Goal: Task Accomplishment & Management: Use online tool/utility

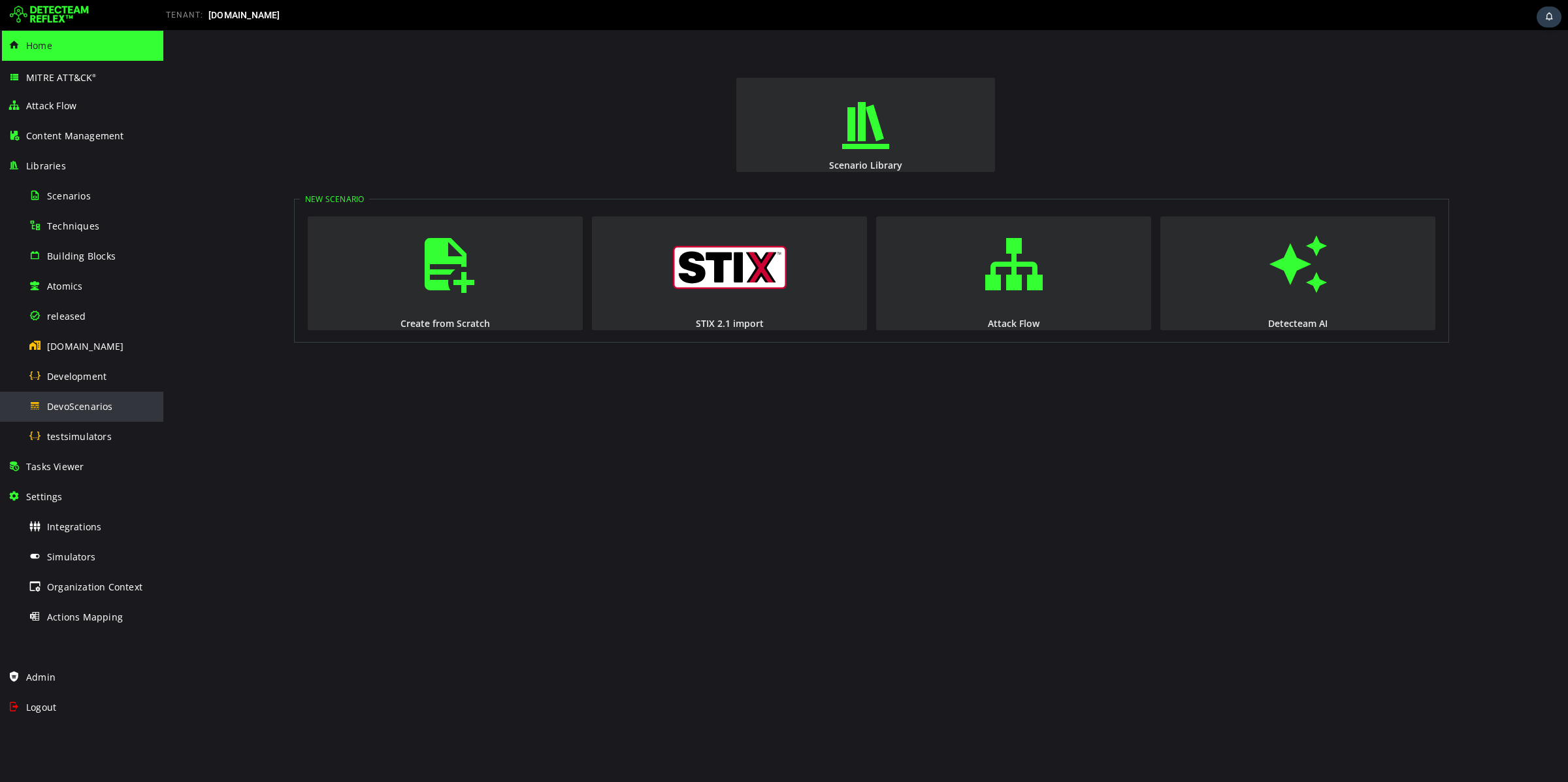
click at [88, 413] on div "DevoScenarios" at bounding box center [92, 406] width 126 height 29
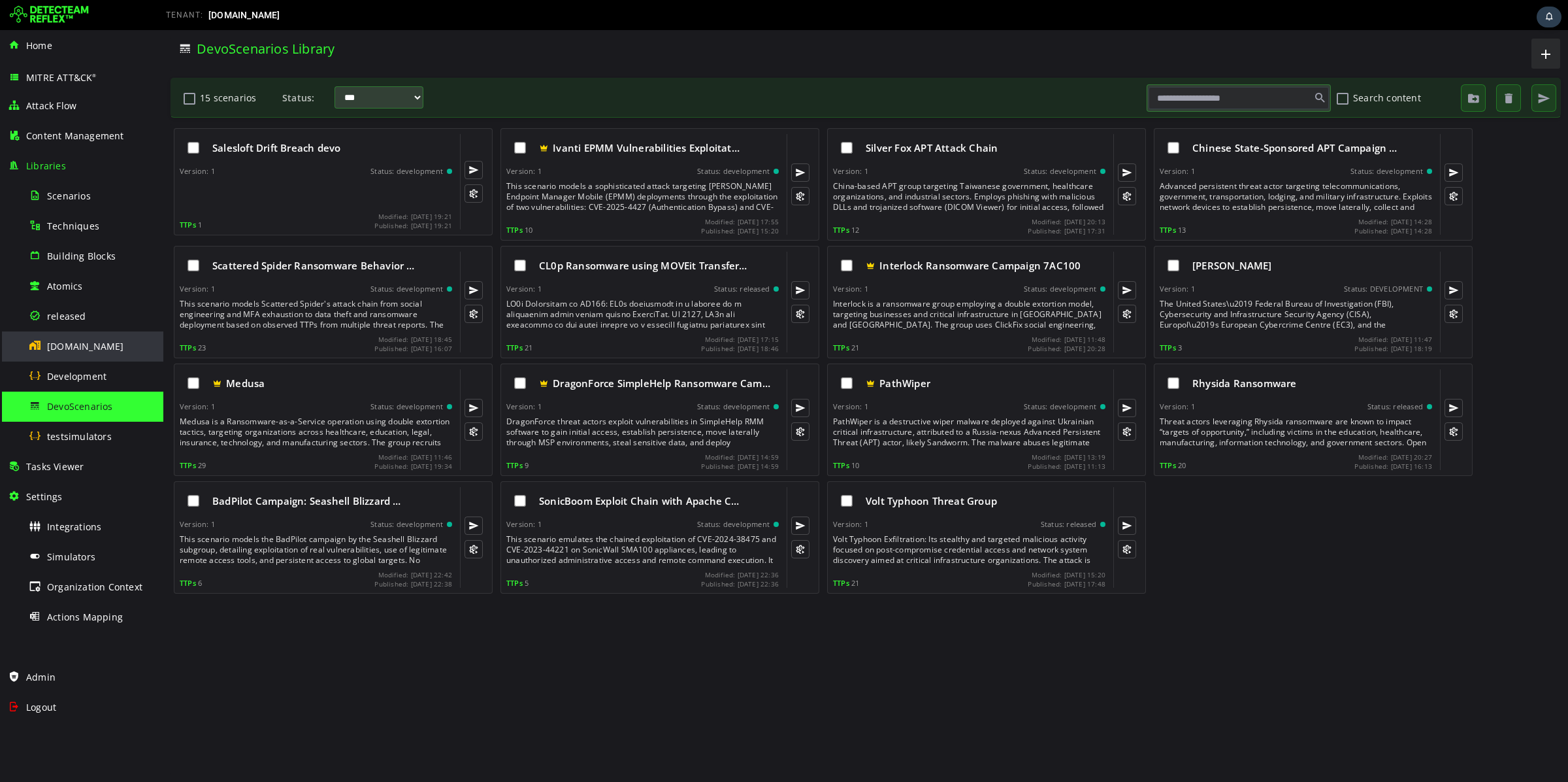
click at [87, 331] on div "[DOMAIN_NAME]" at bounding box center [92, 346] width 126 height 29
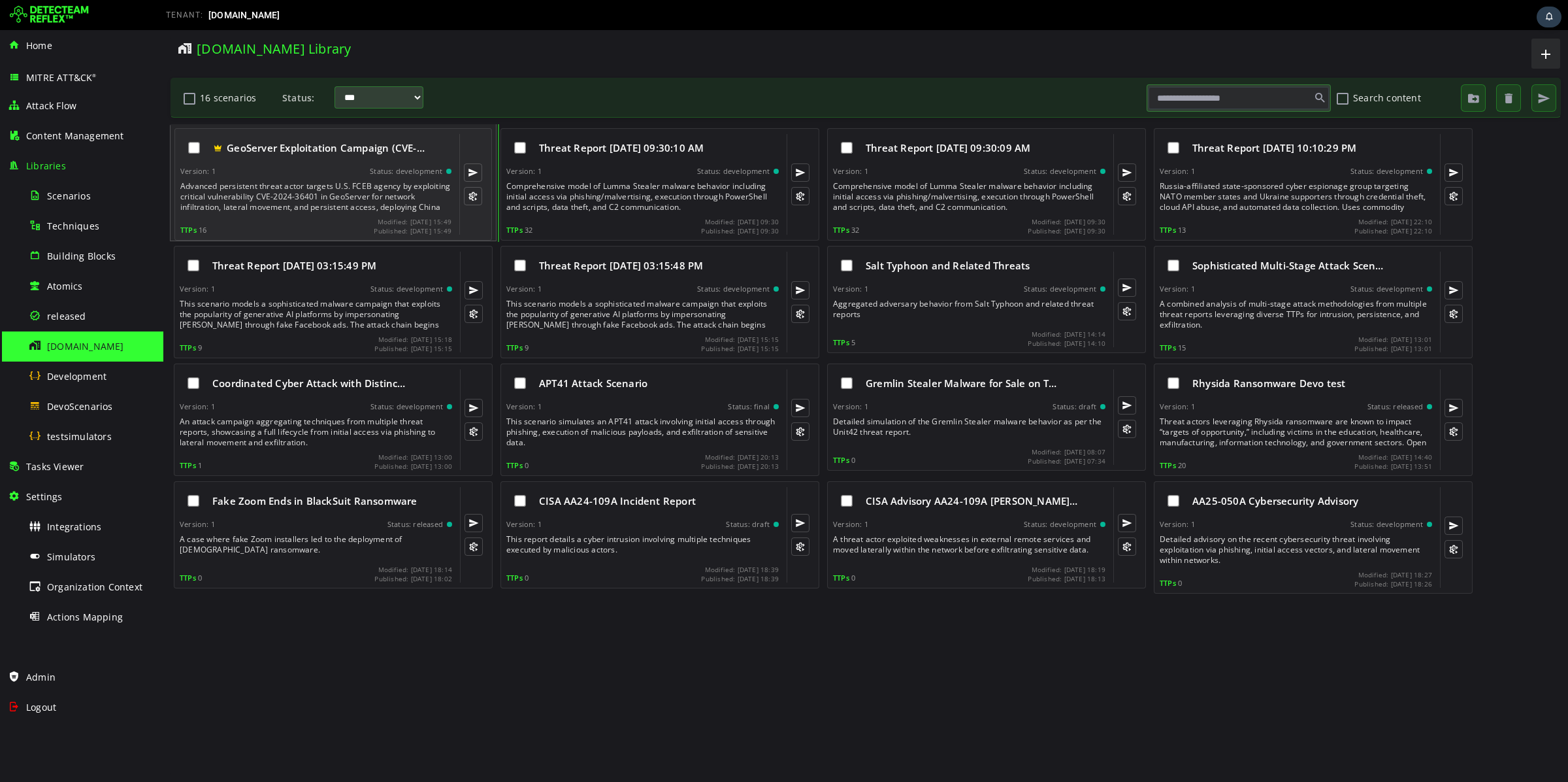
click at [332, 193] on div "Advanced persistent threat actor targets U.S. FCEB agency by exploiting critica…" at bounding box center [317, 196] width 274 height 31
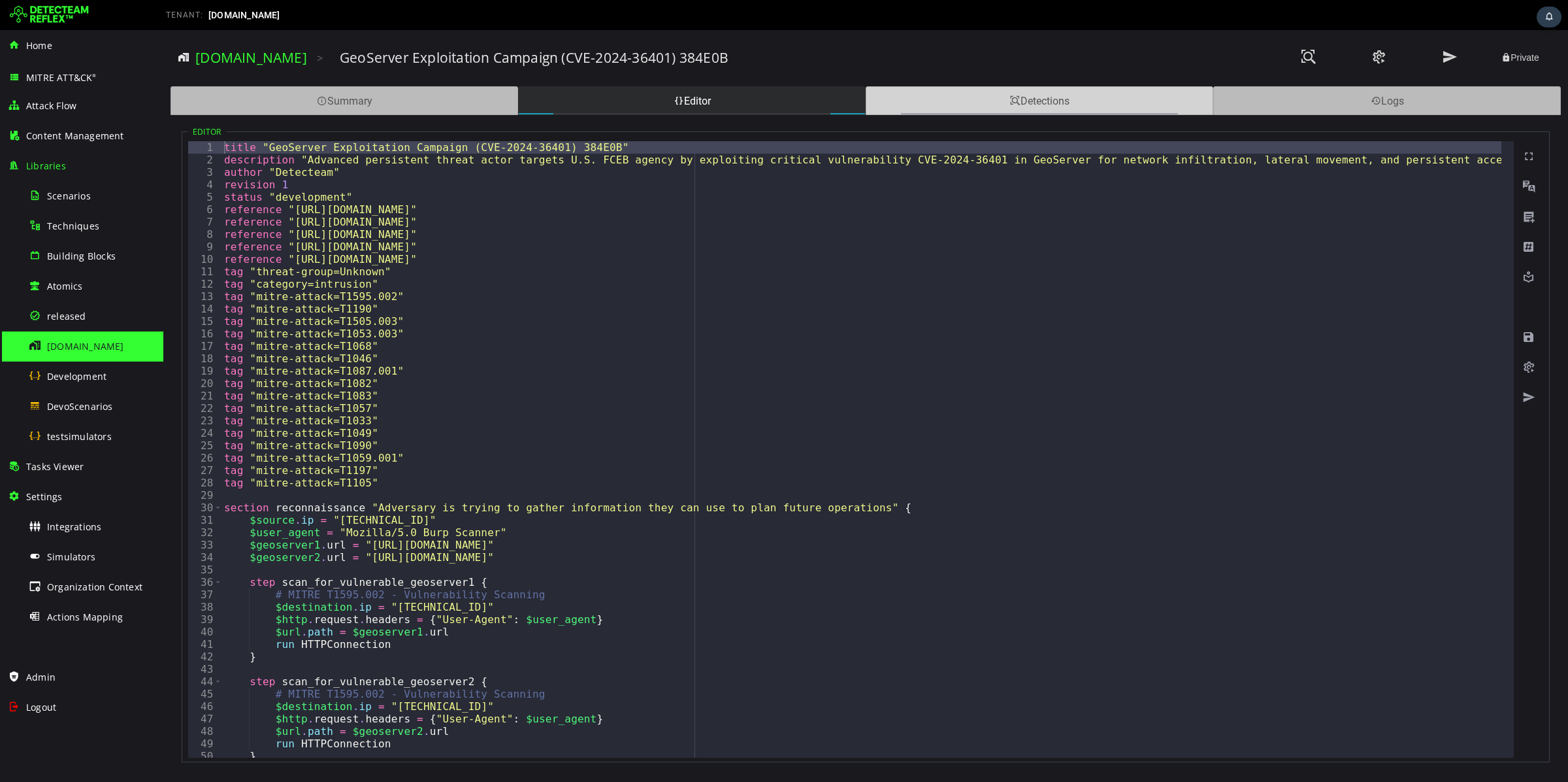
click at [1071, 102] on div "Detections" at bounding box center [1039, 100] width 347 height 28
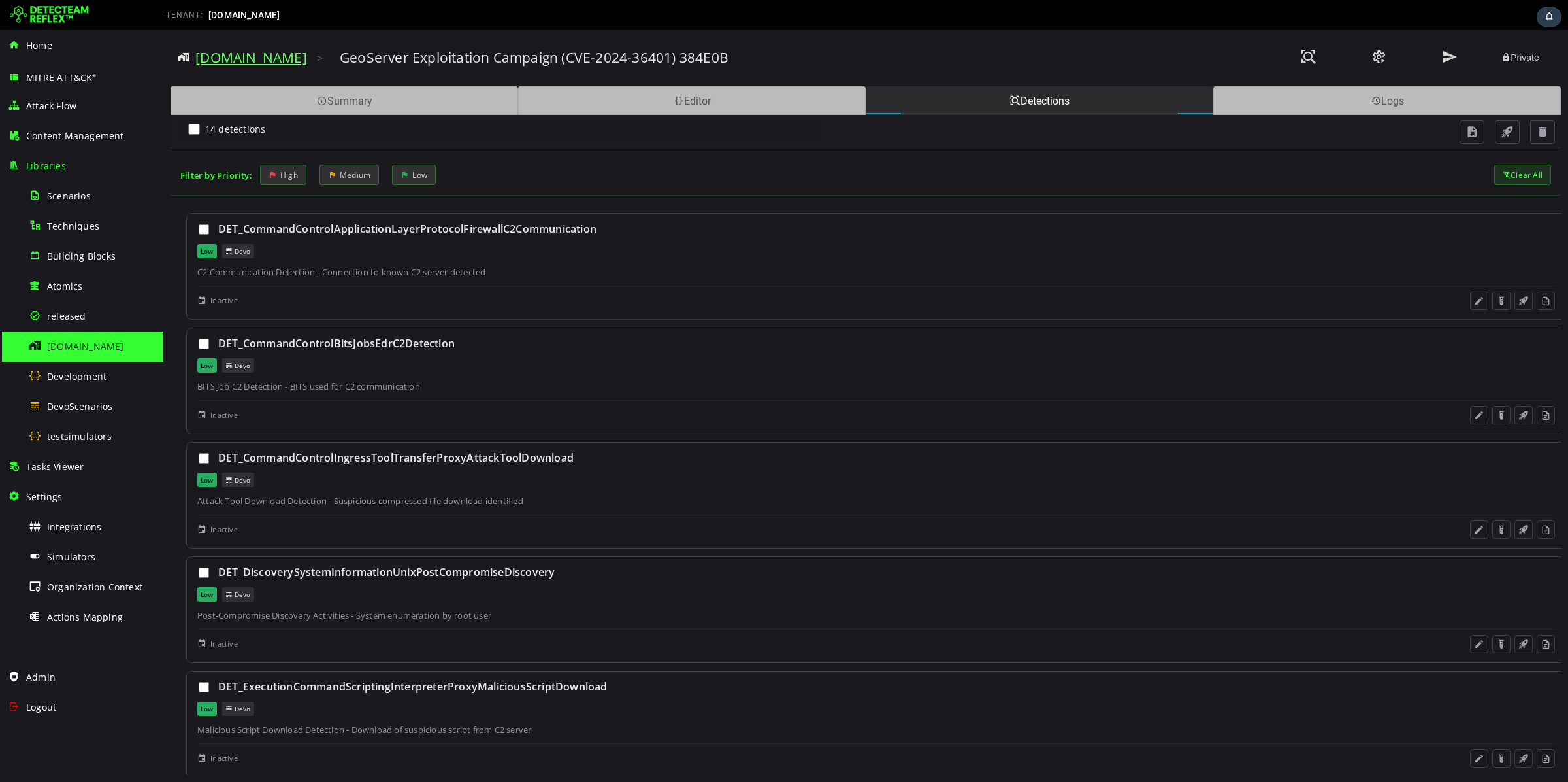
click at [228, 61] on link "[DOMAIN_NAME]" at bounding box center [251, 58] width 112 height 18
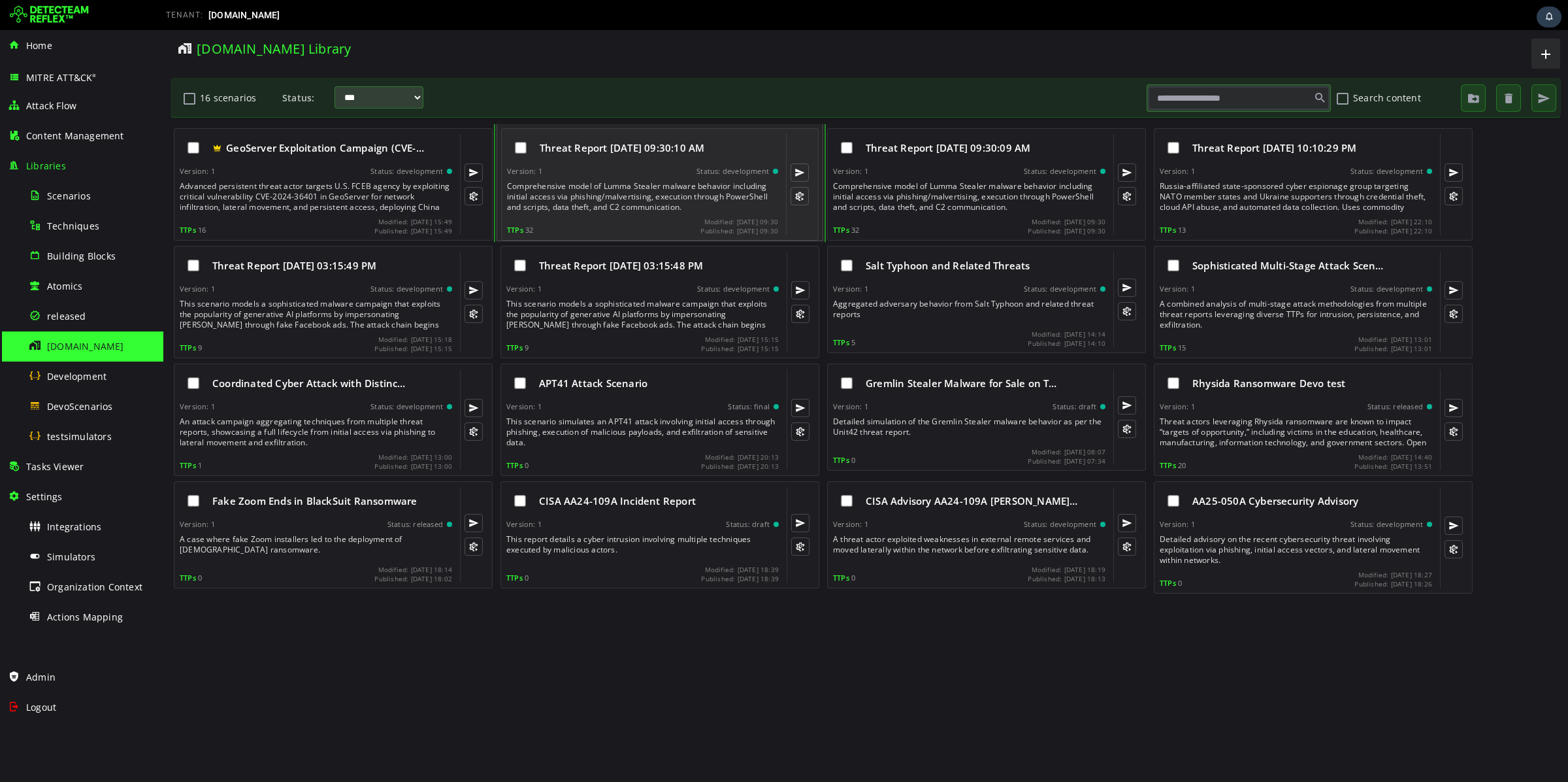
click at [687, 174] on div "Version: 1 Status: development" at bounding box center [642, 171] width 271 height 9
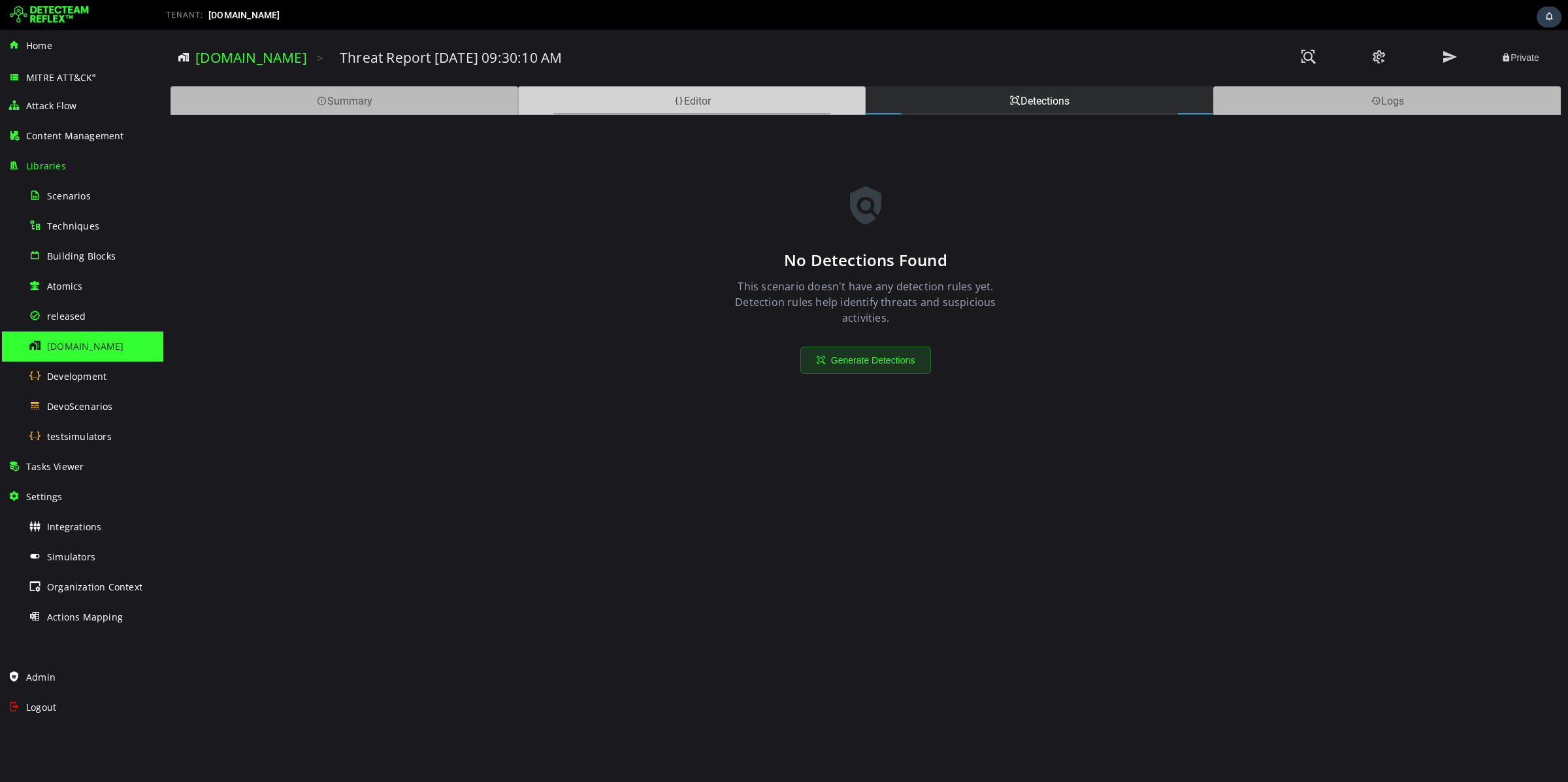
click at [590, 90] on div "Editor" at bounding box center [691, 100] width 347 height 28
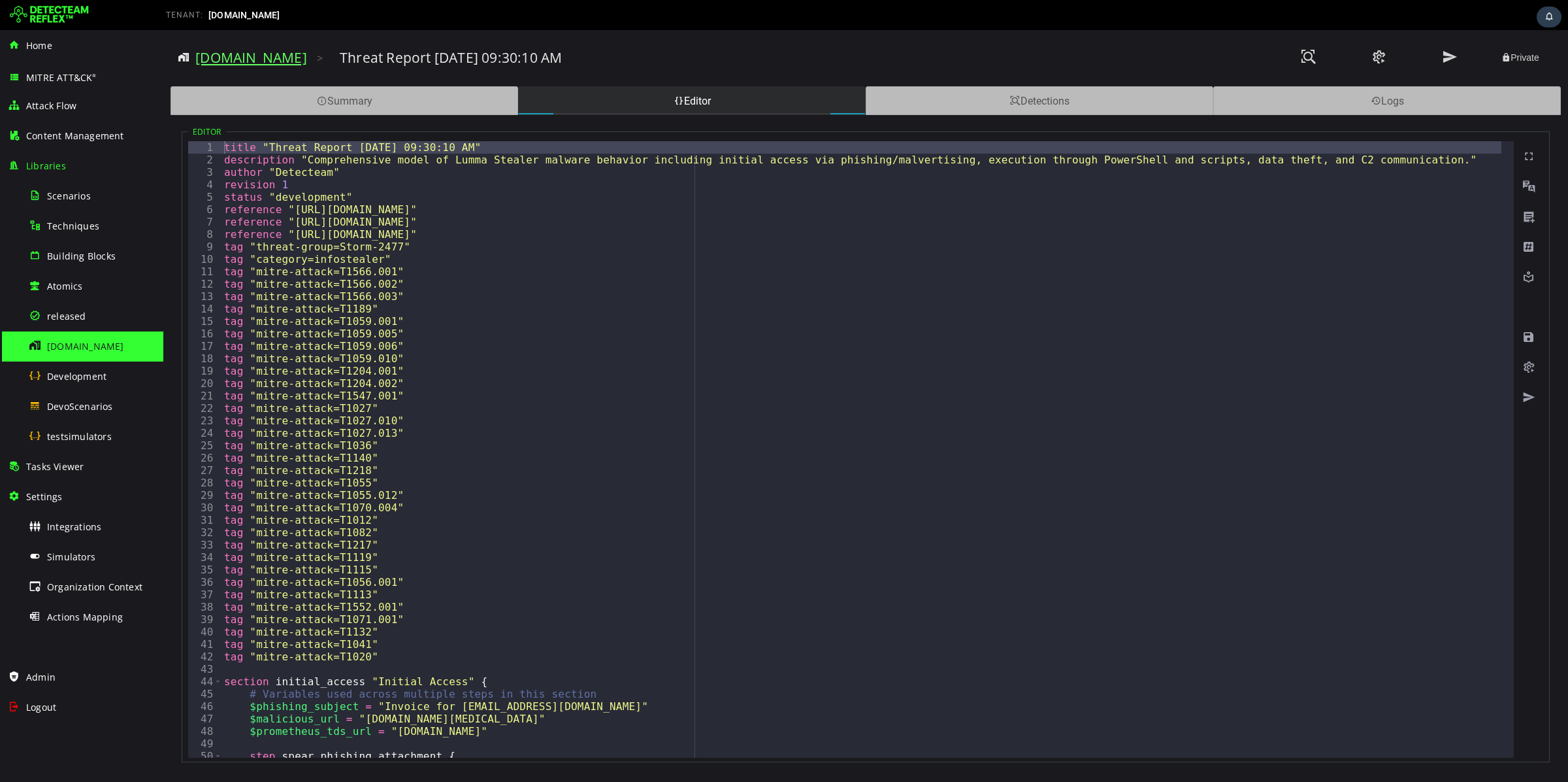
click at [221, 53] on link "[DOMAIN_NAME]" at bounding box center [251, 58] width 112 height 18
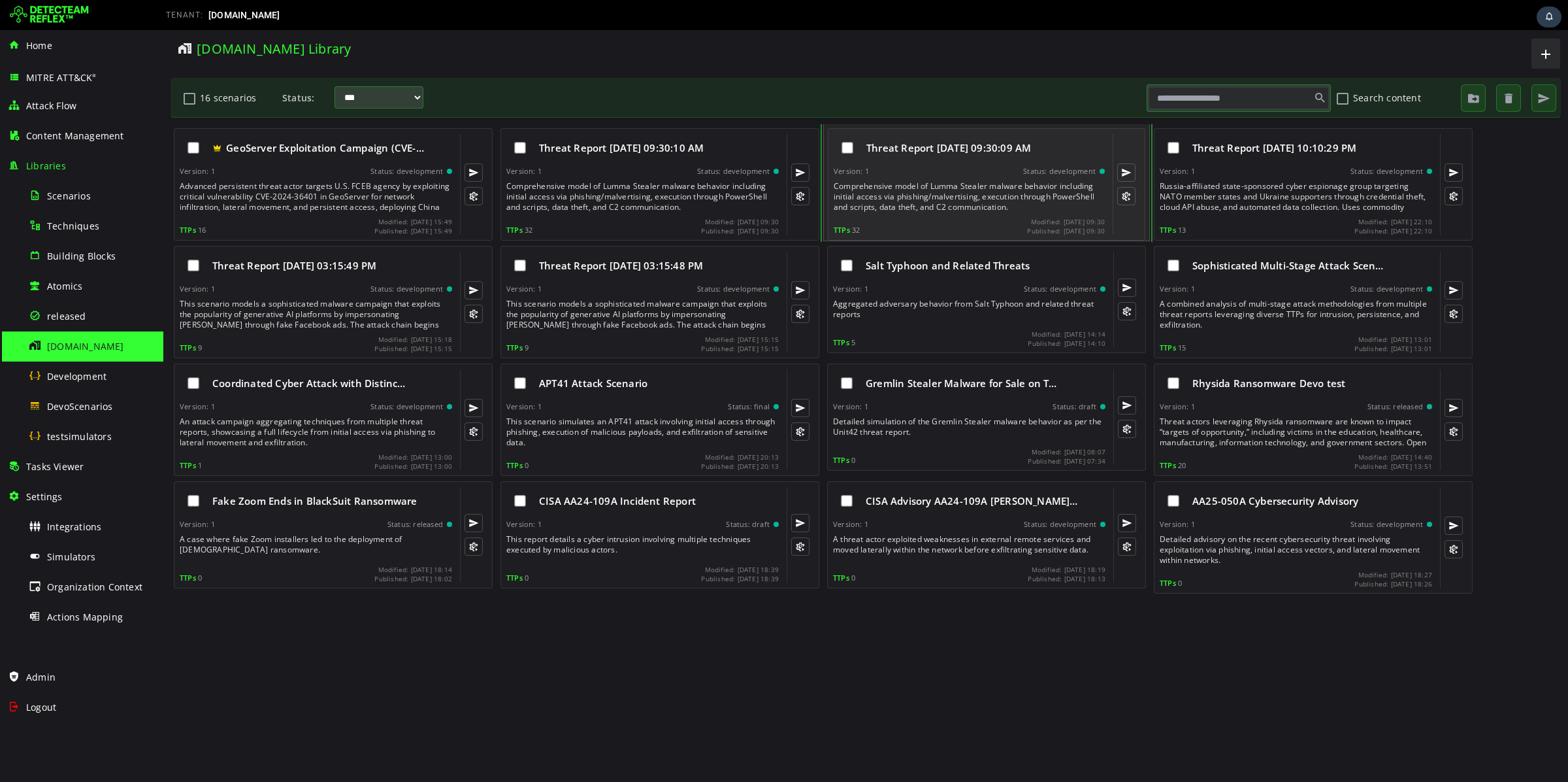
click at [901, 156] on div "Threat Report [DATE] 09:30:09 AM" at bounding box center [970, 148] width 271 height 28
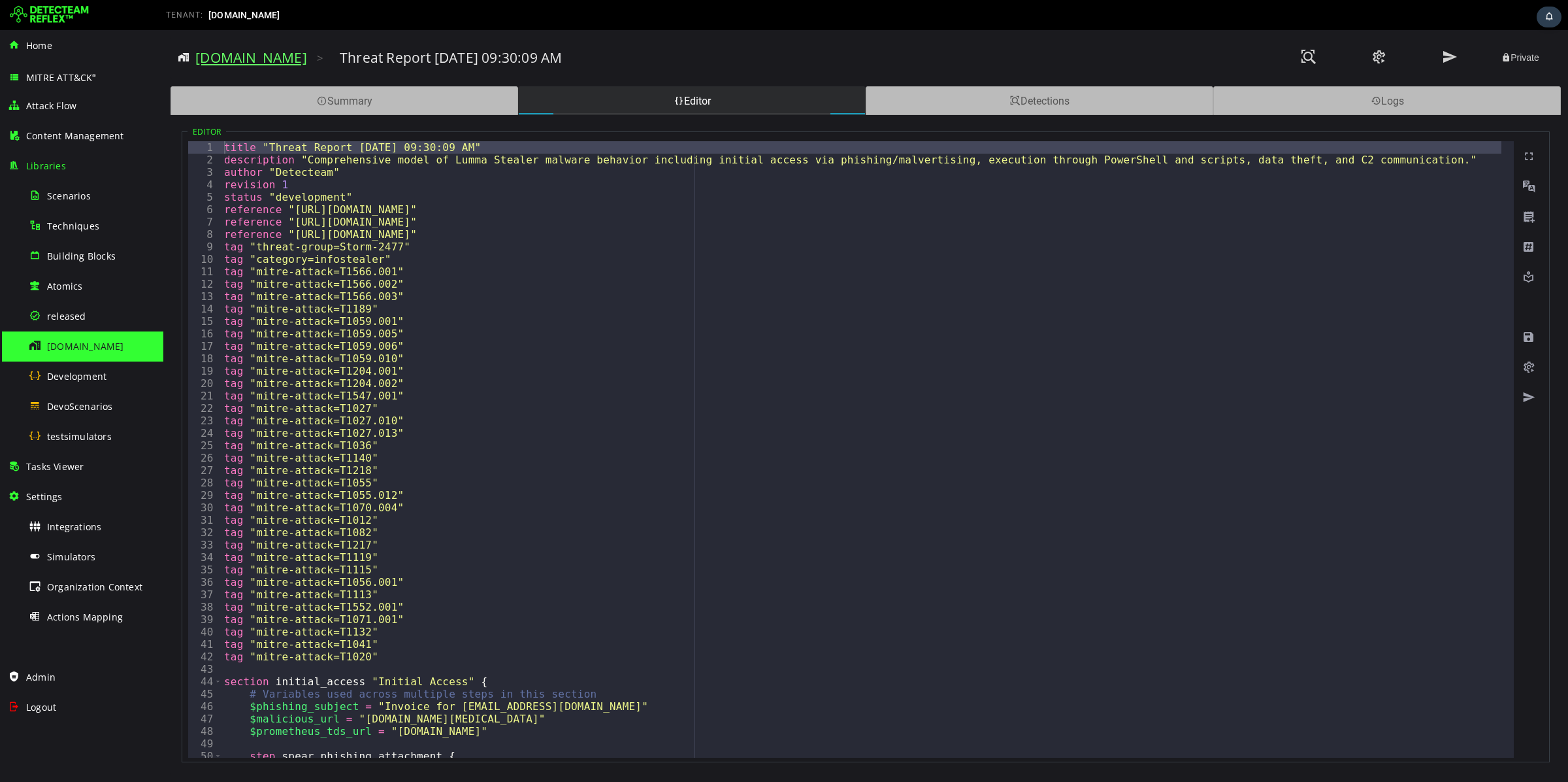
click at [225, 56] on link "[DOMAIN_NAME]" at bounding box center [251, 58] width 112 height 18
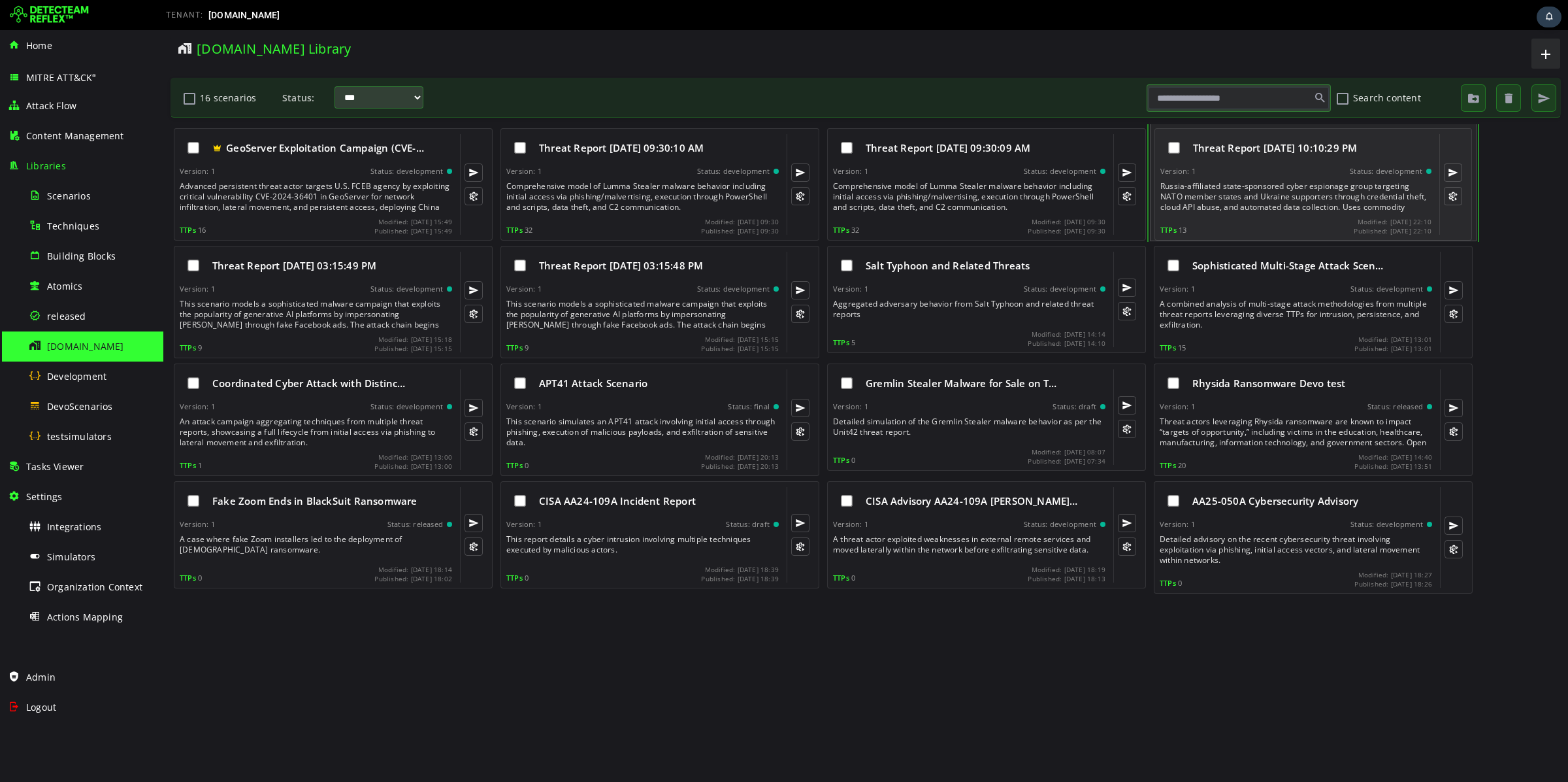
click at [1269, 190] on div "Russia-affiliated state-sponsored cyber espionage group targeting NATO member s…" at bounding box center [1297, 196] width 274 height 31
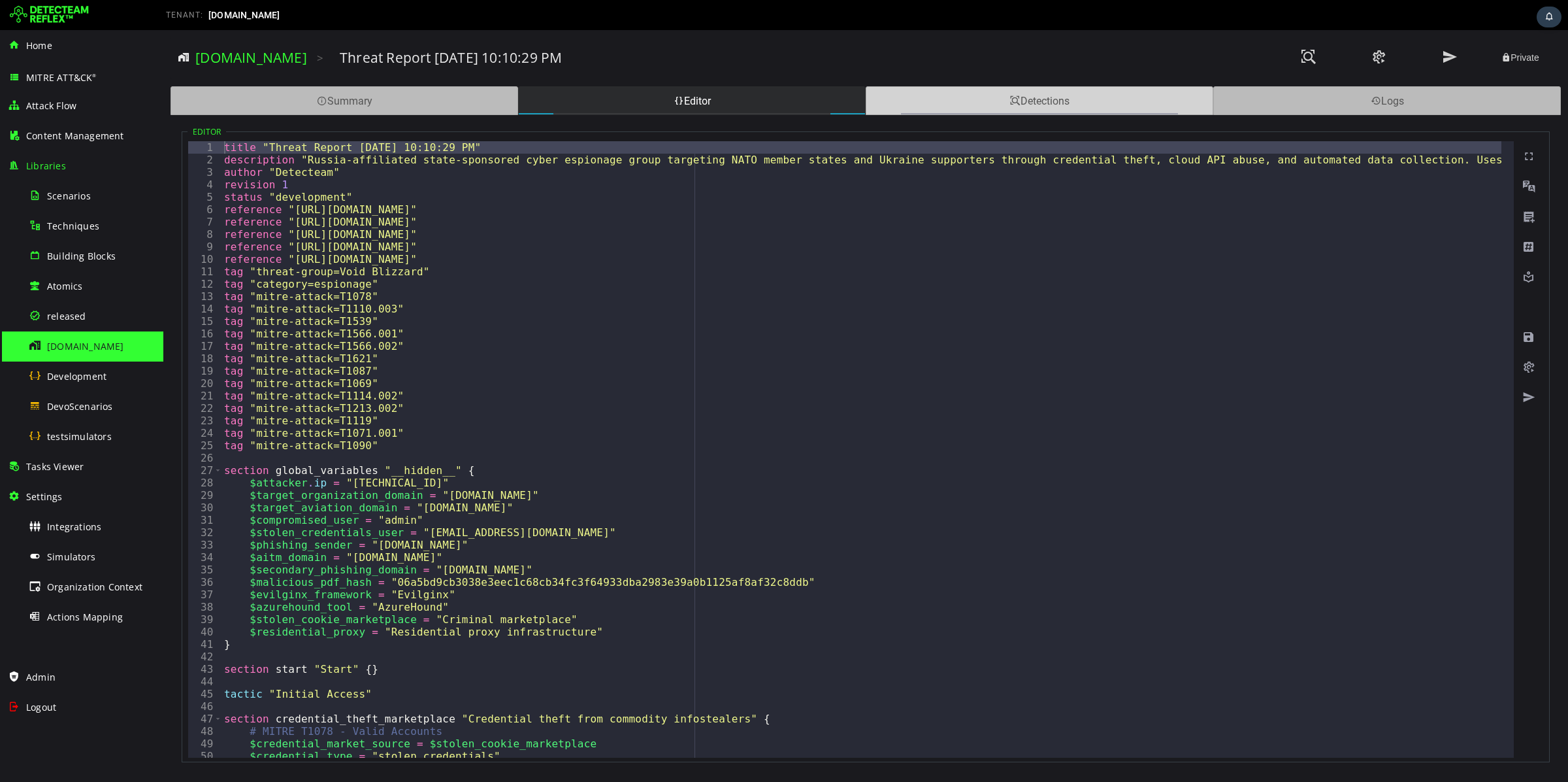
click at [1067, 106] on div "Detections" at bounding box center [1039, 100] width 347 height 28
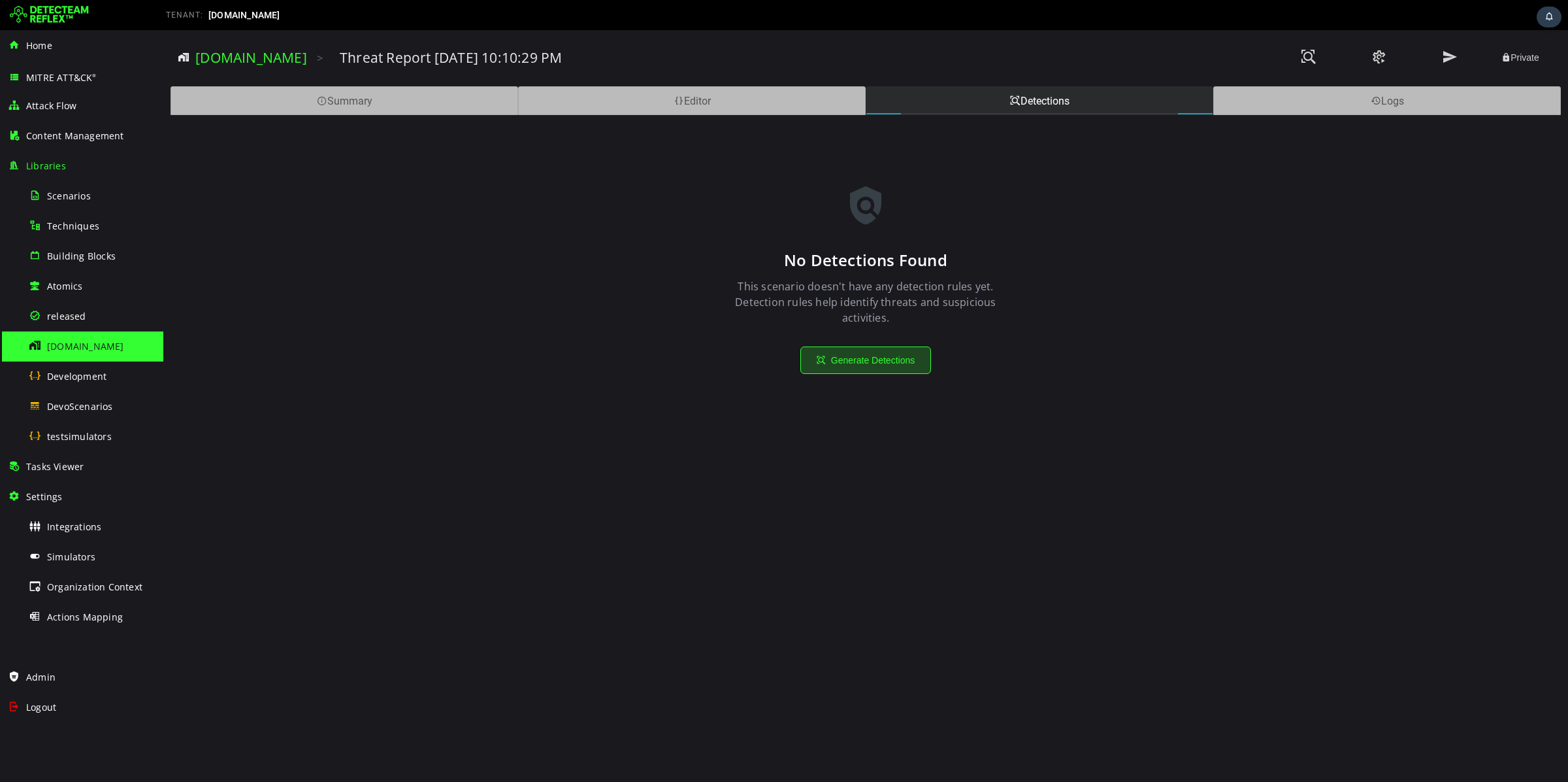
click at [867, 358] on button "Generate Detections" at bounding box center [865, 360] width 131 height 28
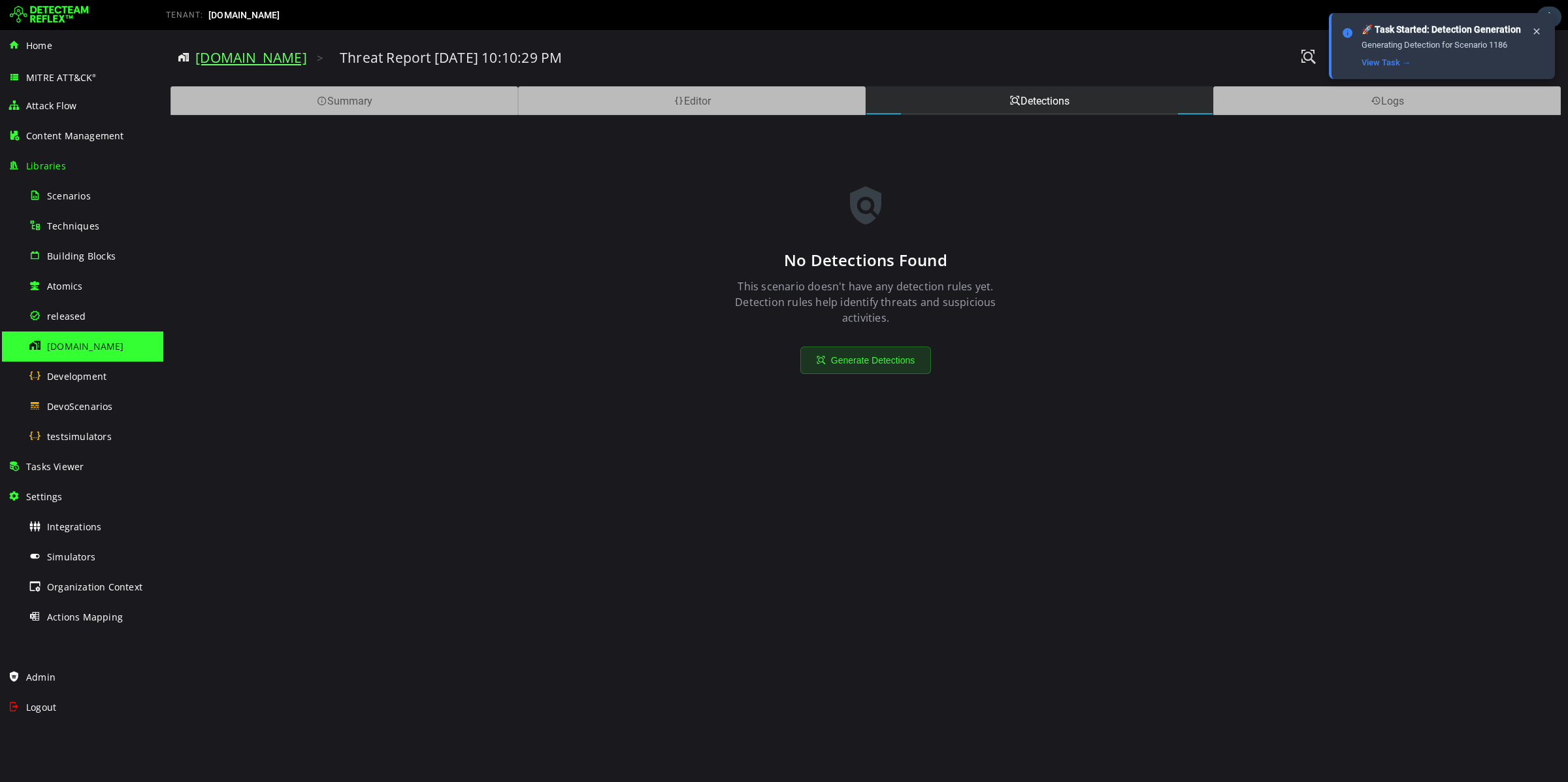
click at [235, 54] on link "[DOMAIN_NAME]" at bounding box center [251, 58] width 112 height 18
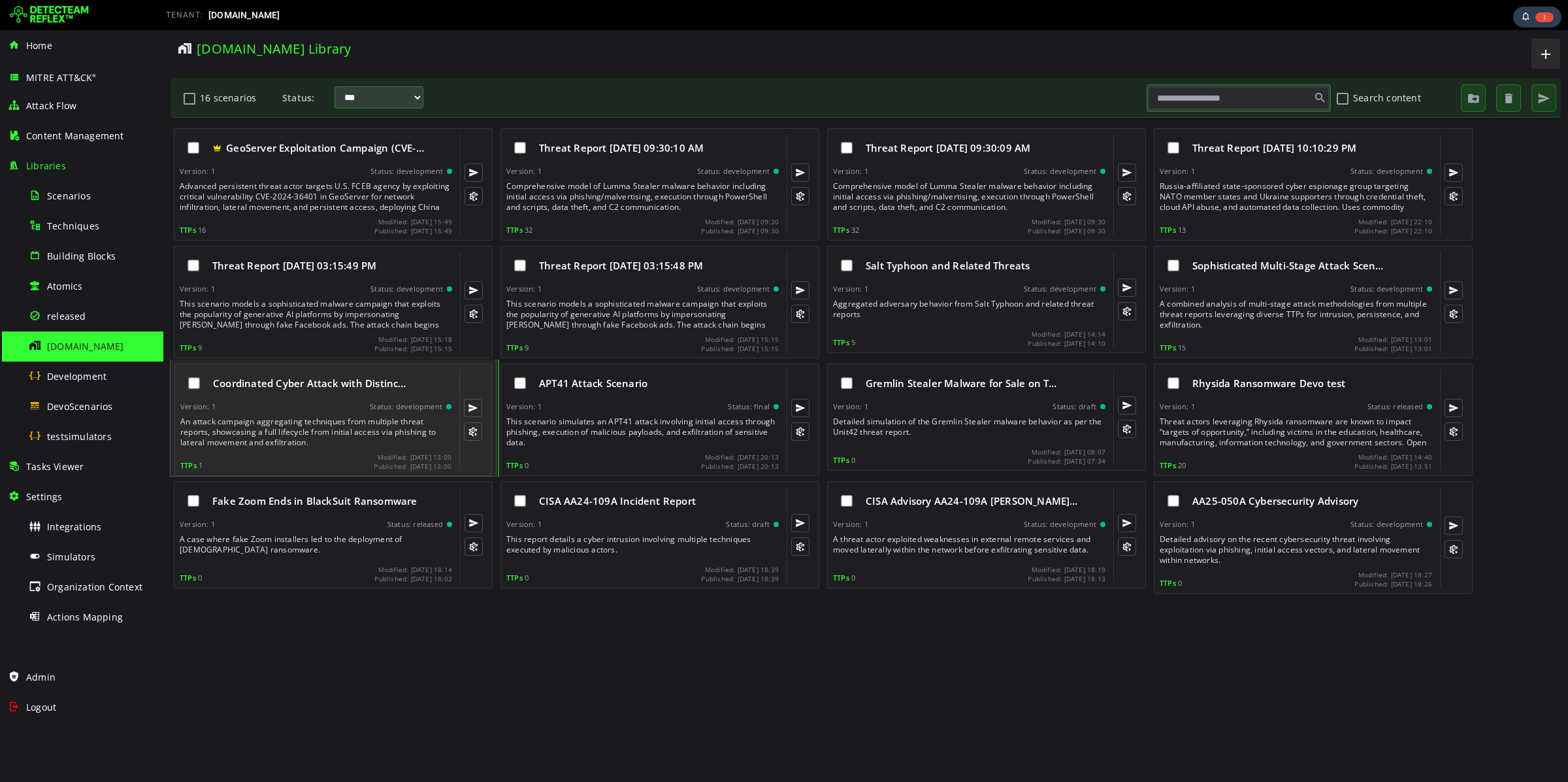
click at [255, 401] on div "Coordinated Cyber Attack with Distinc… Version: 1 Status: development An attack…" at bounding box center [316, 420] width 271 height 101
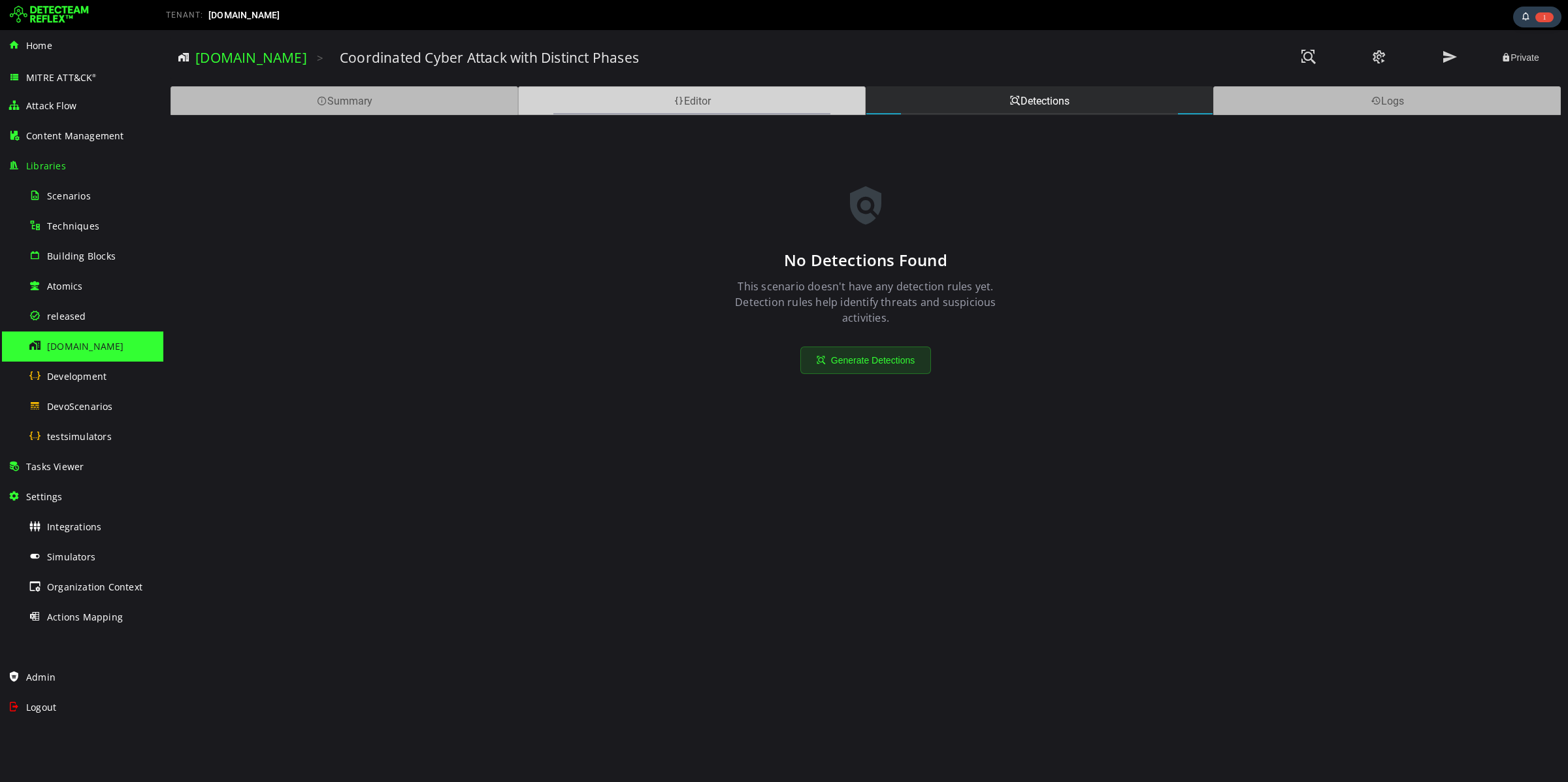
click at [686, 99] on div "Editor" at bounding box center [691, 100] width 347 height 28
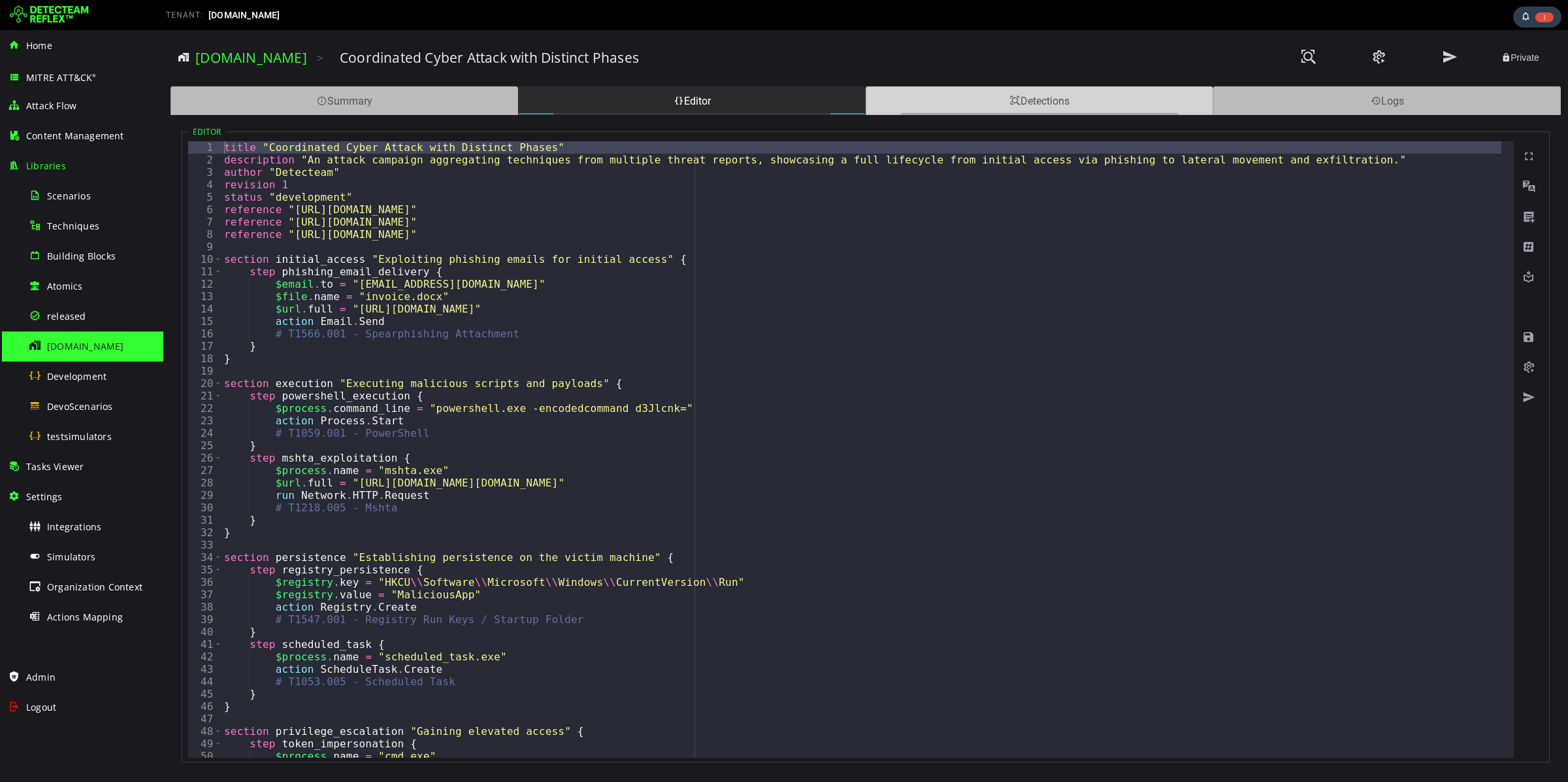
click at [1022, 96] on div "Detections" at bounding box center [1039, 100] width 347 height 28
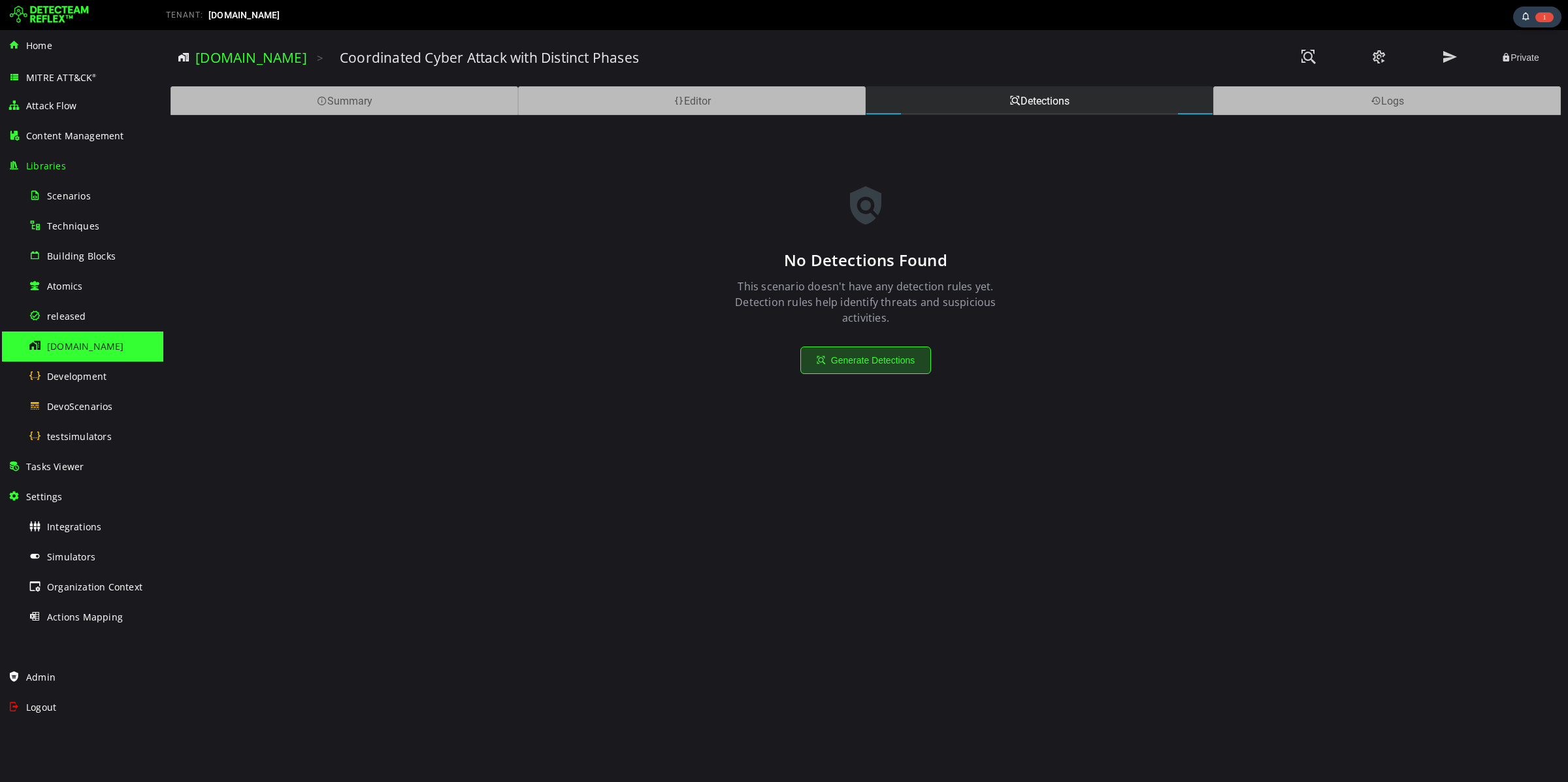
click at [882, 358] on button "Generate Detections" at bounding box center [865, 360] width 131 height 28
click at [399, 104] on div "Summary" at bounding box center [344, 100] width 347 height 28
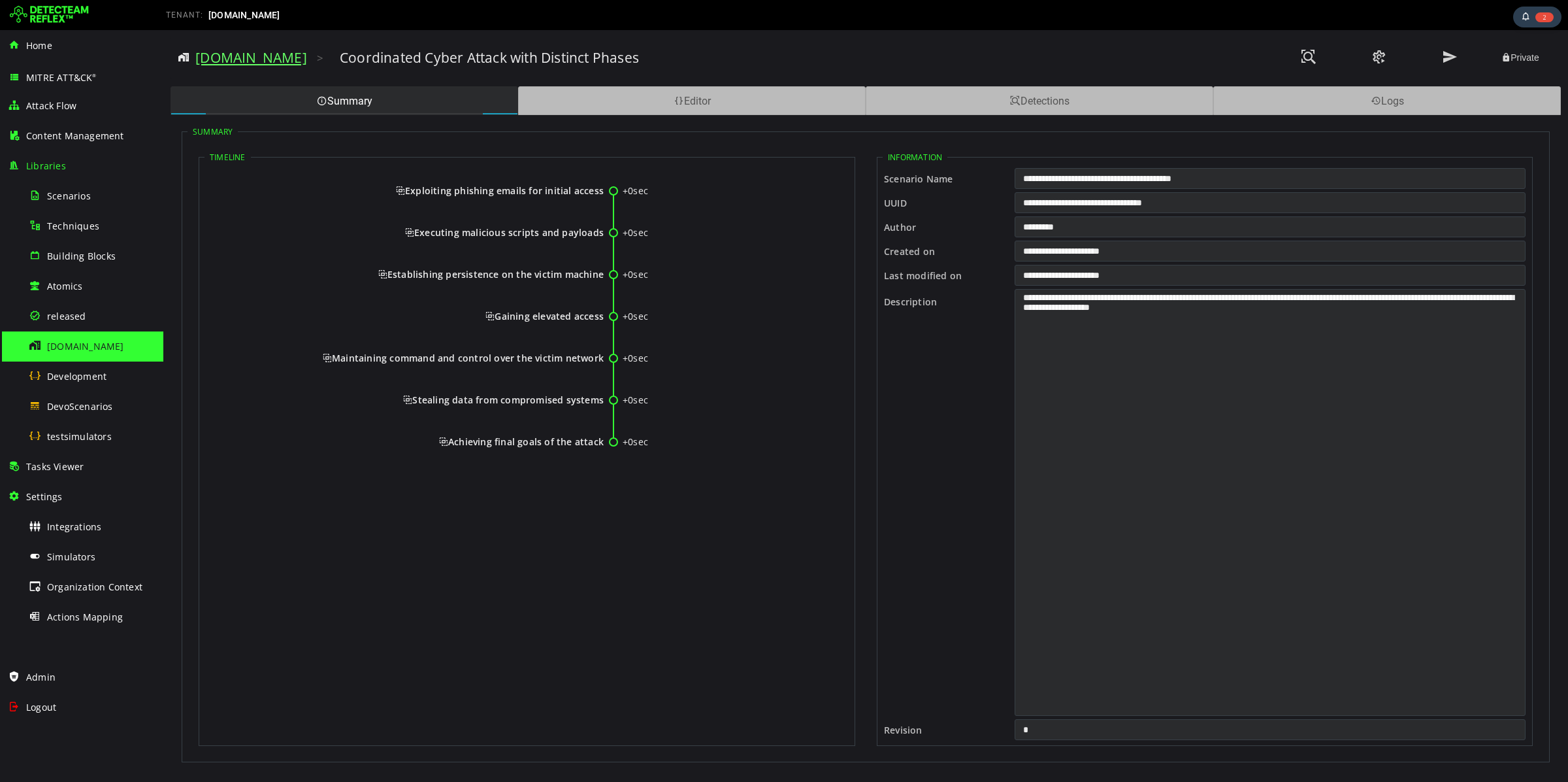
click at [228, 53] on link "[DOMAIN_NAME]" at bounding box center [251, 58] width 112 height 18
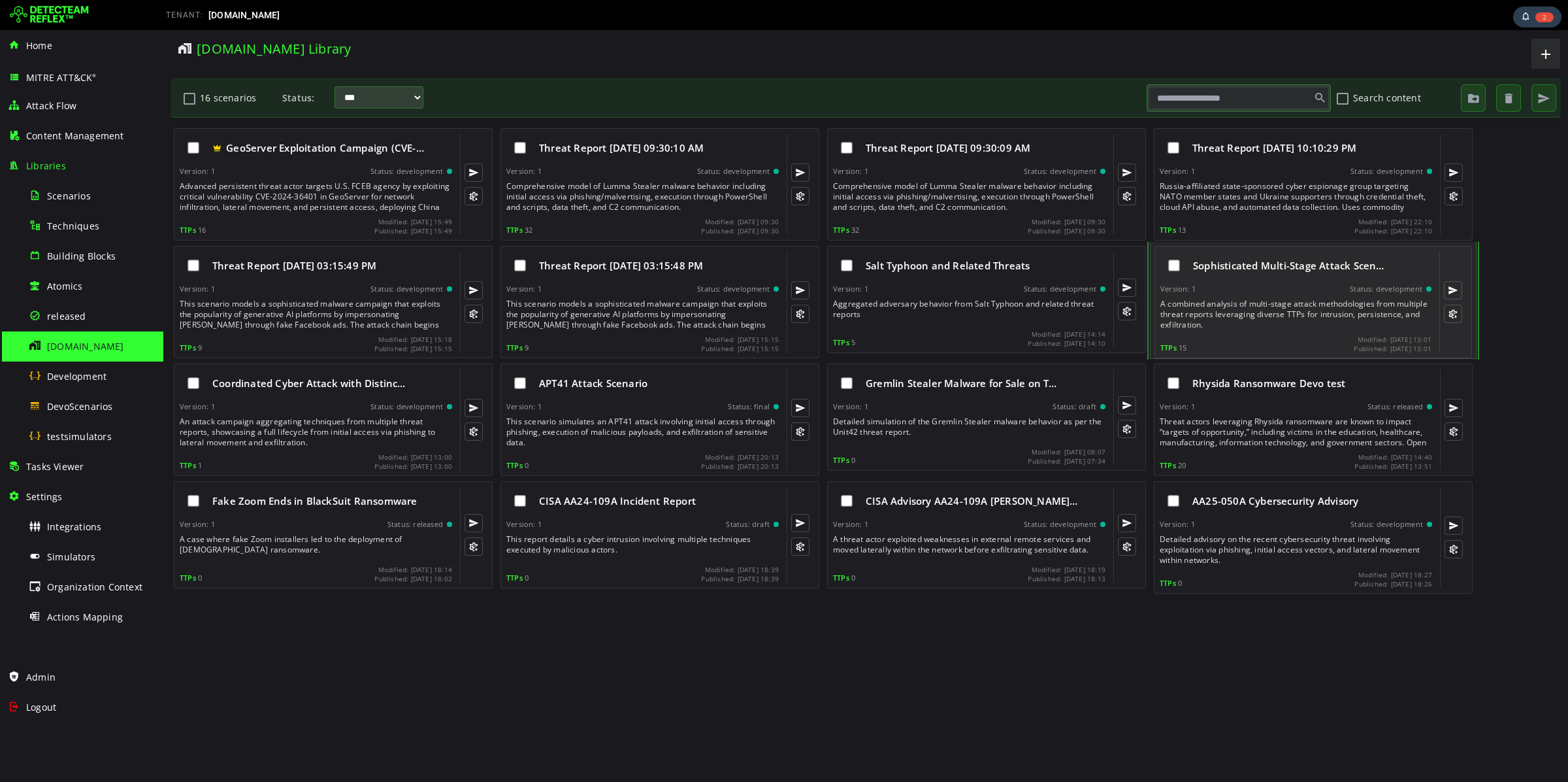
click at [1302, 304] on div "A combined analysis of multi-stage attack methodologies from multiple threat re…" at bounding box center [1297, 314] width 274 height 31
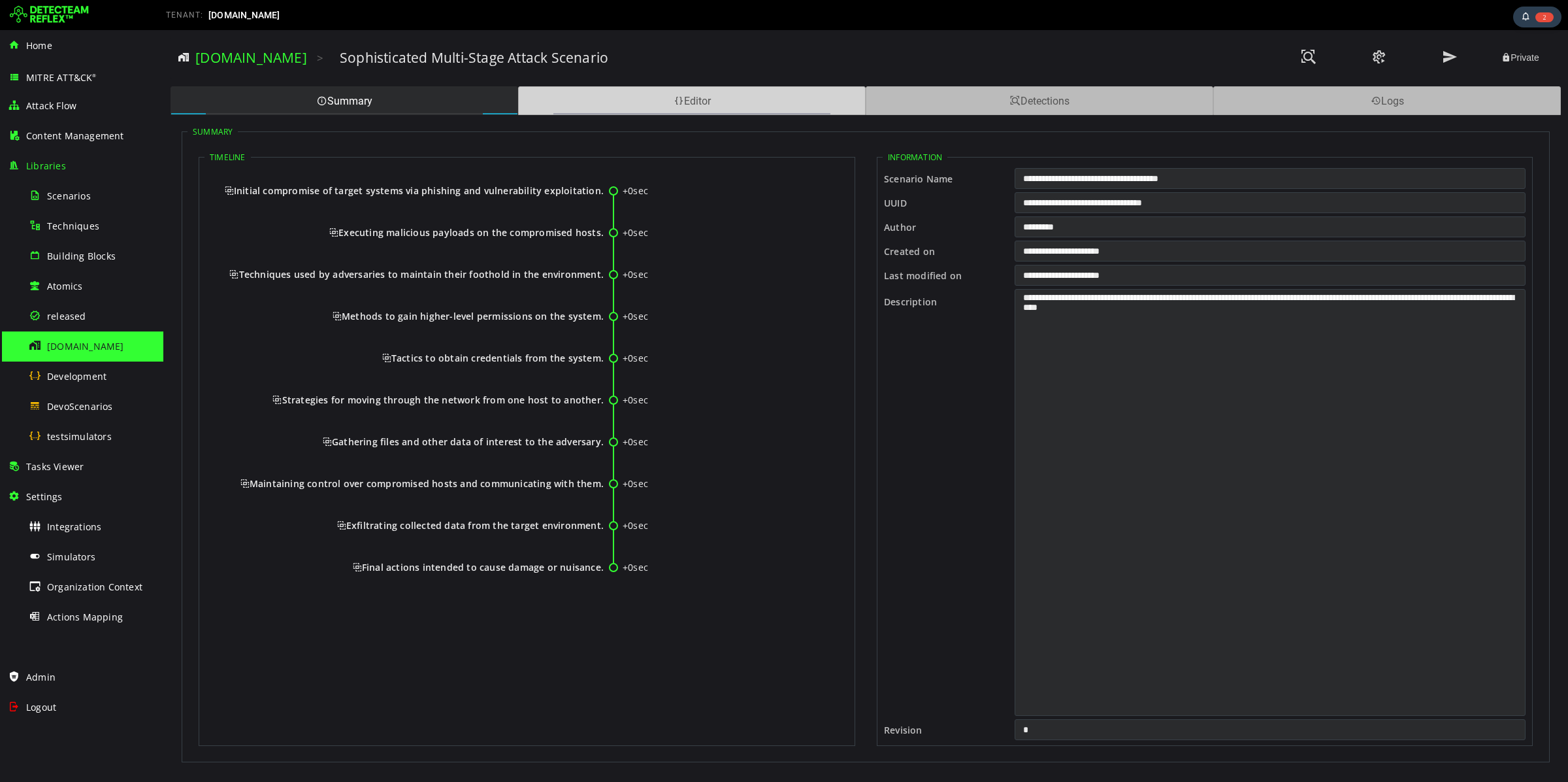
click at [665, 96] on div "Editor" at bounding box center [691, 100] width 347 height 28
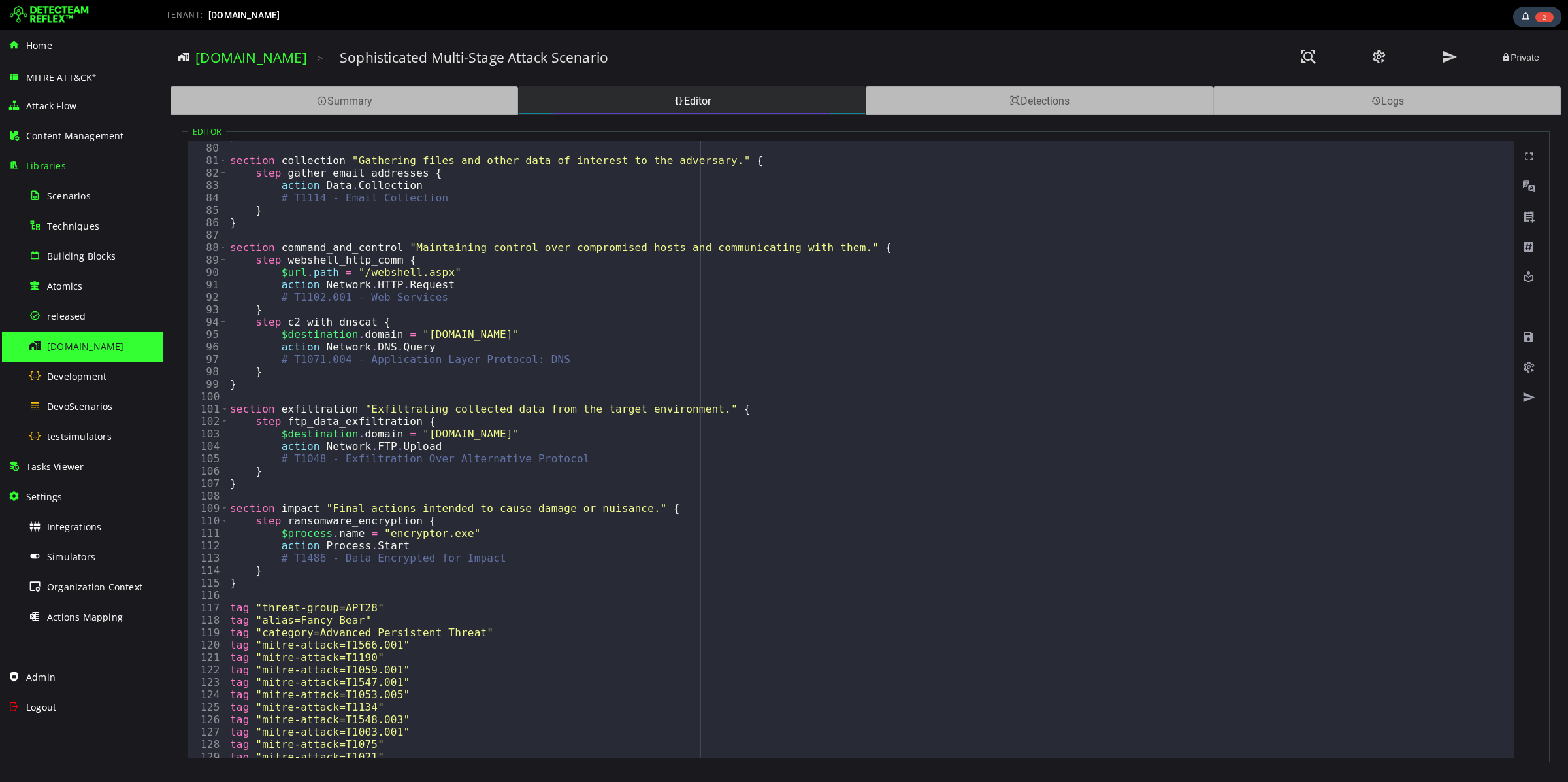
scroll to position [1073, 0]
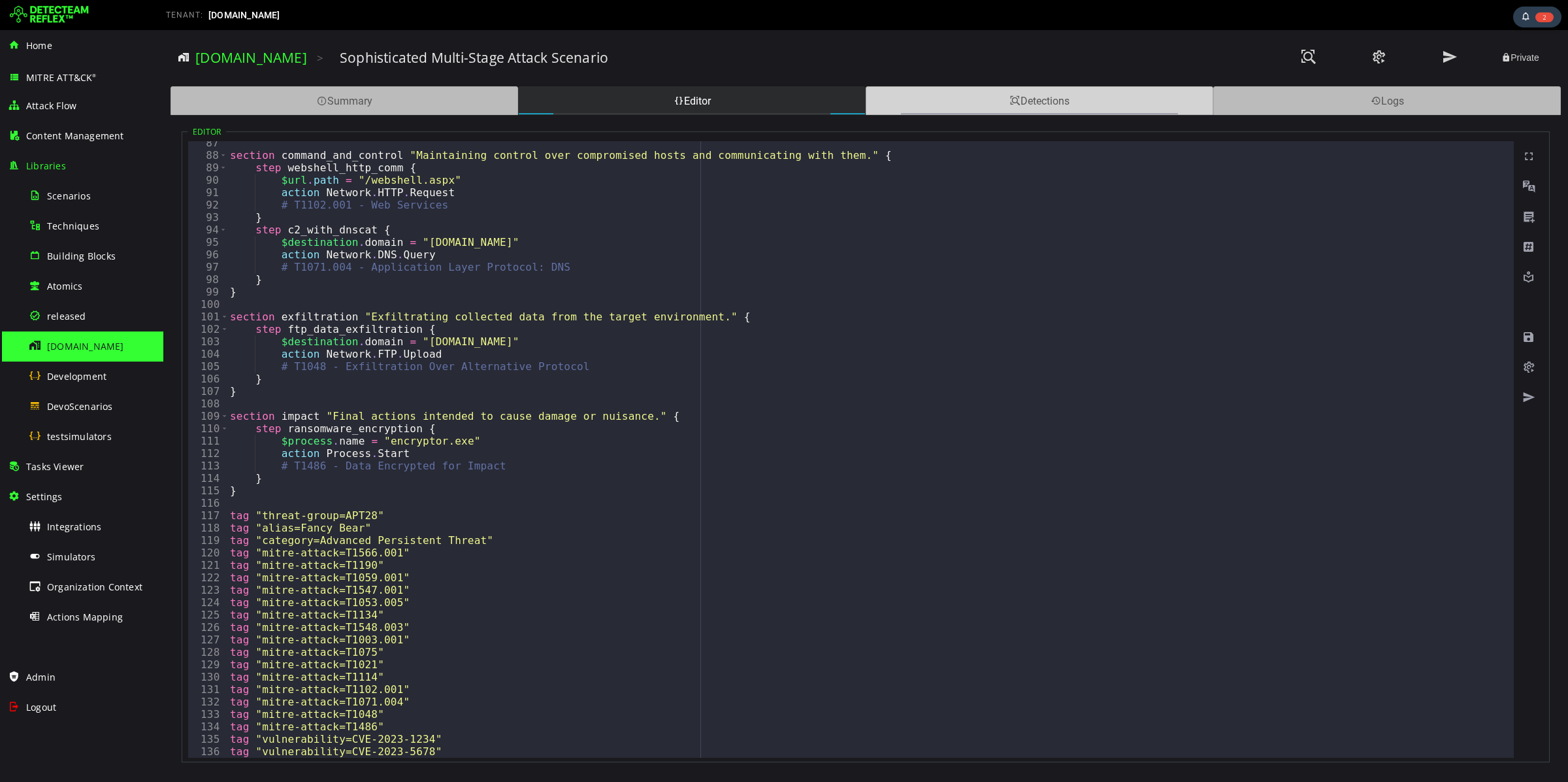
click at [1045, 105] on div "Detections" at bounding box center [1039, 100] width 347 height 28
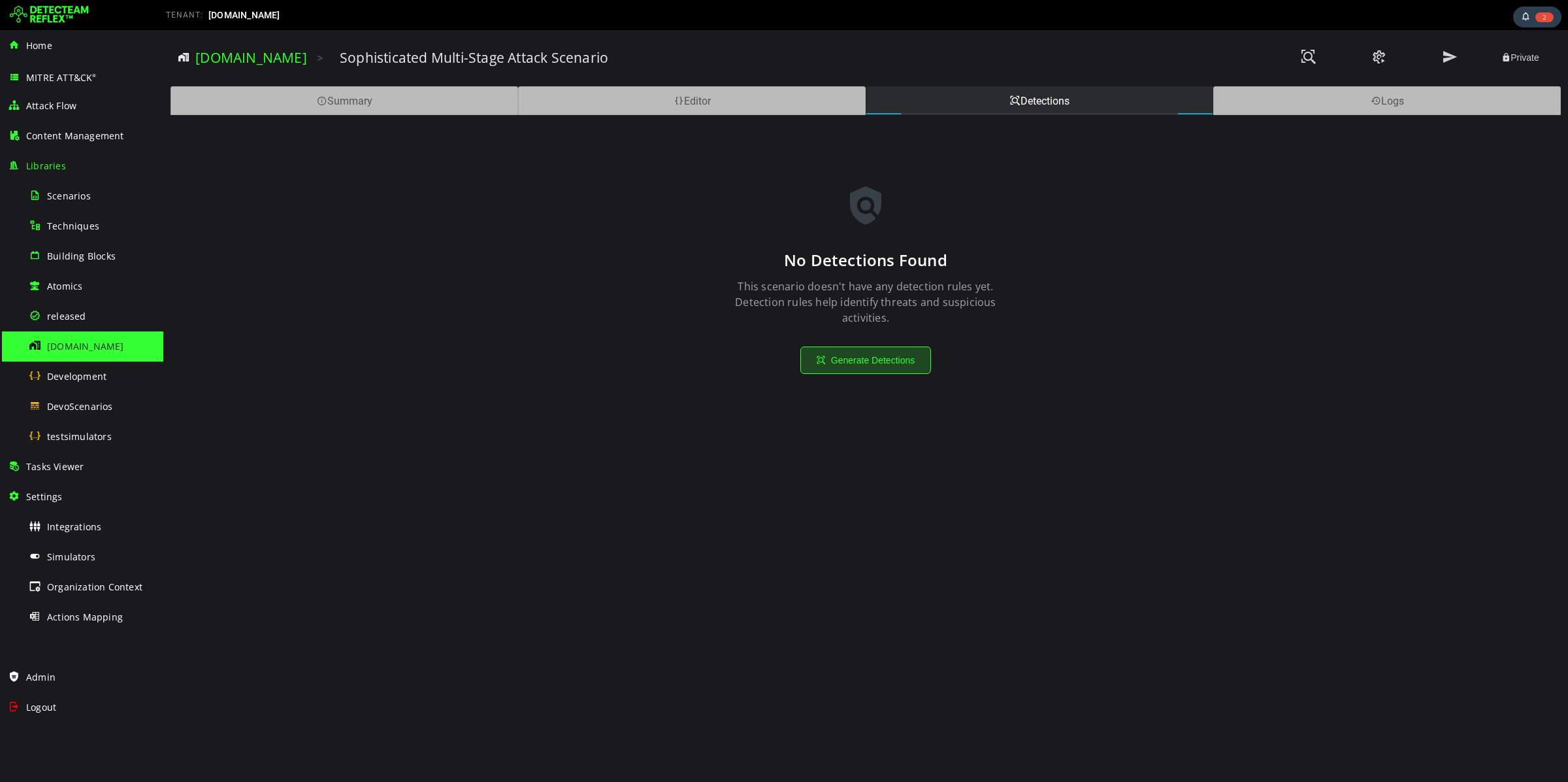
click at [888, 362] on button "Generate Detections" at bounding box center [865, 360] width 131 height 28
click at [56, 501] on span "Settings" at bounding box center [45, 497] width 37 height 13
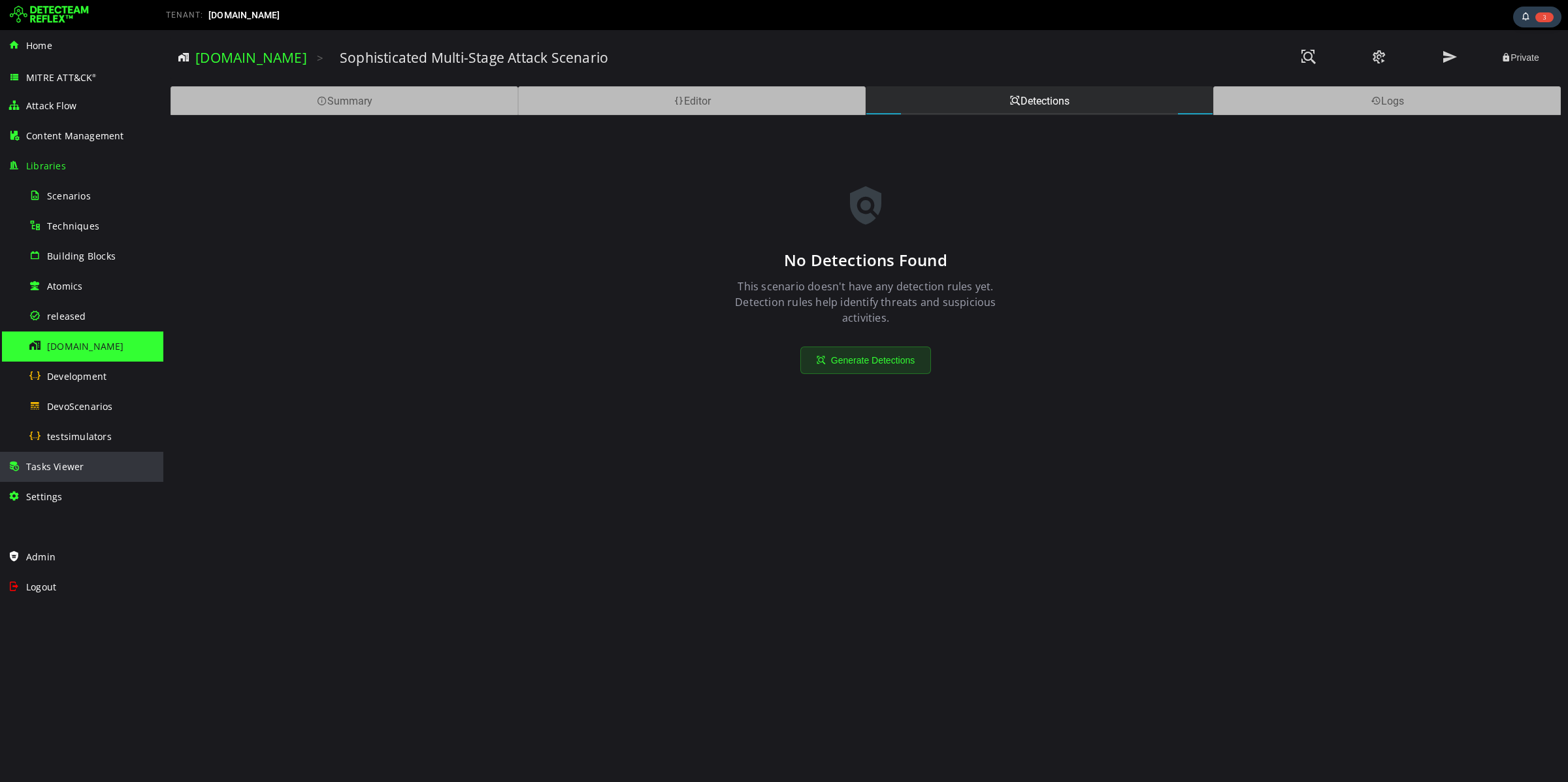
click at [56, 472] on div "Tasks Viewer" at bounding box center [82, 467] width 148 height 30
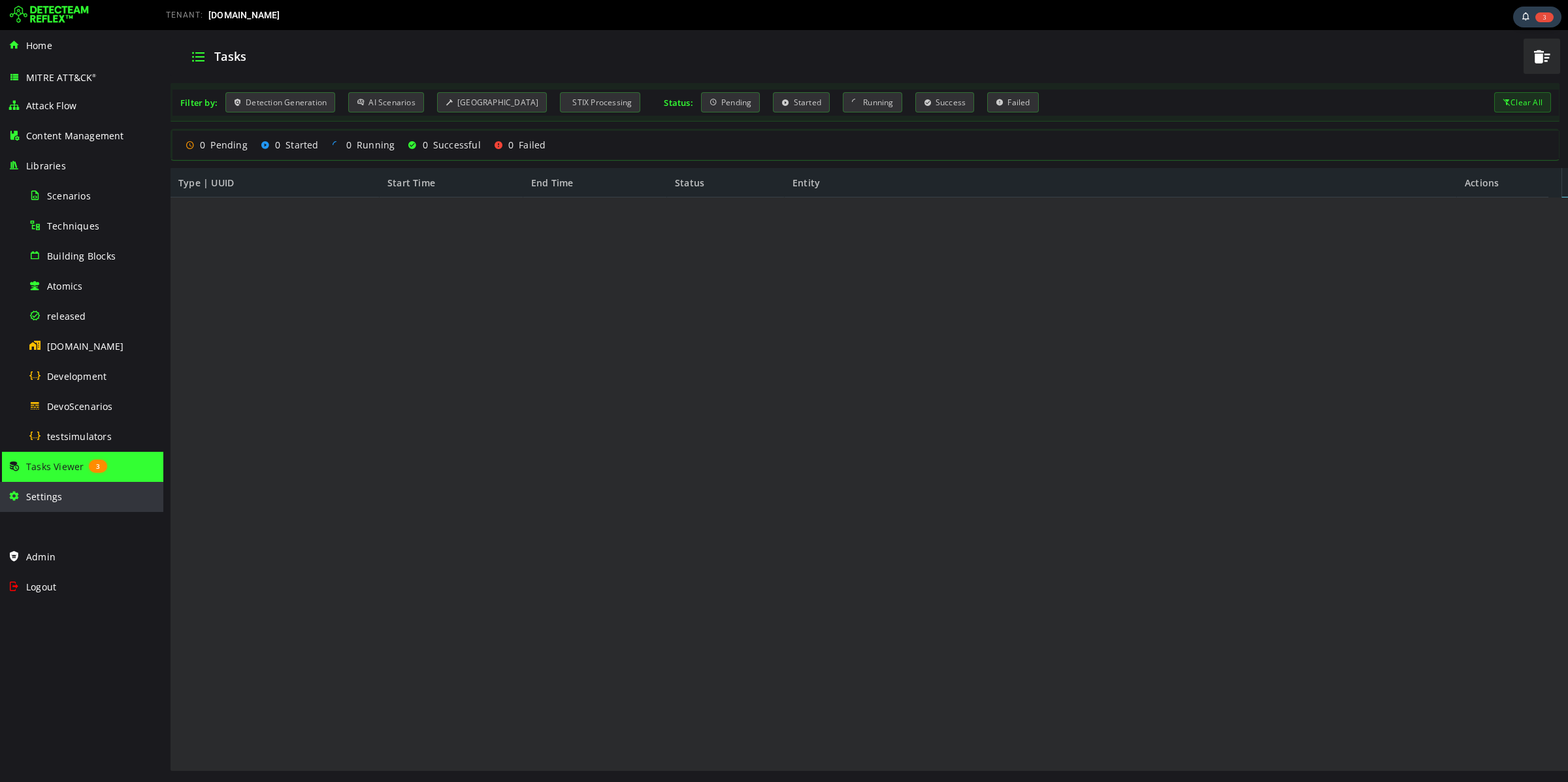
click at [54, 505] on div "Settings" at bounding box center [82, 496] width 148 height 30
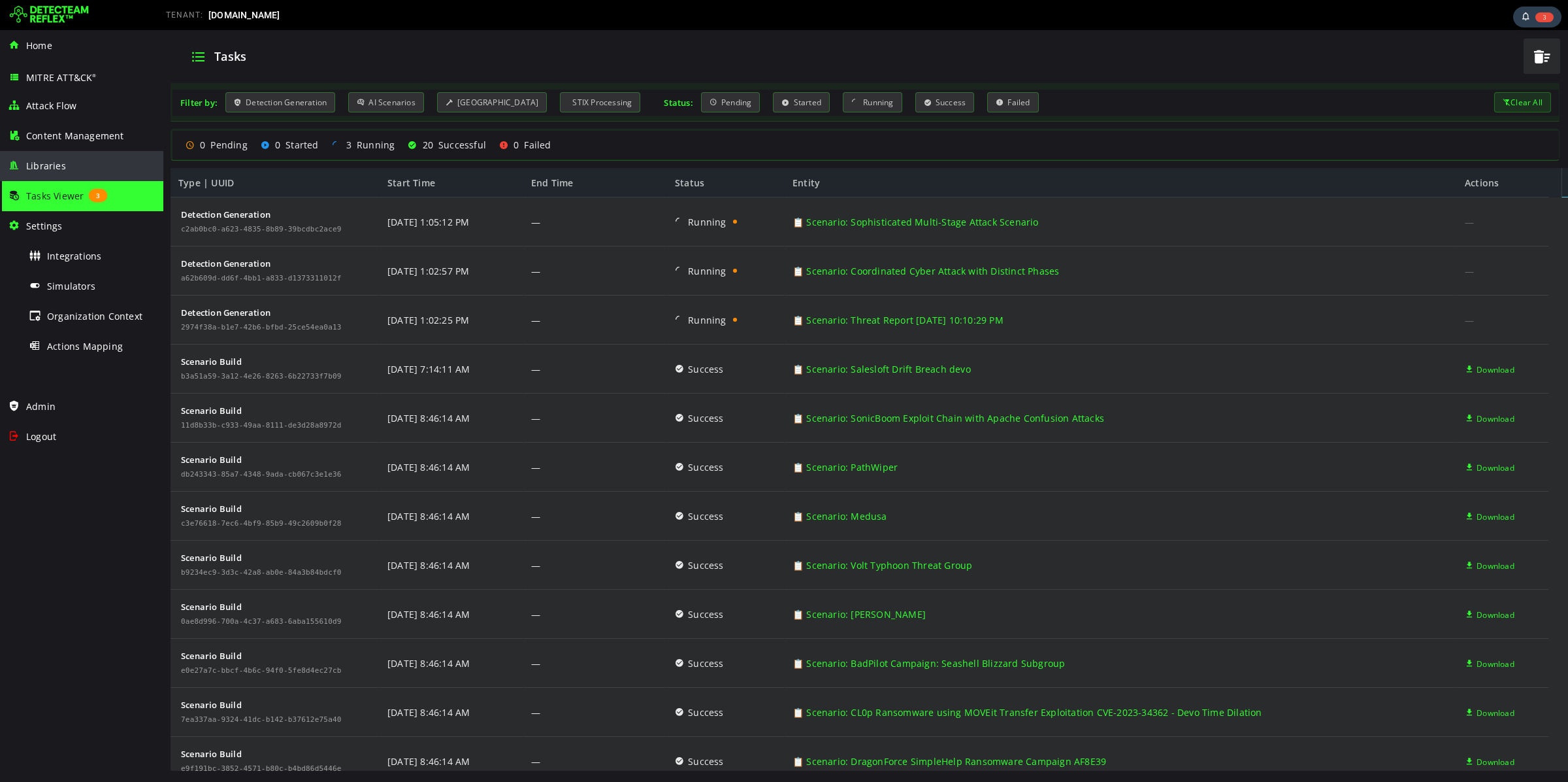
click at [47, 171] on span "Libraries" at bounding box center [46, 166] width 39 height 13
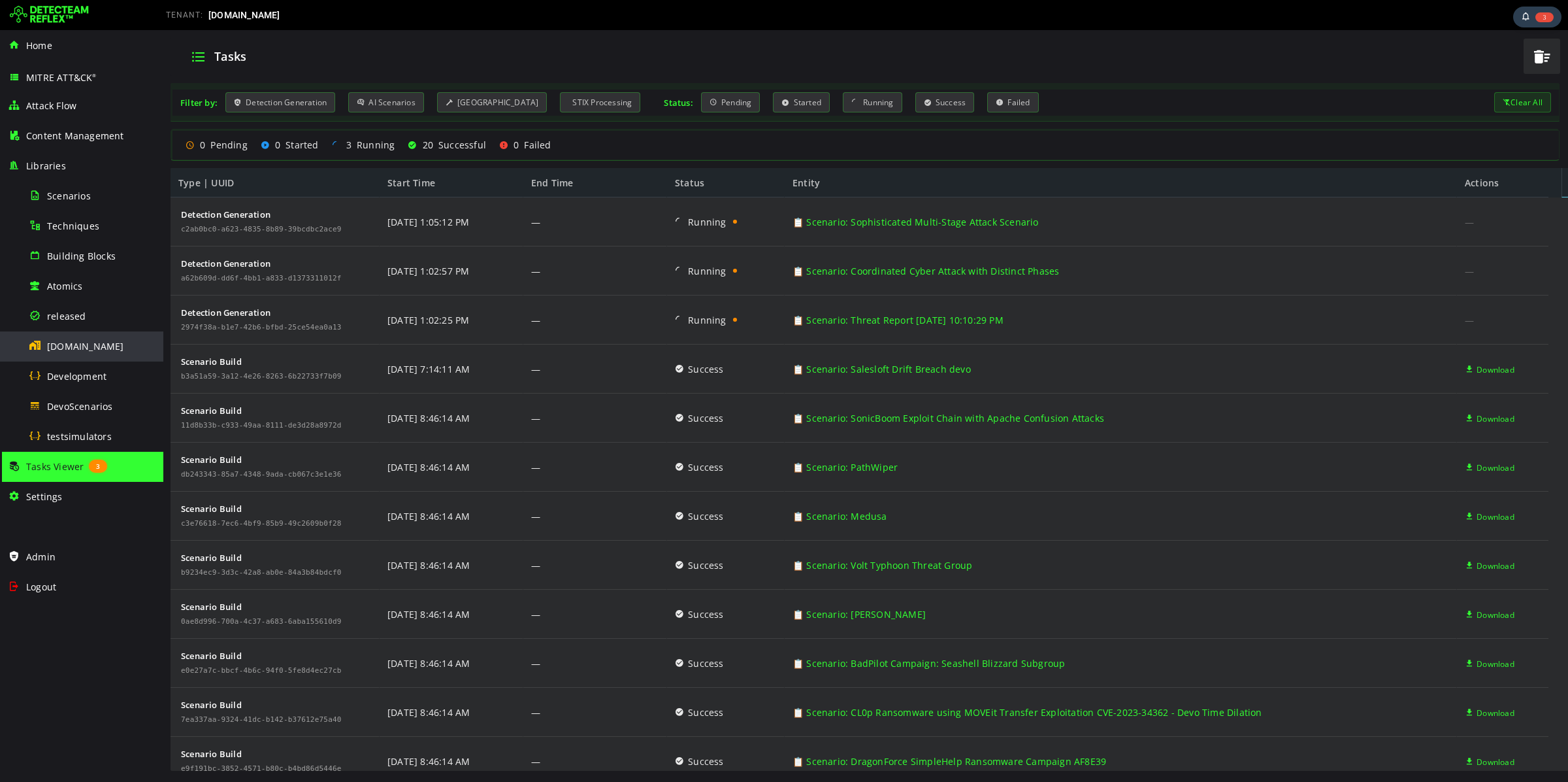
click at [87, 354] on div "[DOMAIN_NAME]" at bounding box center [92, 346] width 126 height 29
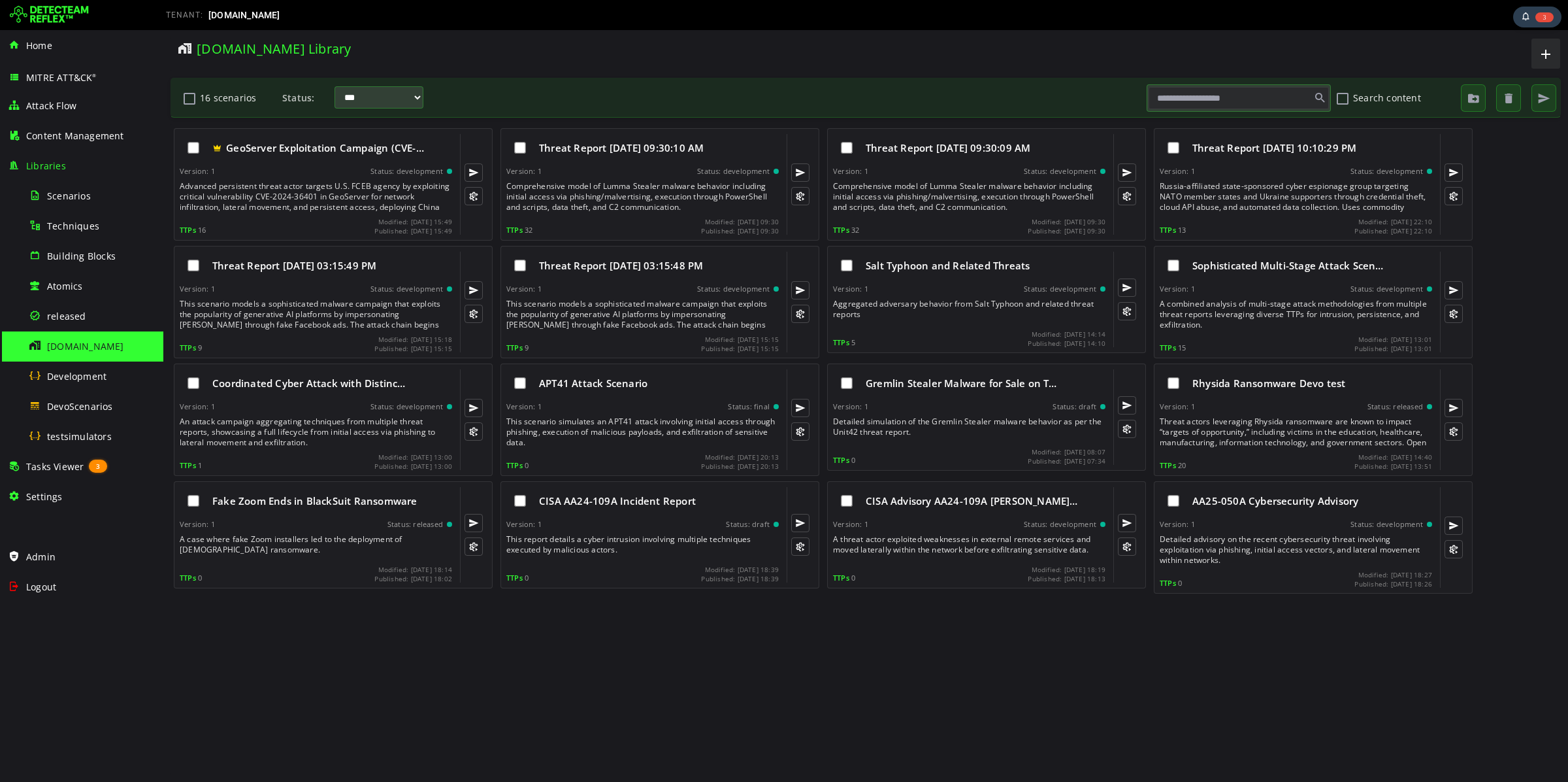
click at [1190, 97] on input "text" at bounding box center [1238, 98] width 181 height 22
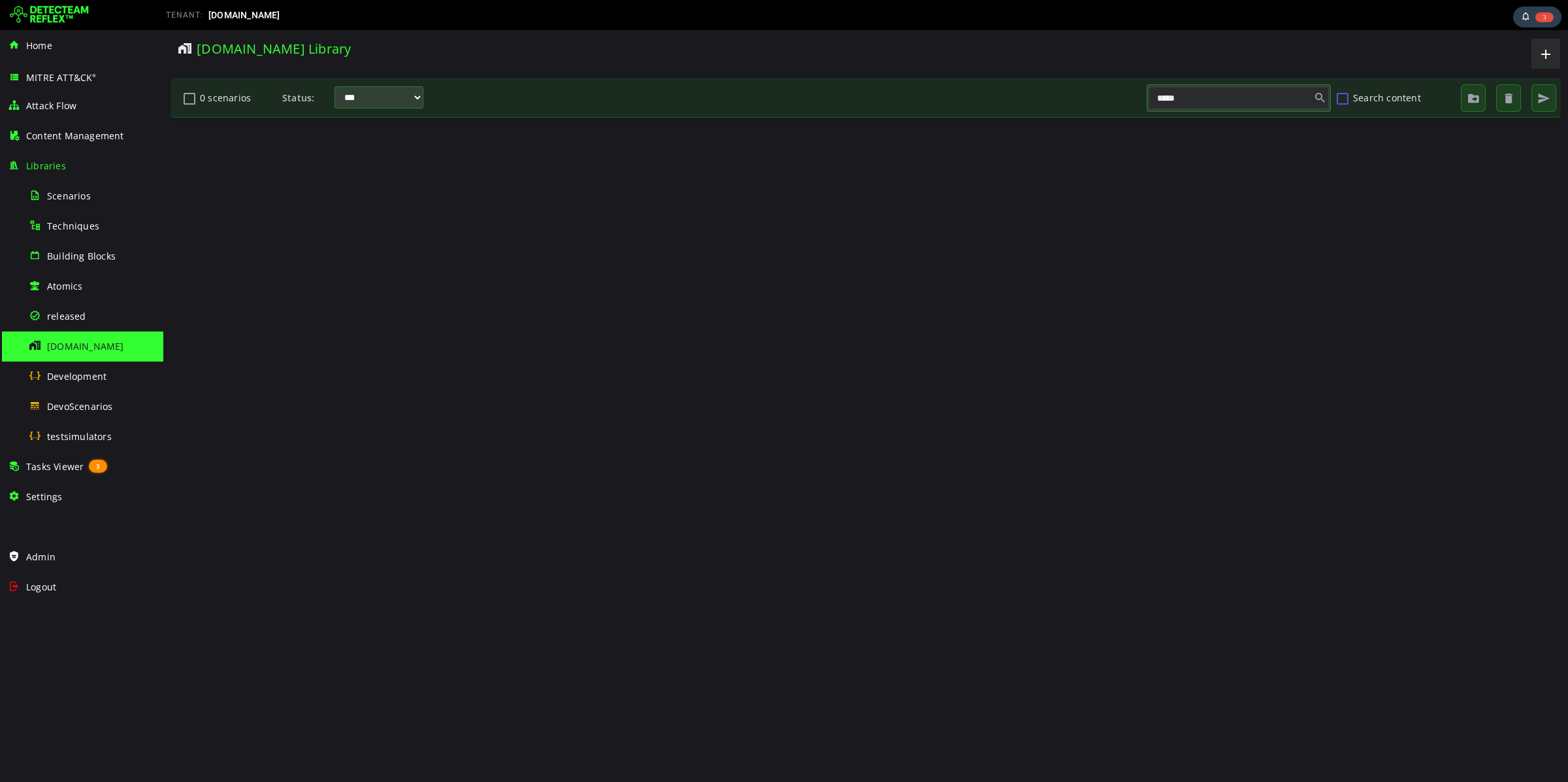
click at [1344, 100] on button "Search content" at bounding box center [1343, 98] width 16 height 22
click at [1321, 94] on span at bounding box center [1320, 98] width 18 height 22
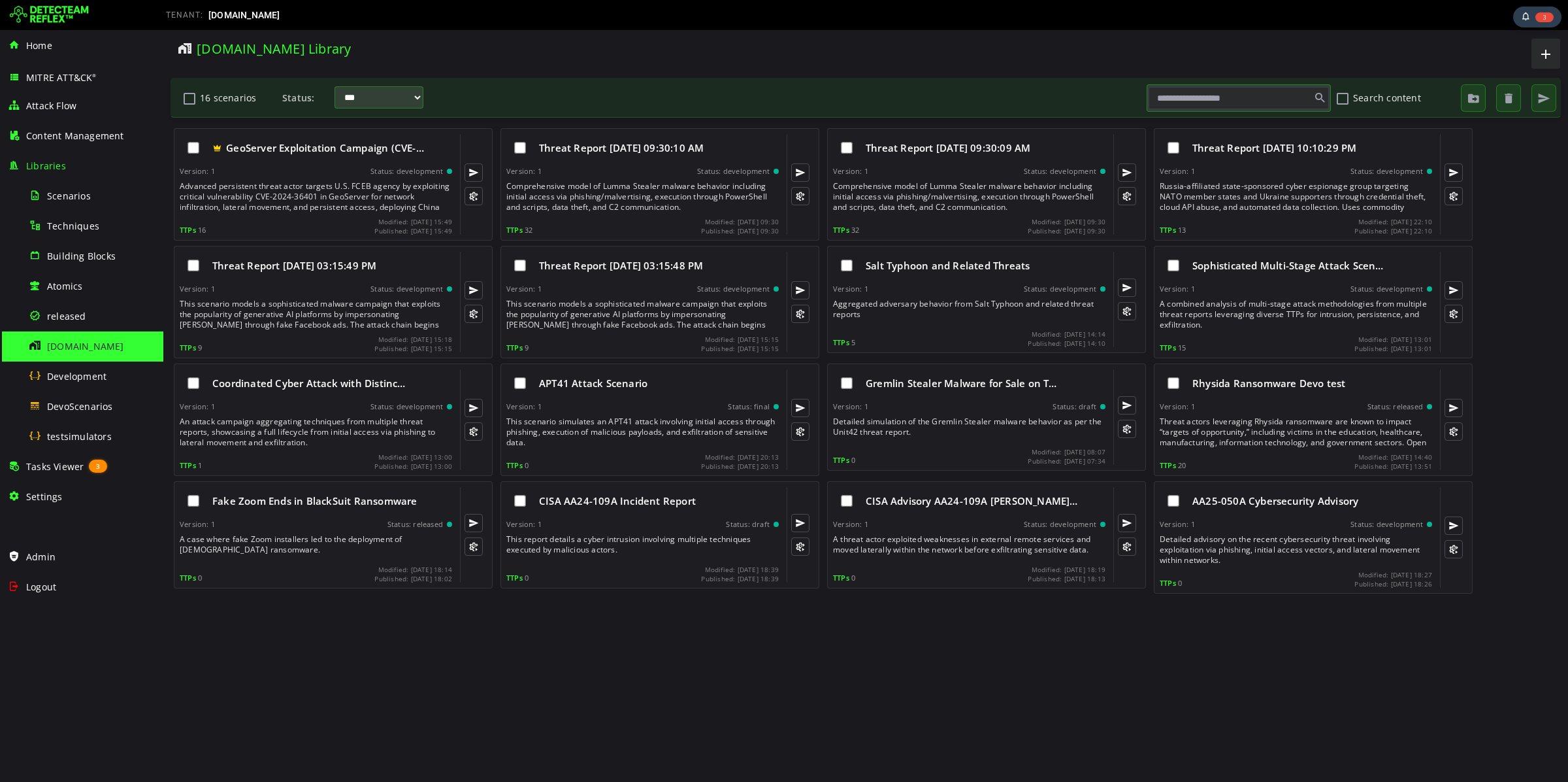
click at [1284, 103] on input "text" at bounding box center [1238, 98] width 181 height 22
click at [1346, 99] on button "Search content" at bounding box center [1343, 98] width 16 height 22
click at [1251, 99] on input "text" at bounding box center [1238, 98] width 181 height 22
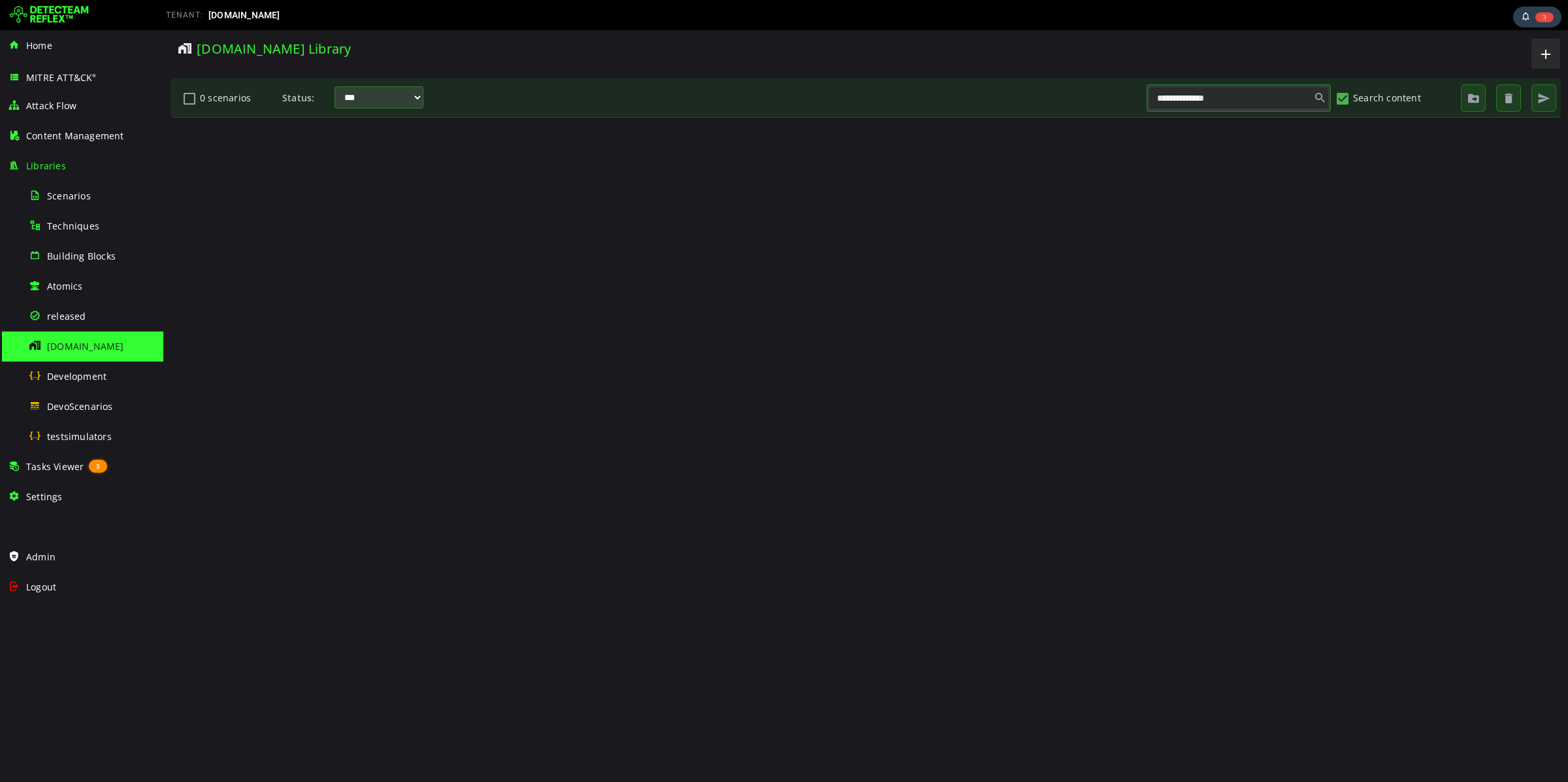
drag, startPoint x: 1223, startPoint y: 99, endPoint x: 1171, endPoint y: 100, distance: 52.0
click at [1171, 100] on input "**********" at bounding box center [1238, 98] width 181 height 22
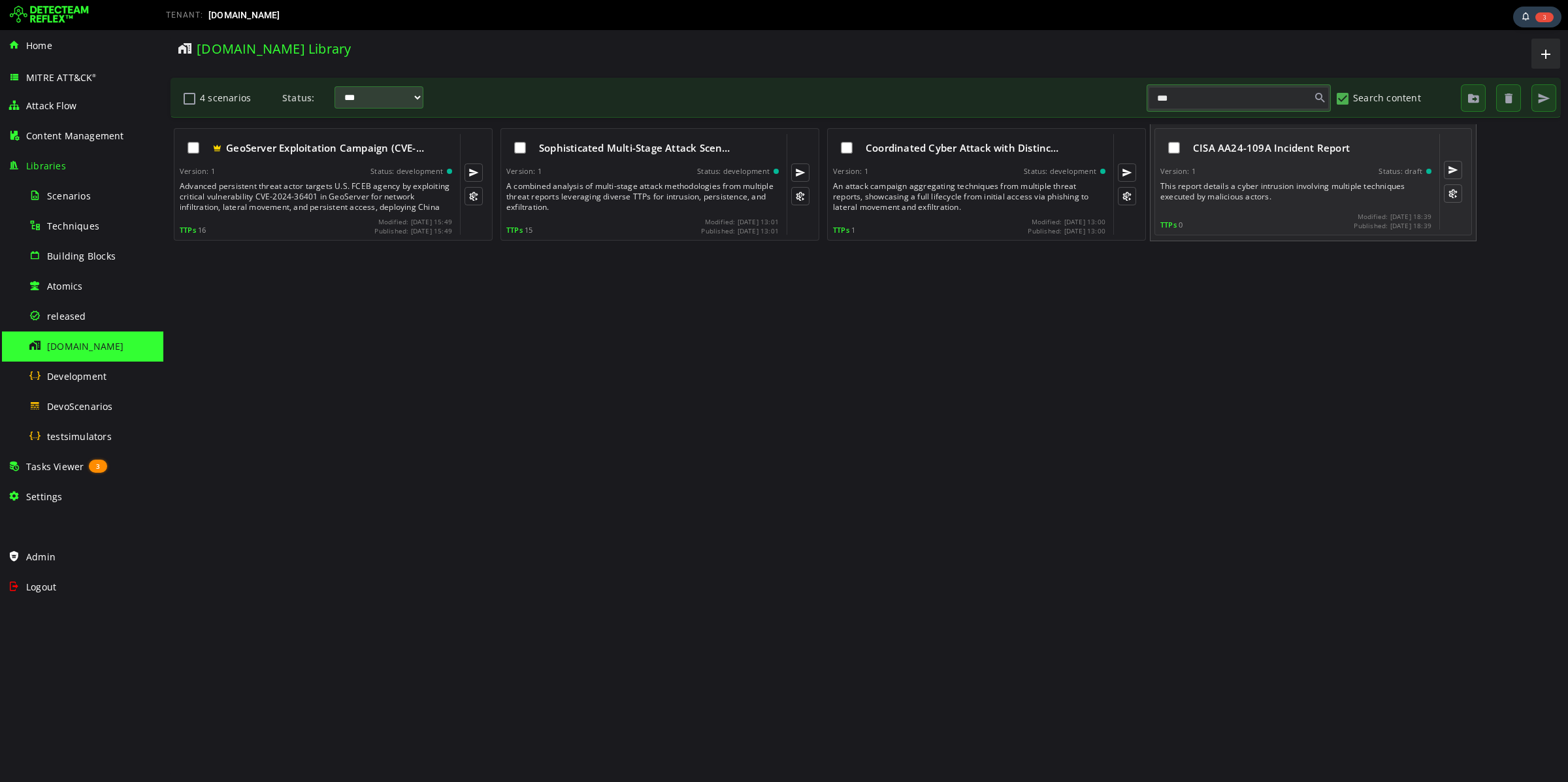
type input "***"
click at [1216, 170] on div "Version: 1 Status: draft" at bounding box center [1296, 171] width 271 height 9
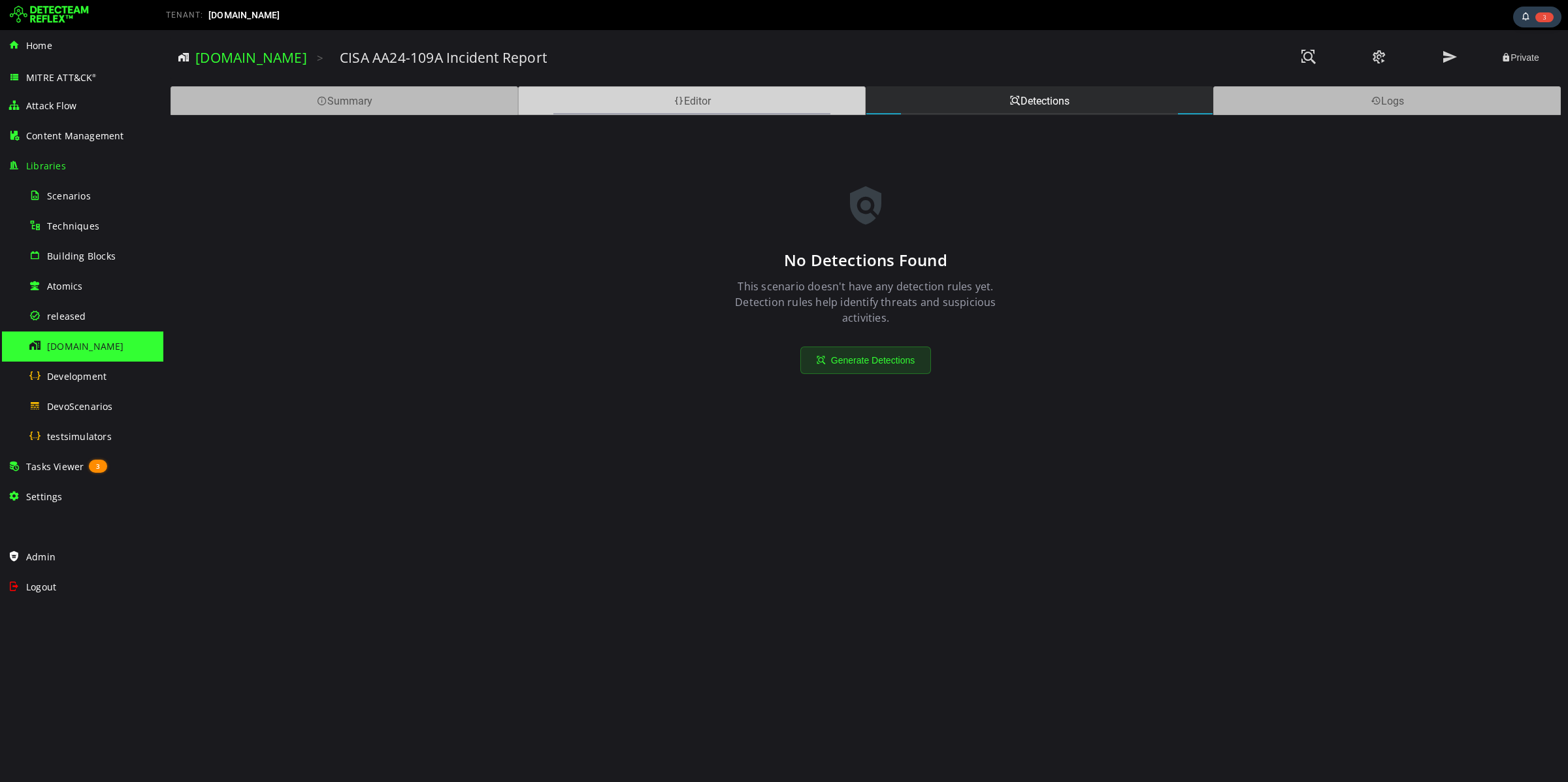
click at [766, 110] on div "Editor" at bounding box center [691, 100] width 347 height 28
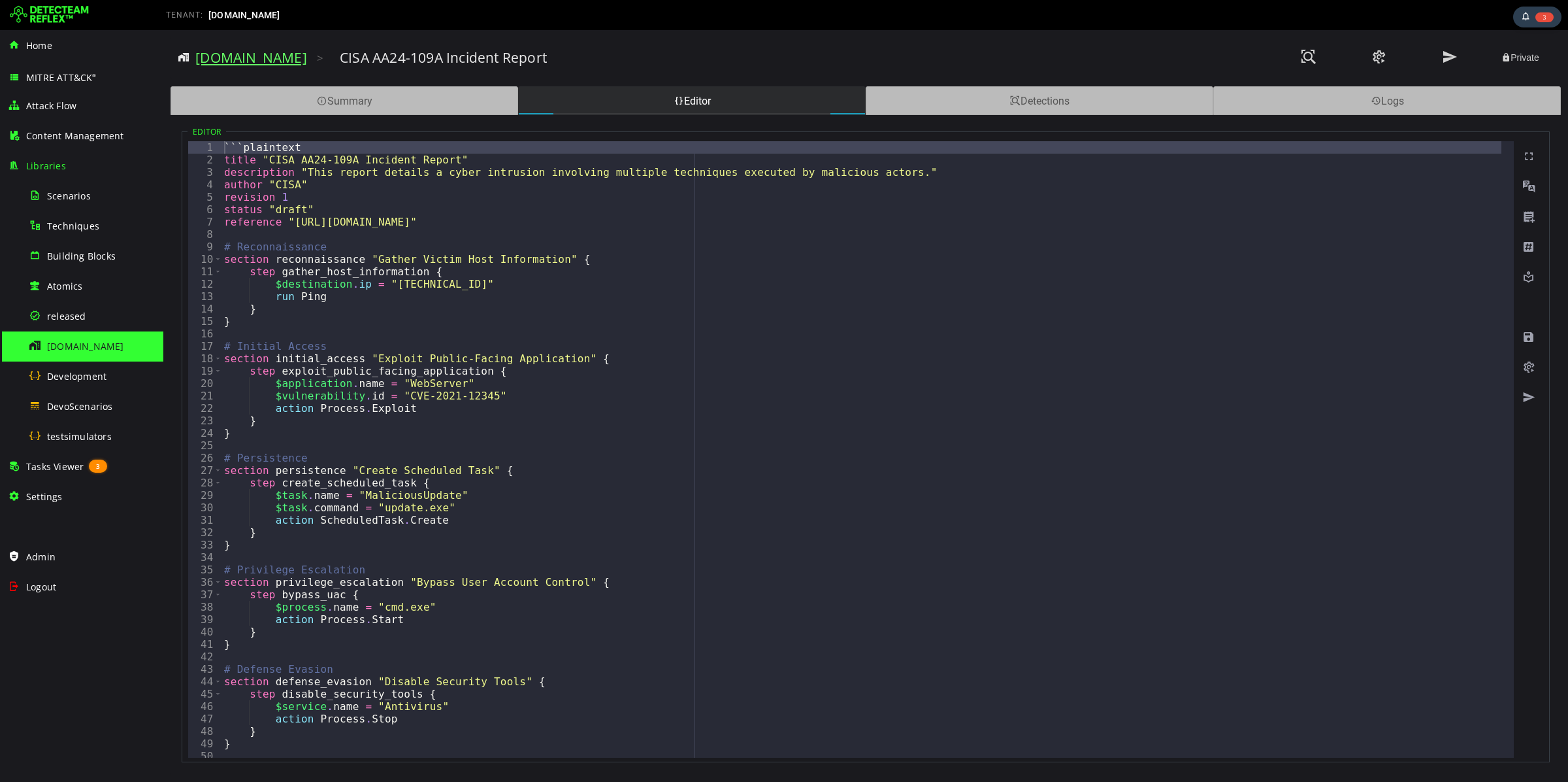
click at [202, 55] on link "[DOMAIN_NAME]" at bounding box center [251, 58] width 112 height 18
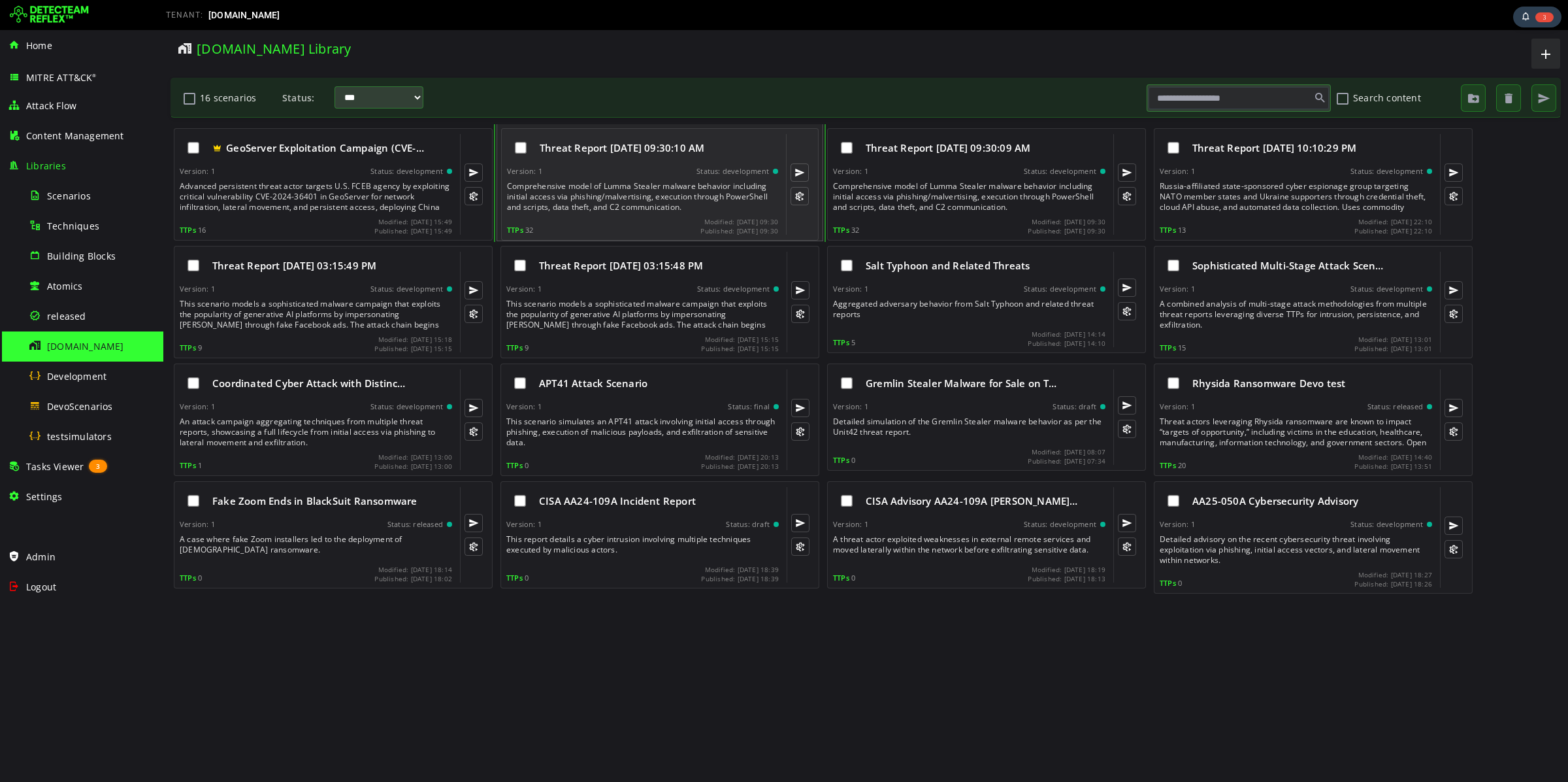
click at [725, 171] on div "Status: development" at bounding box center [732, 171] width 72 height 9
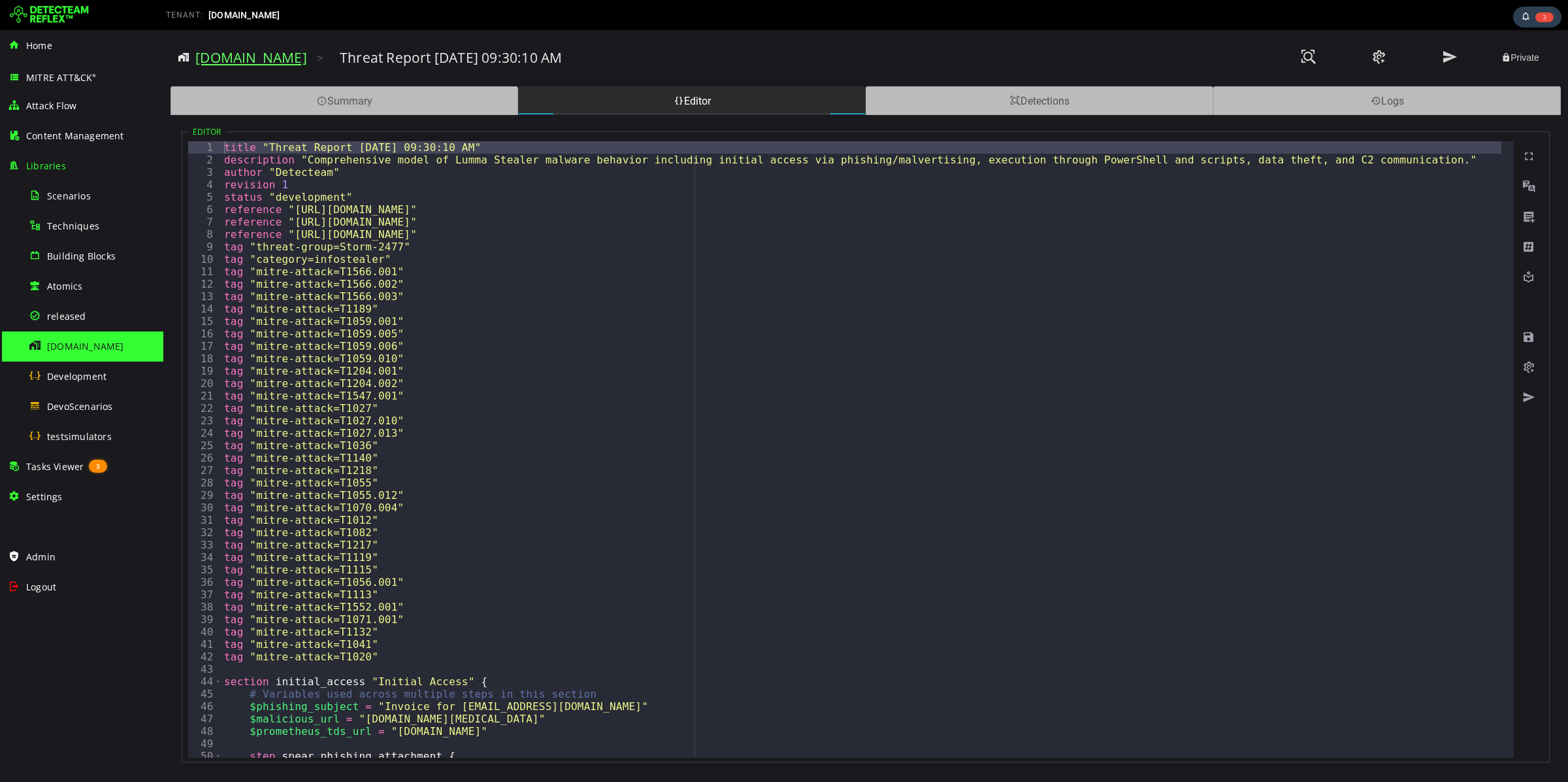
click at [238, 61] on link "[DOMAIN_NAME]" at bounding box center [251, 58] width 112 height 18
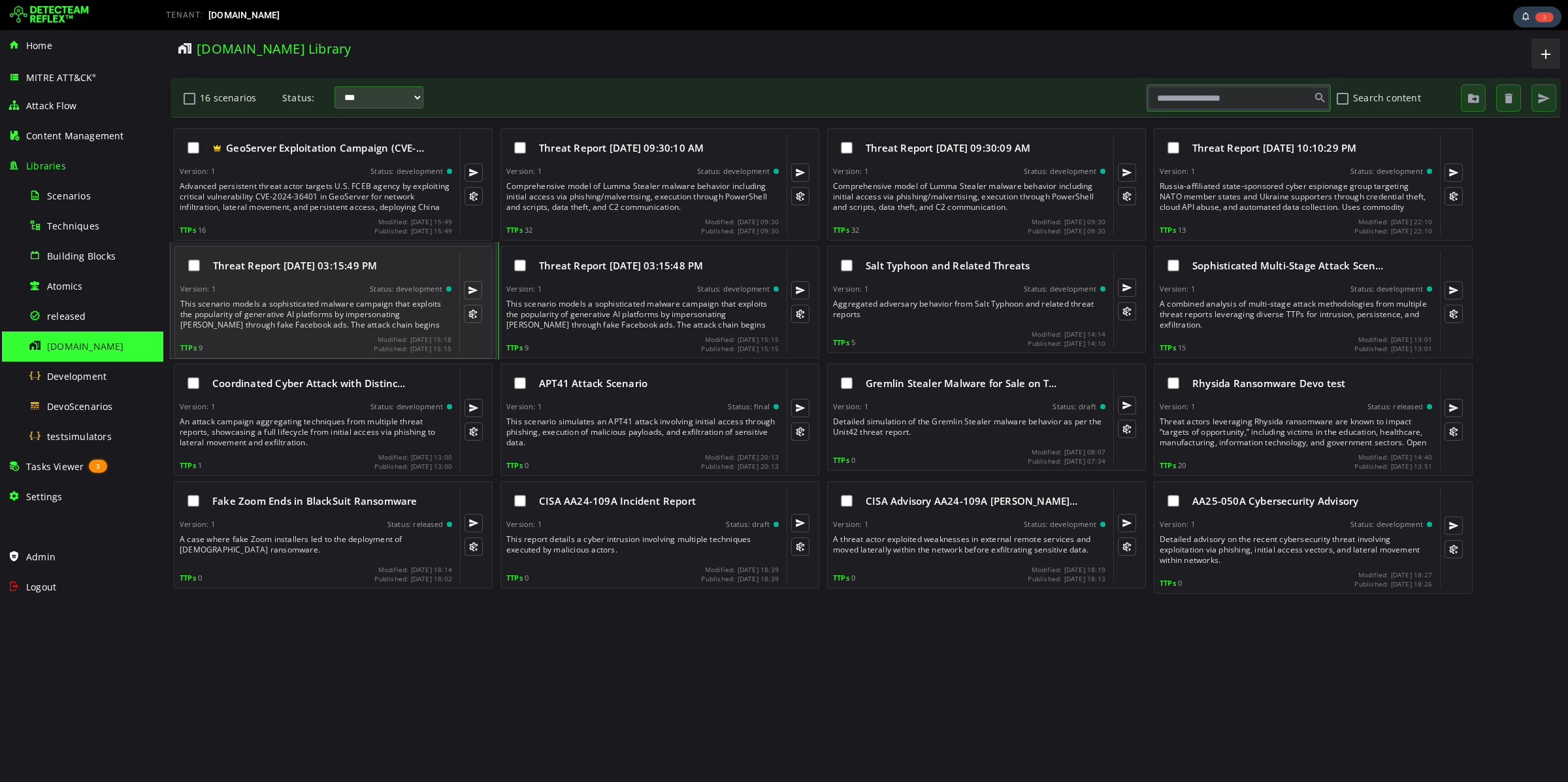
click at [343, 311] on div "This scenario models a sophisticated malware campaign that exploits the popular…" at bounding box center [317, 314] width 274 height 31
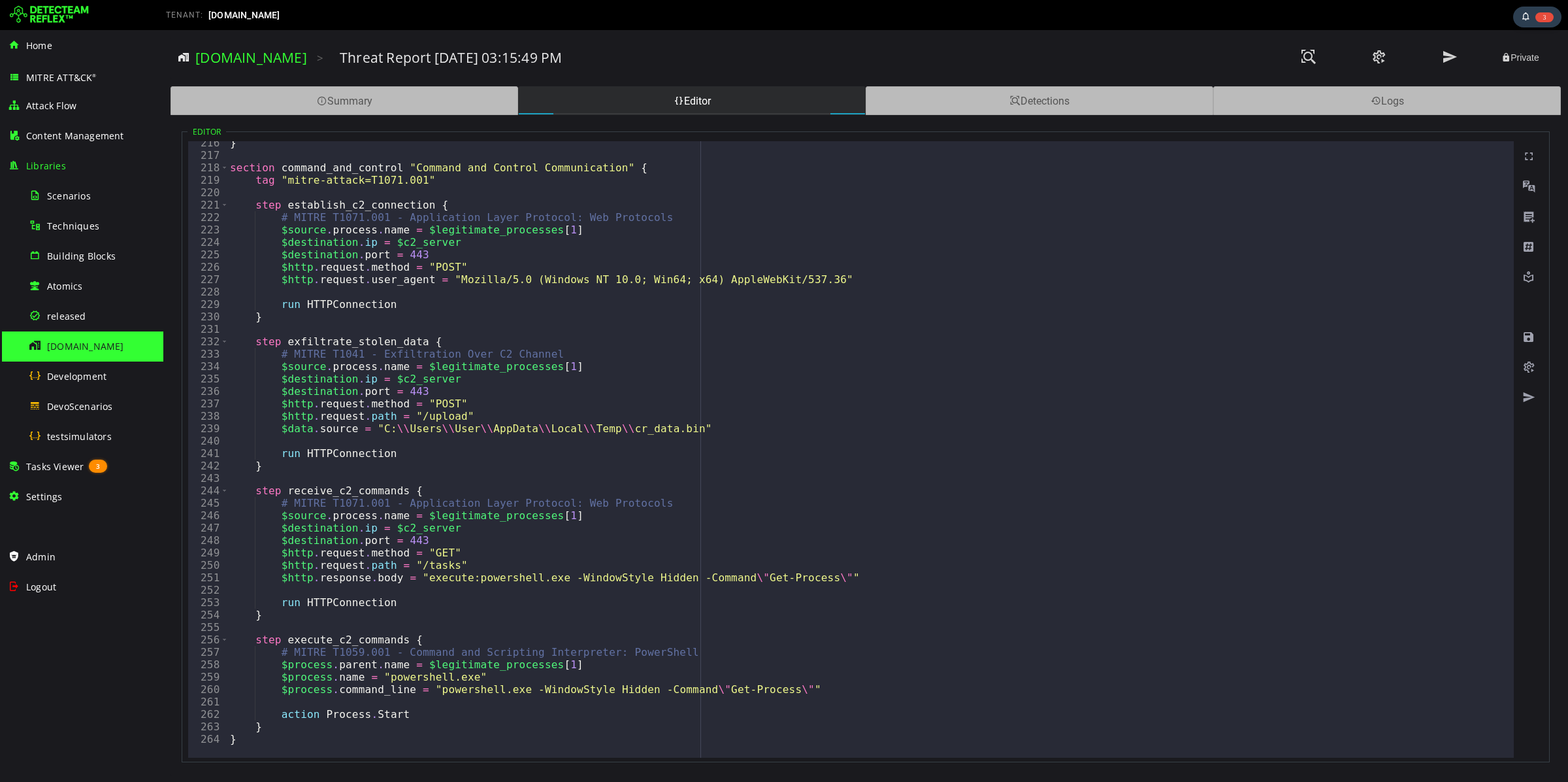
scroll to position [2674, 0]
click at [217, 55] on link "[DOMAIN_NAME]" at bounding box center [251, 58] width 112 height 18
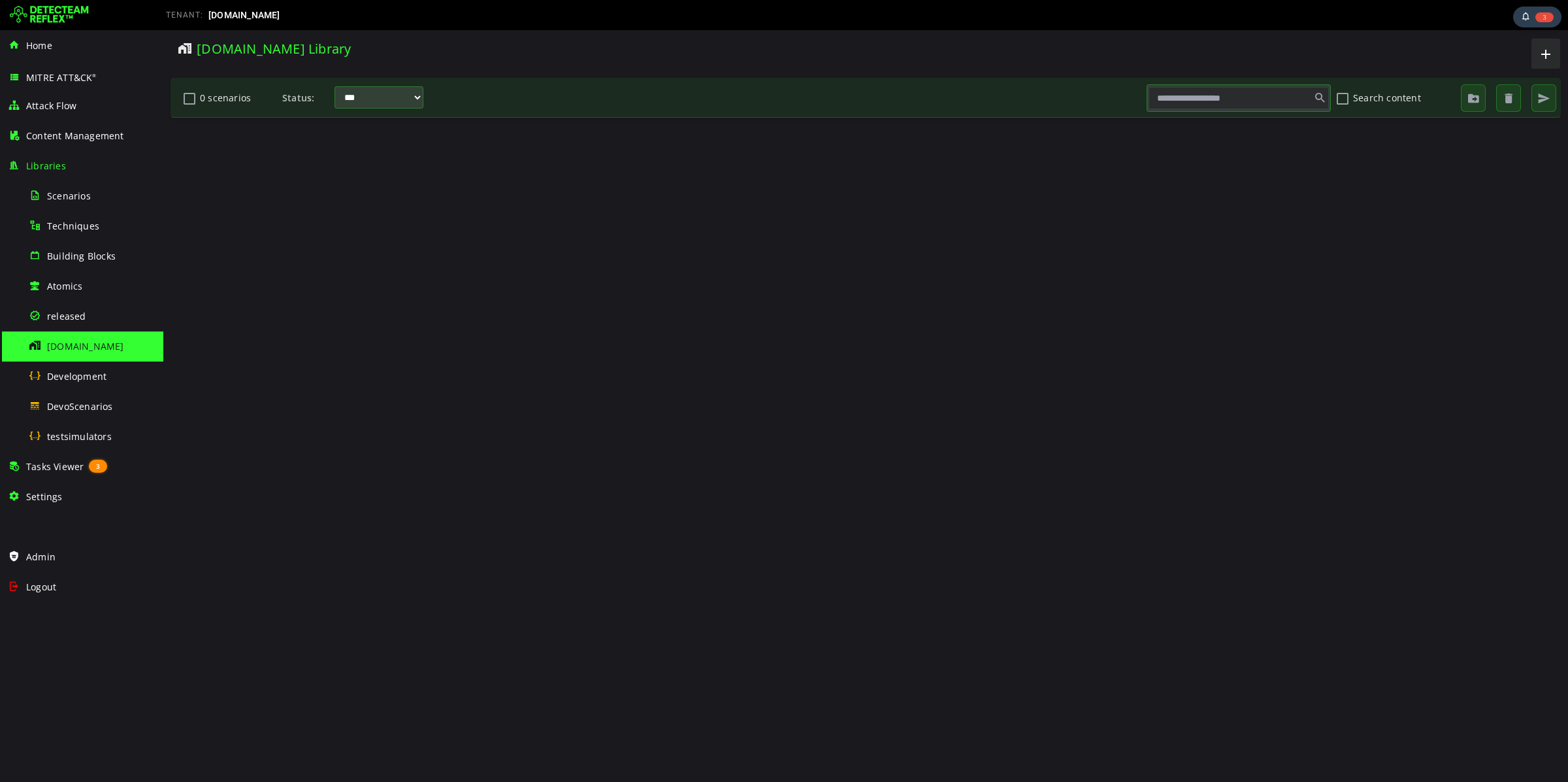
scroll to position [0, 0]
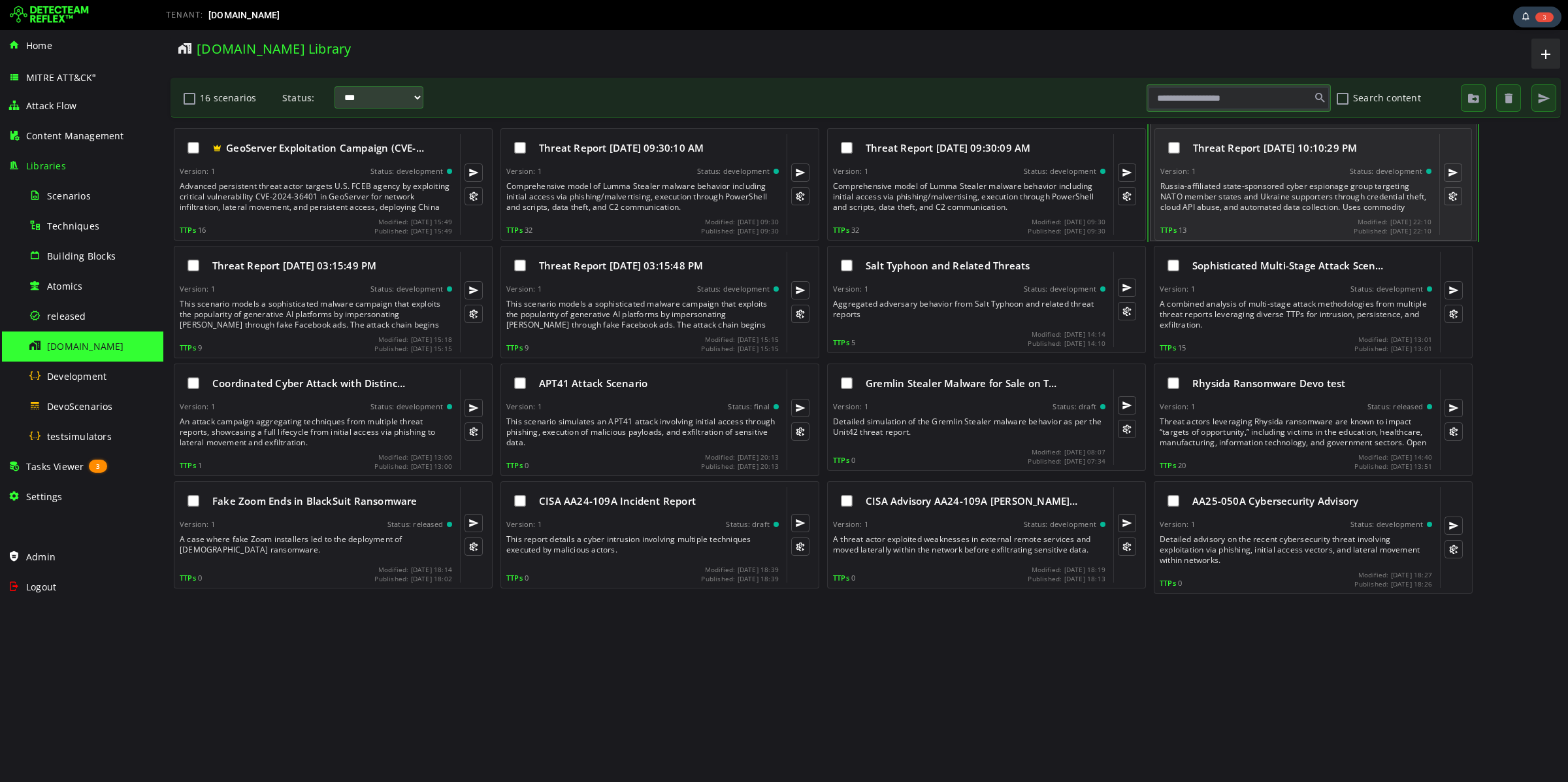
click at [1205, 188] on div "Russia-affiliated state-sponsored cyber espionage group targeting NATO member s…" at bounding box center [1297, 196] width 274 height 31
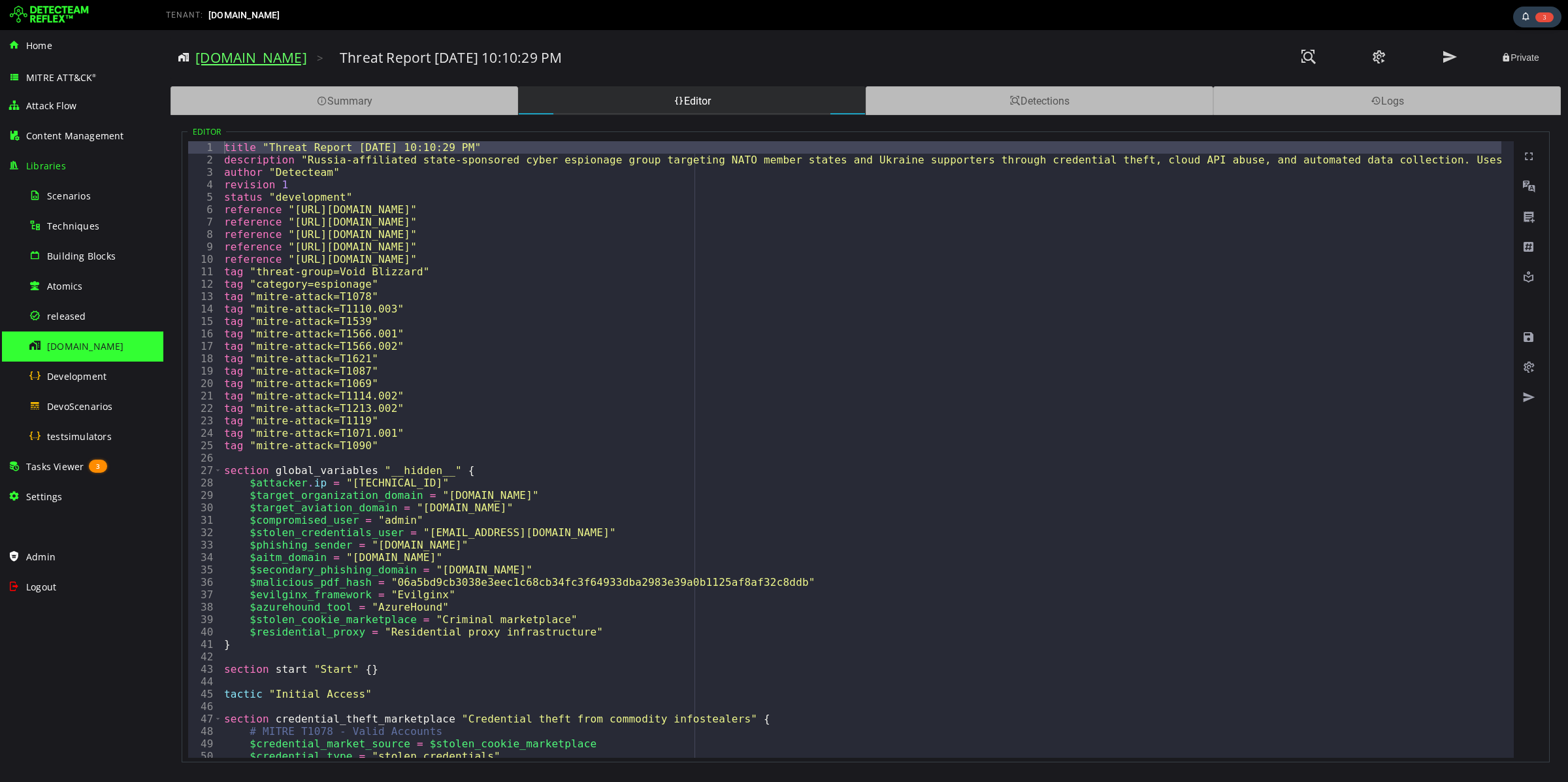
click at [254, 61] on link "[DOMAIN_NAME]" at bounding box center [251, 58] width 112 height 18
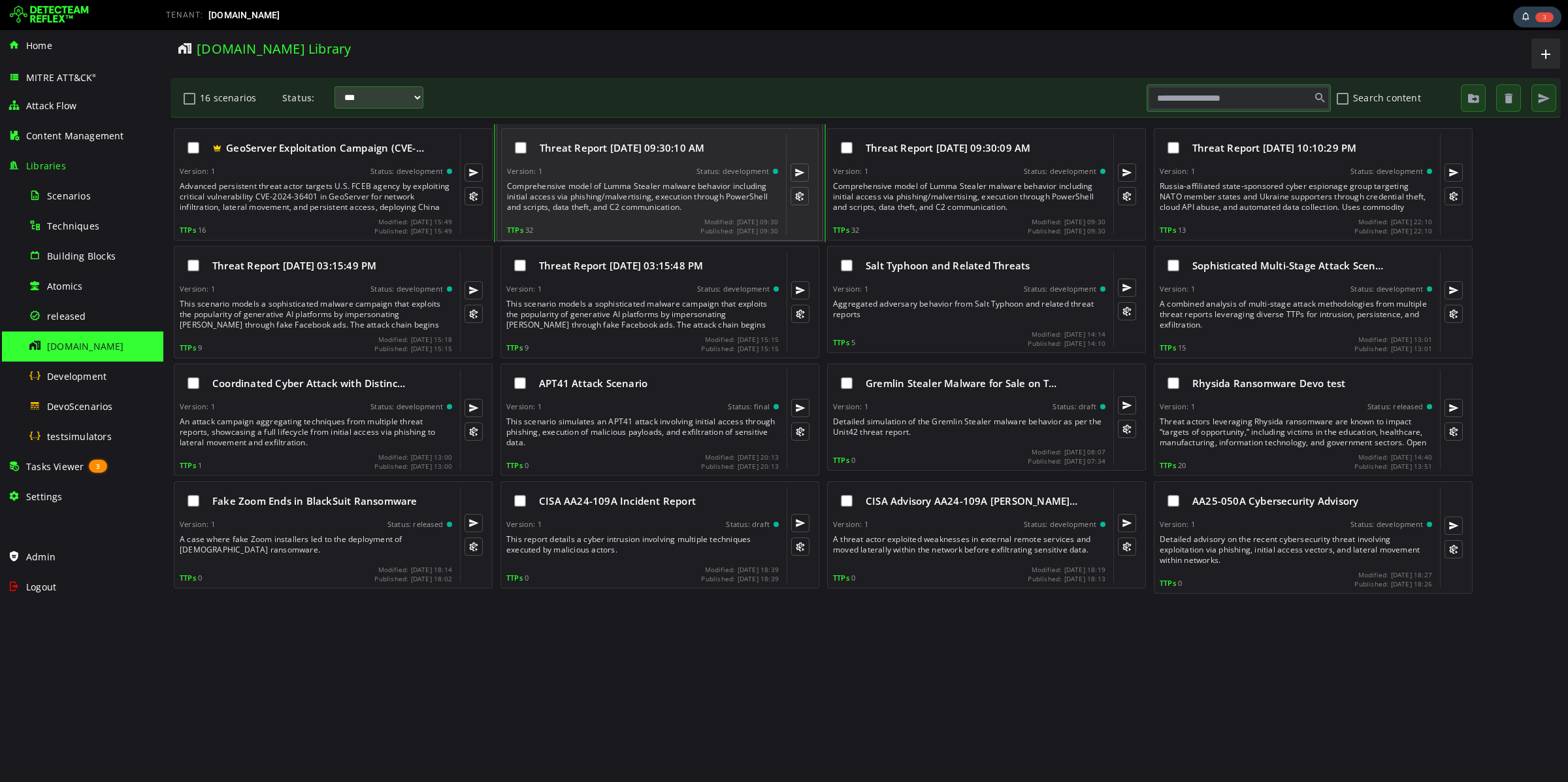
click at [700, 168] on div "Status: development" at bounding box center [732, 171] width 72 height 9
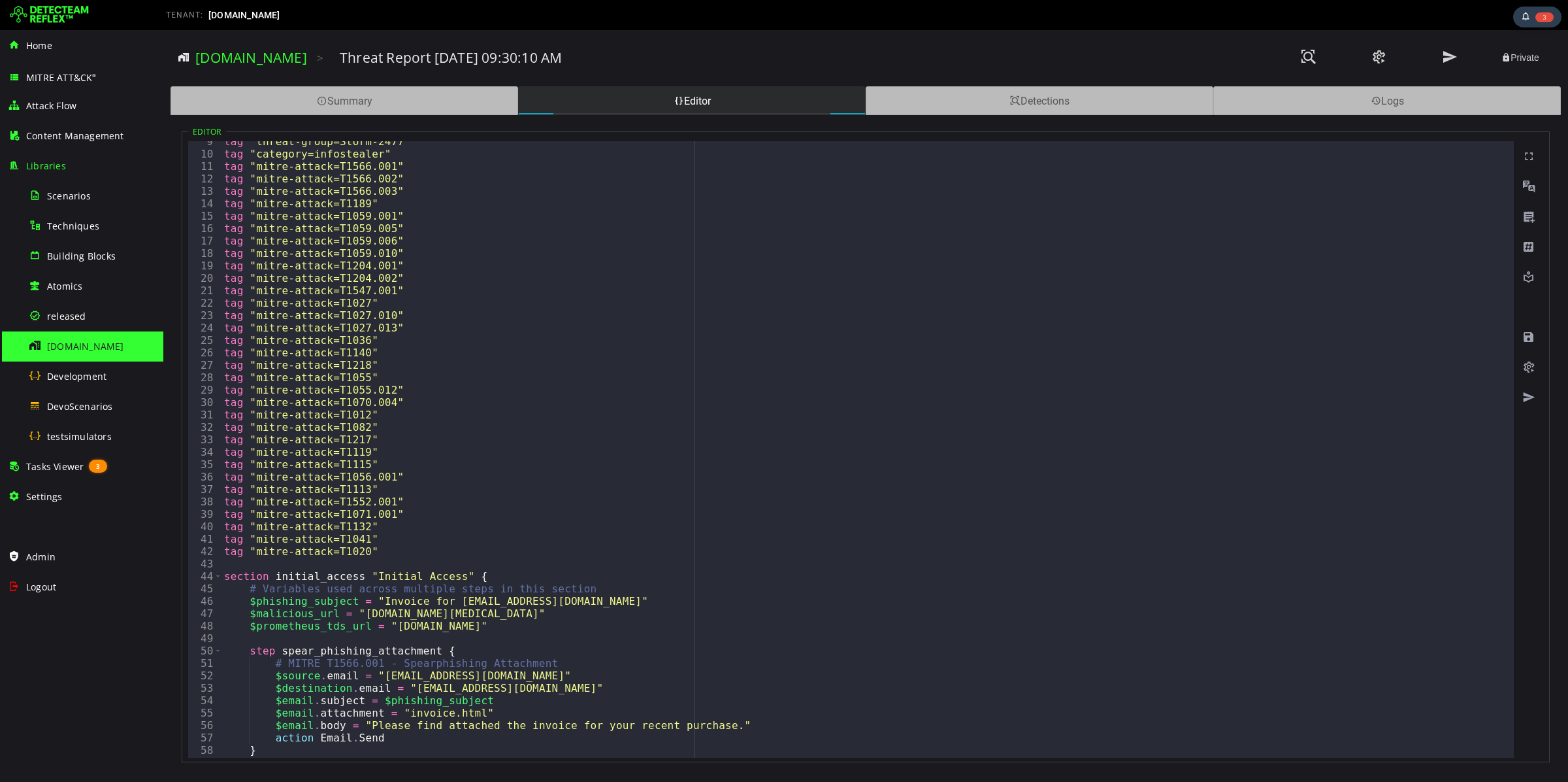
scroll to position [66, 0]
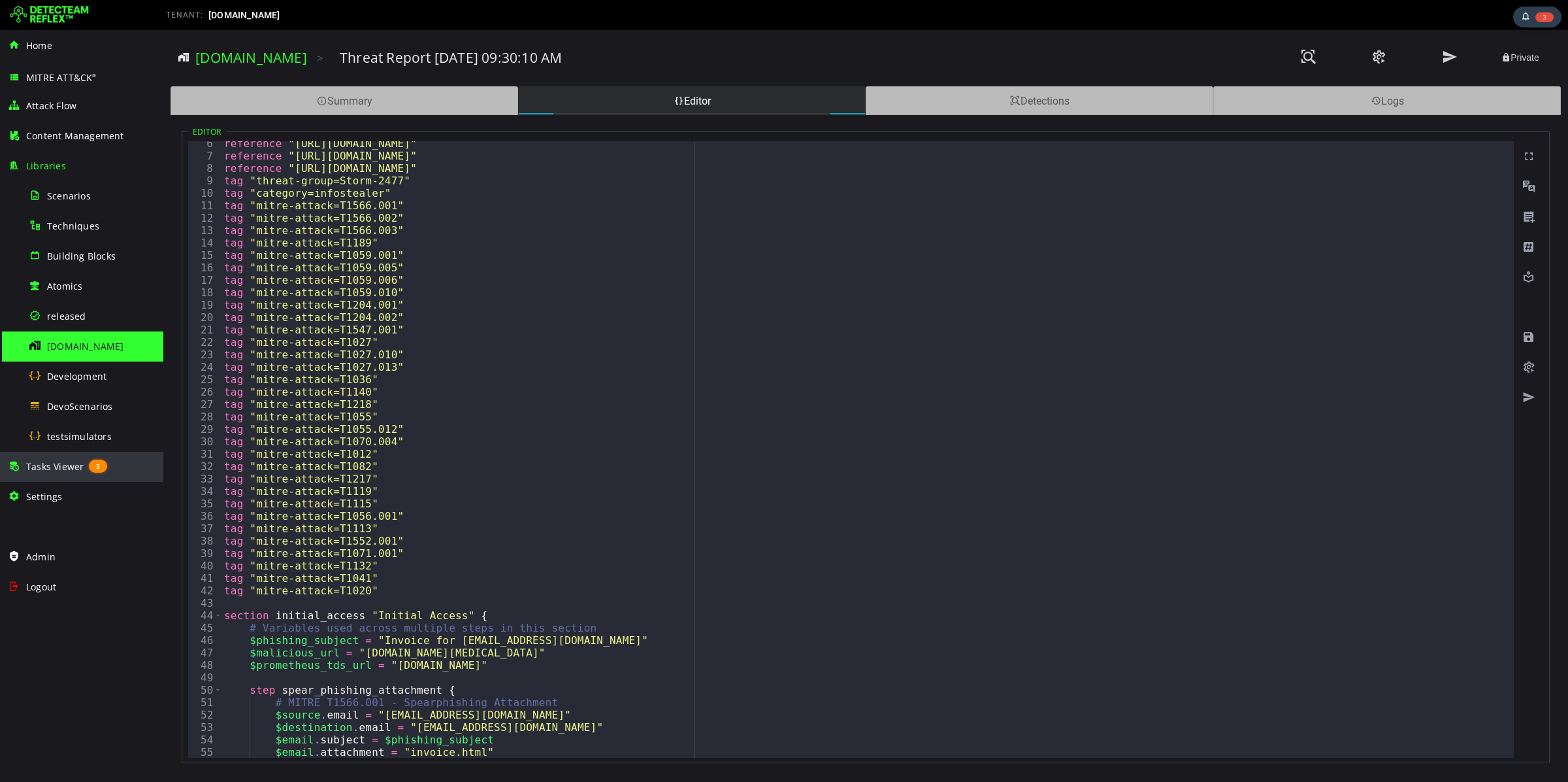
click at [56, 463] on span "Tasks Viewer" at bounding box center [55, 467] width 58 height 13
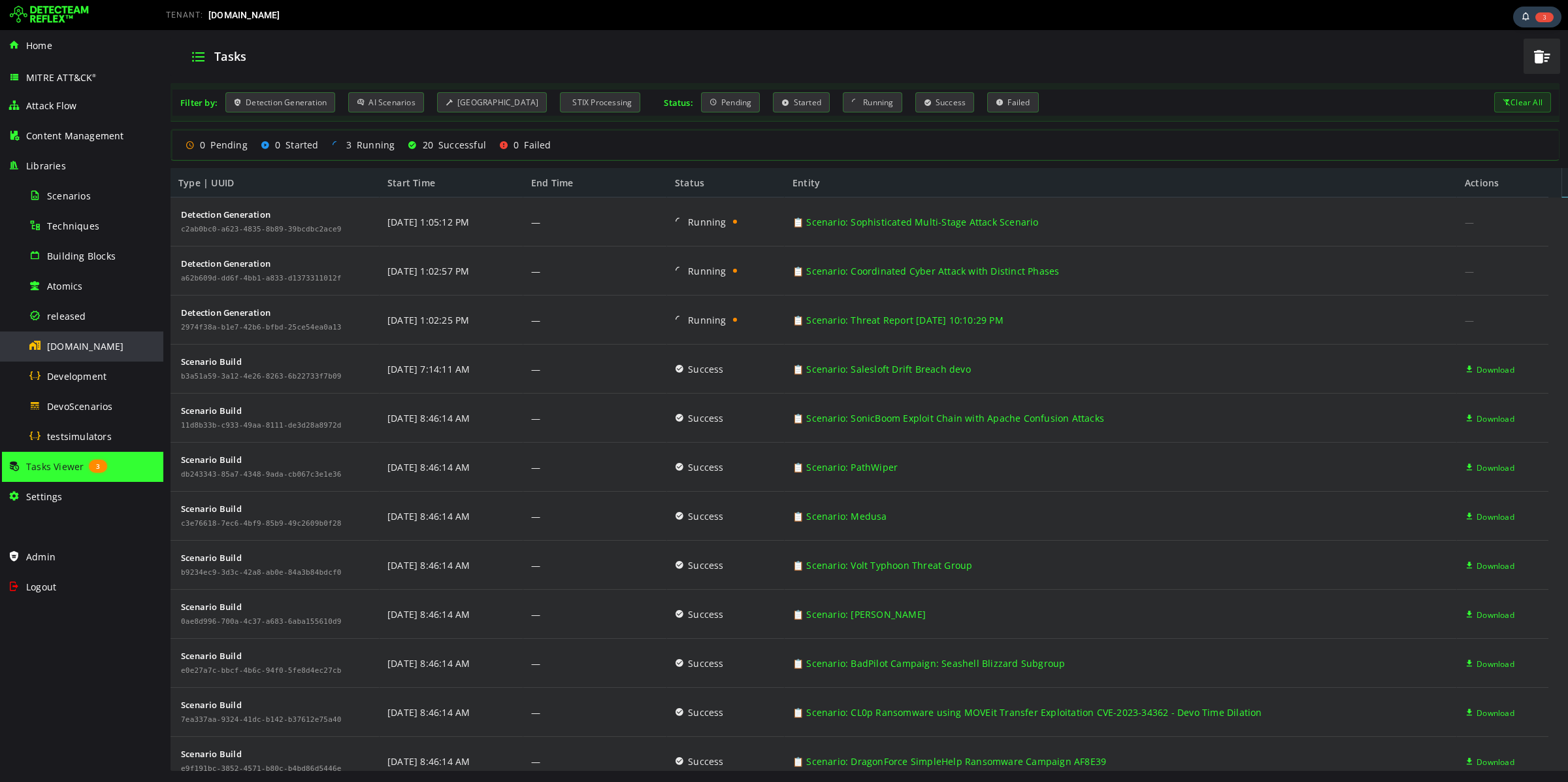
click at [70, 341] on span "[DOMAIN_NAME]" at bounding box center [85, 347] width 77 height 13
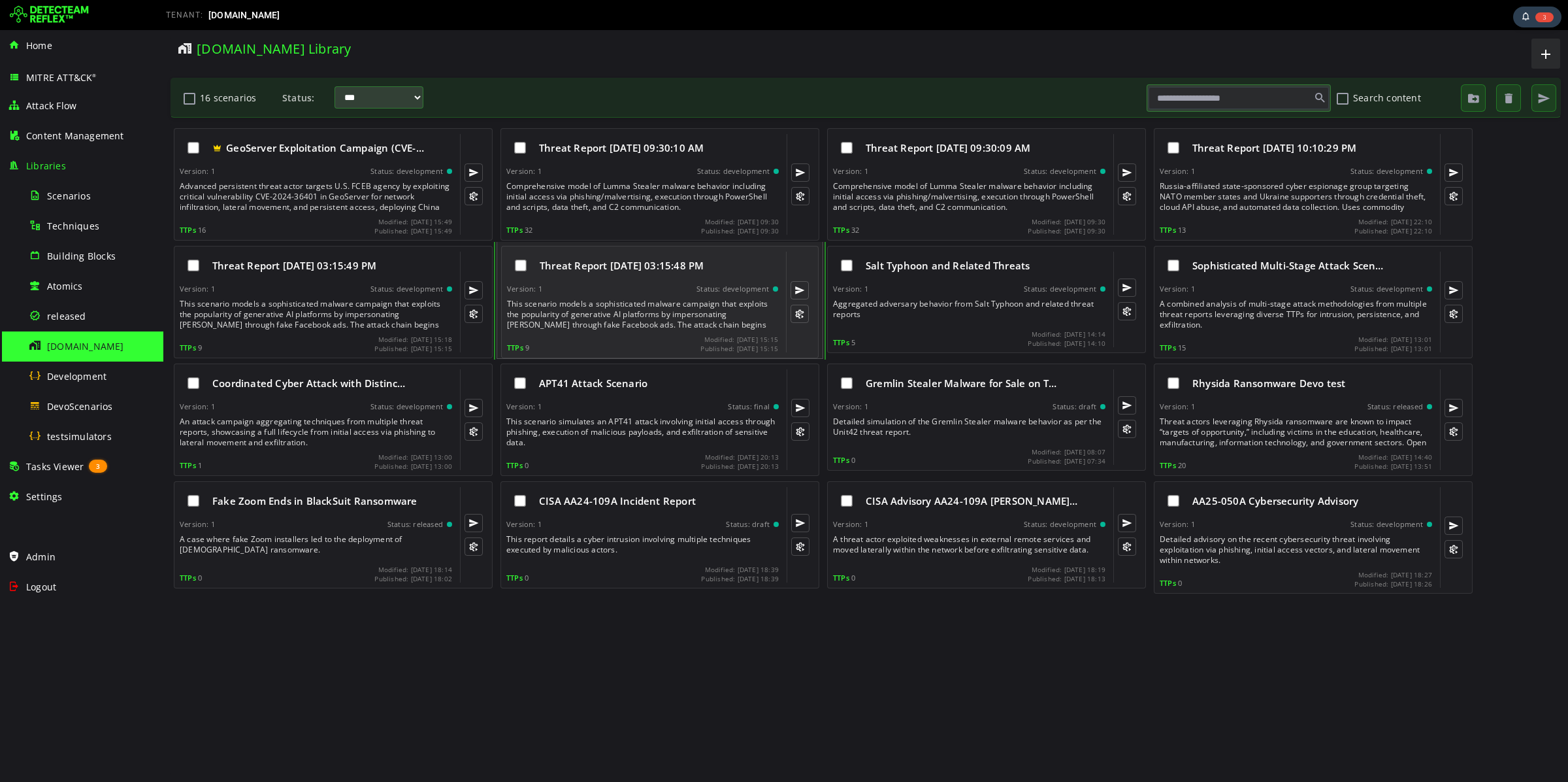
click at [712, 297] on div "Threat Report [DATE] 03:15:48 PM Version: 1 Status: development This scenario m…" at bounding box center [642, 302] width 271 height 101
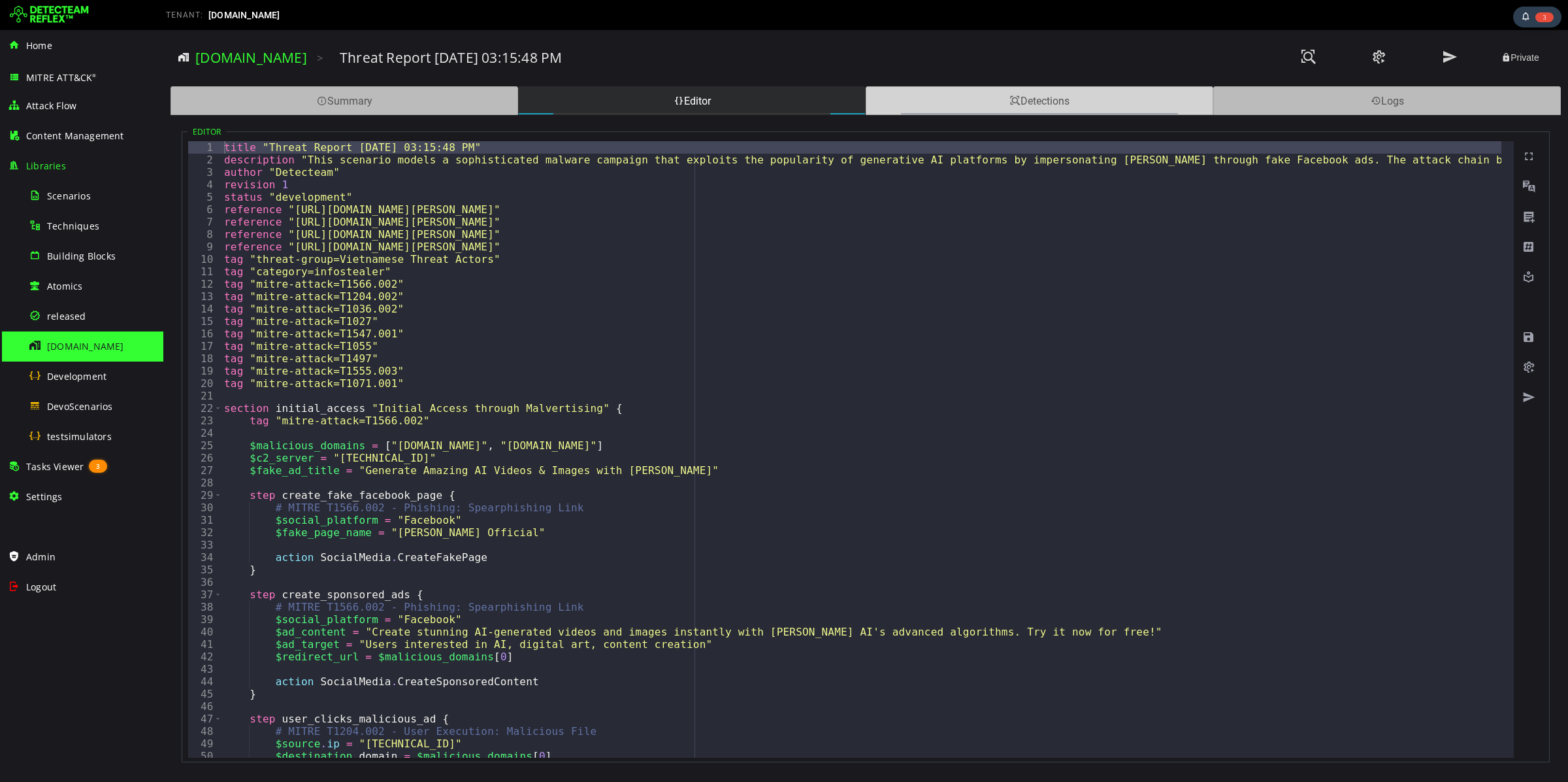
click at [996, 94] on div "Detections" at bounding box center [1039, 100] width 347 height 28
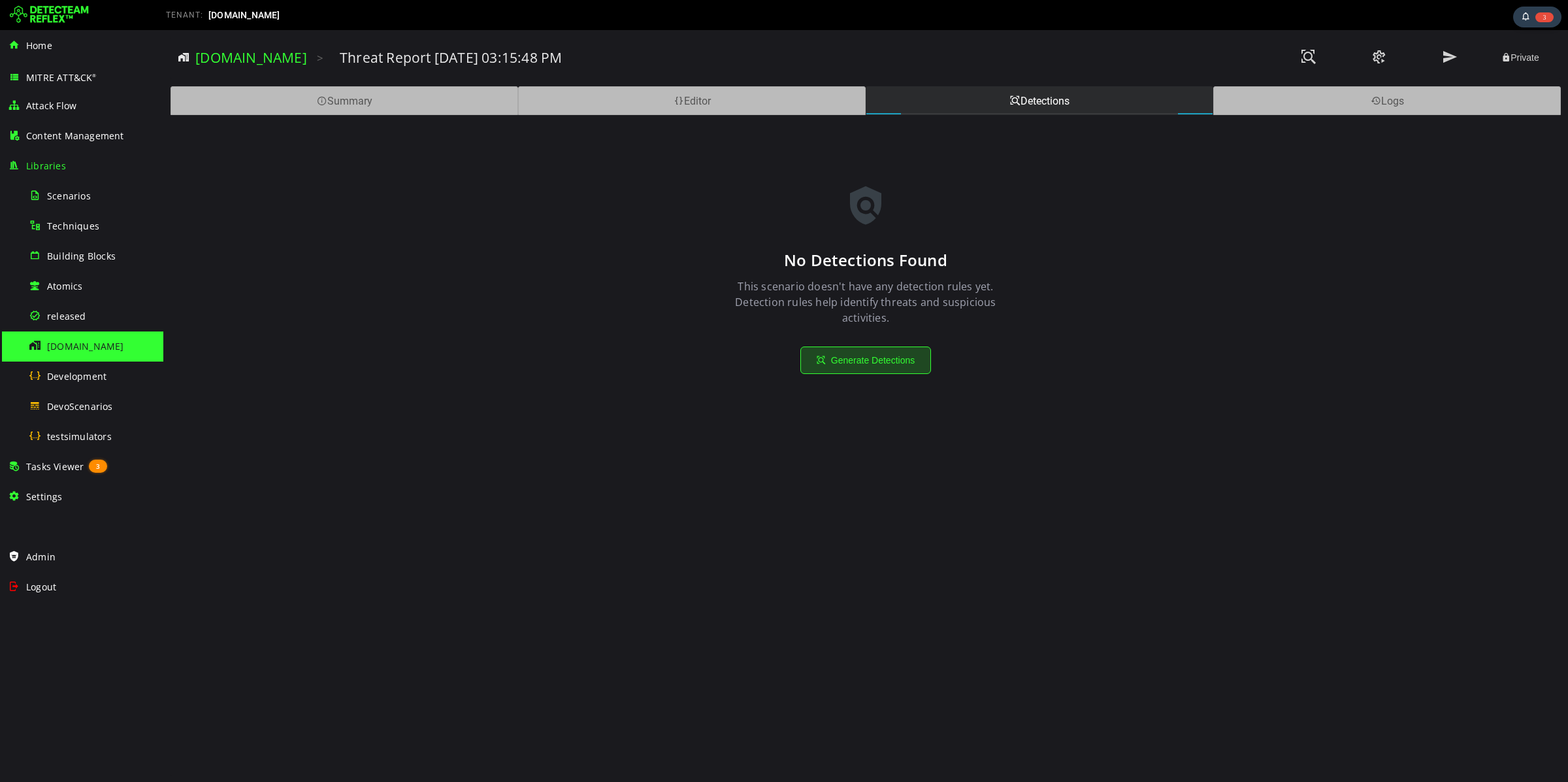
click at [869, 367] on button "Generate Detections" at bounding box center [865, 360] width 131 height 28
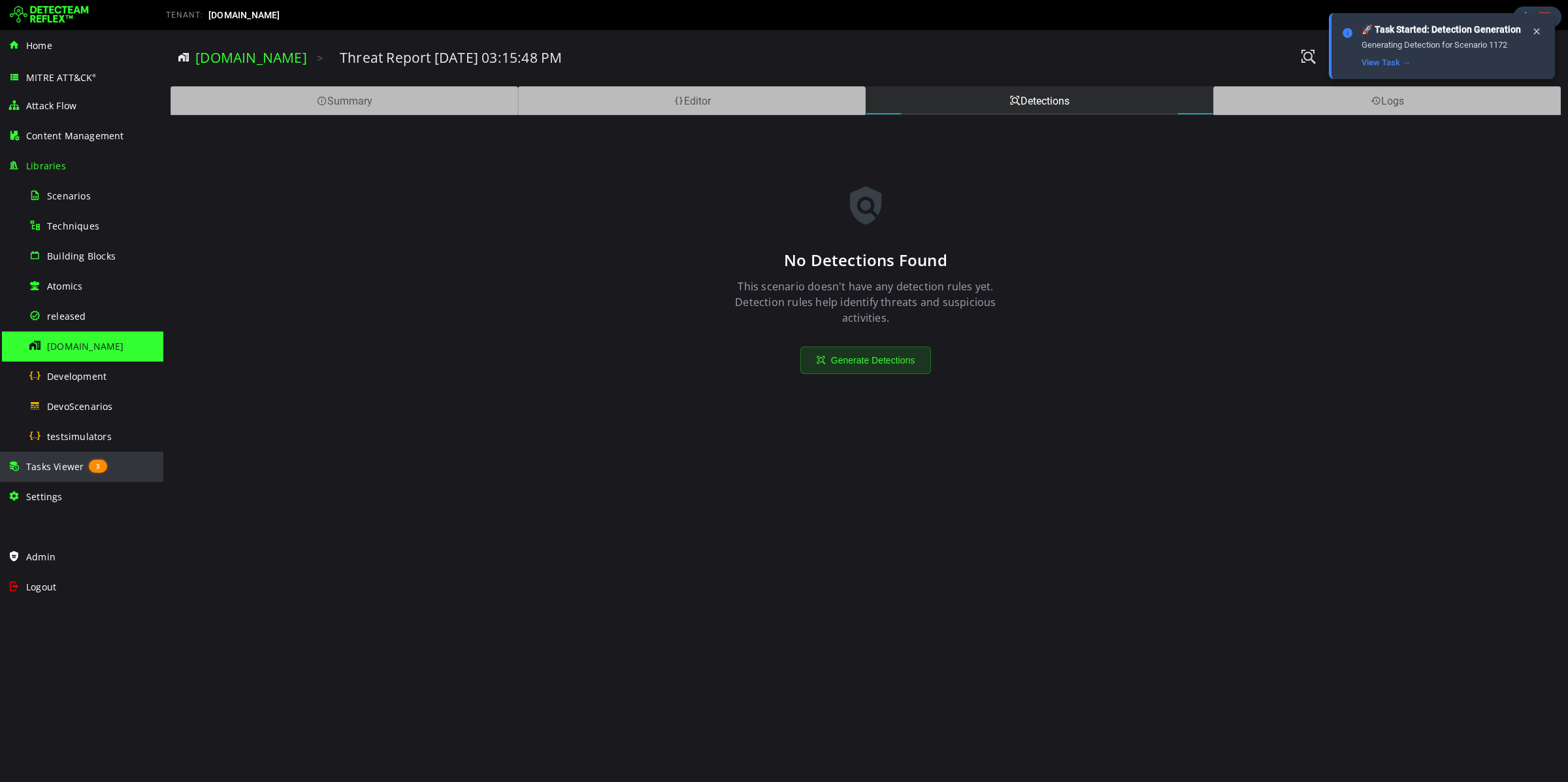
click at [46, 461] on span "Tasks Viewer" at bounding box center [55, 467] width 58 height 13
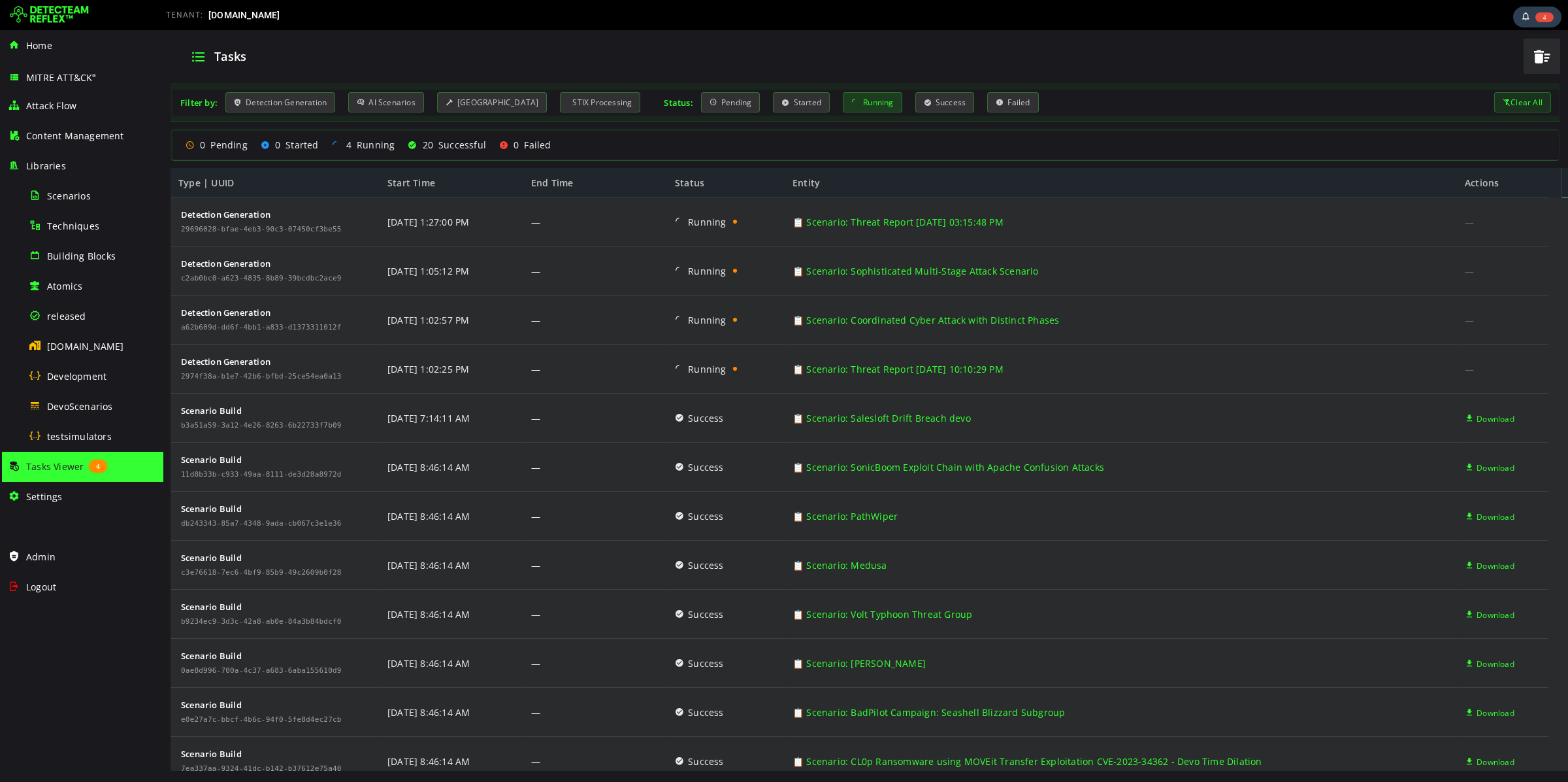
click at [852, 99] on div "Running" at bounding box center [872, 103] width 60 height 20
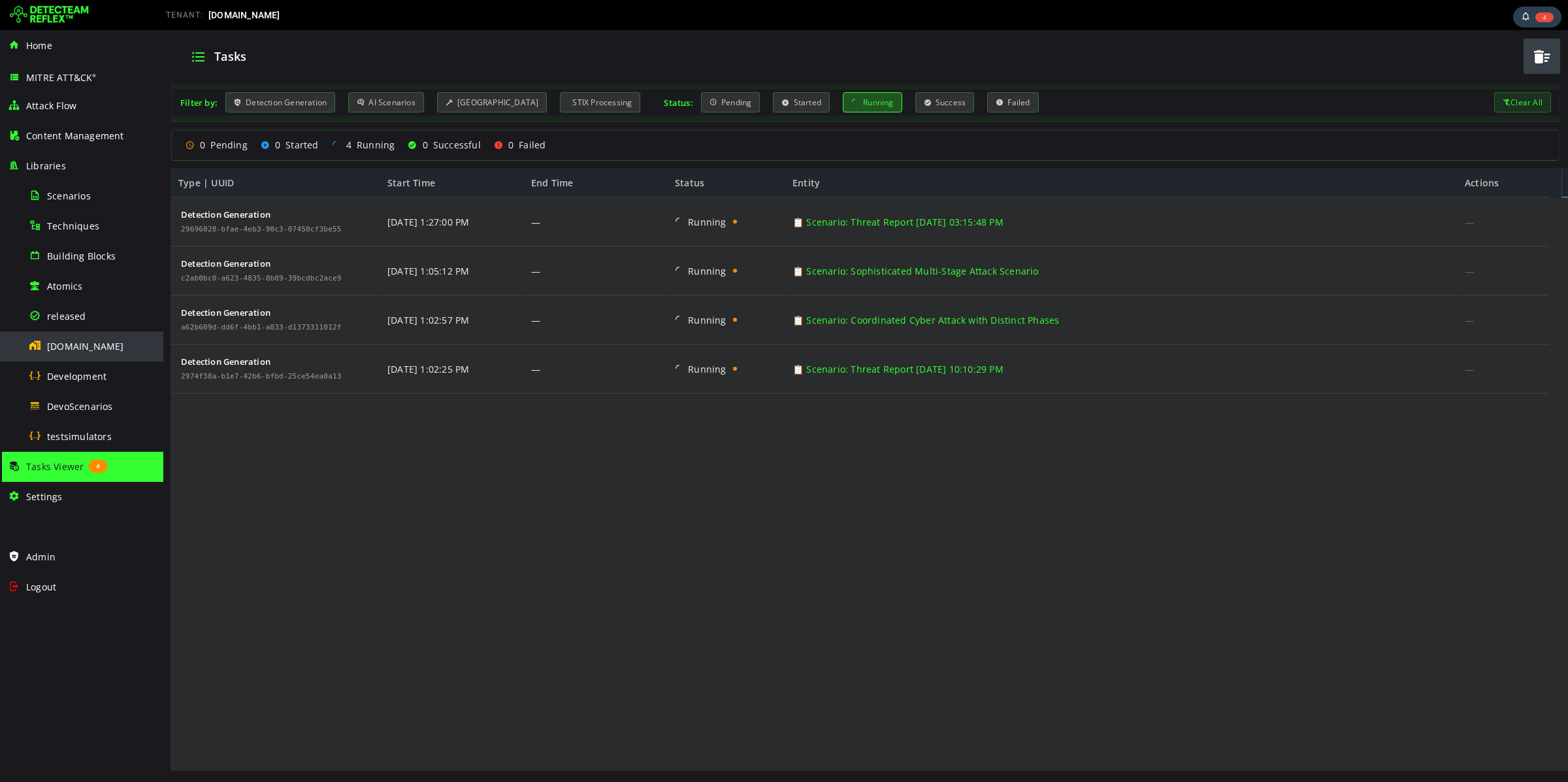
click at [99, 351] on div "[DOMAIN_NAME]" at bounding box center [92, 346] width 126 height 29
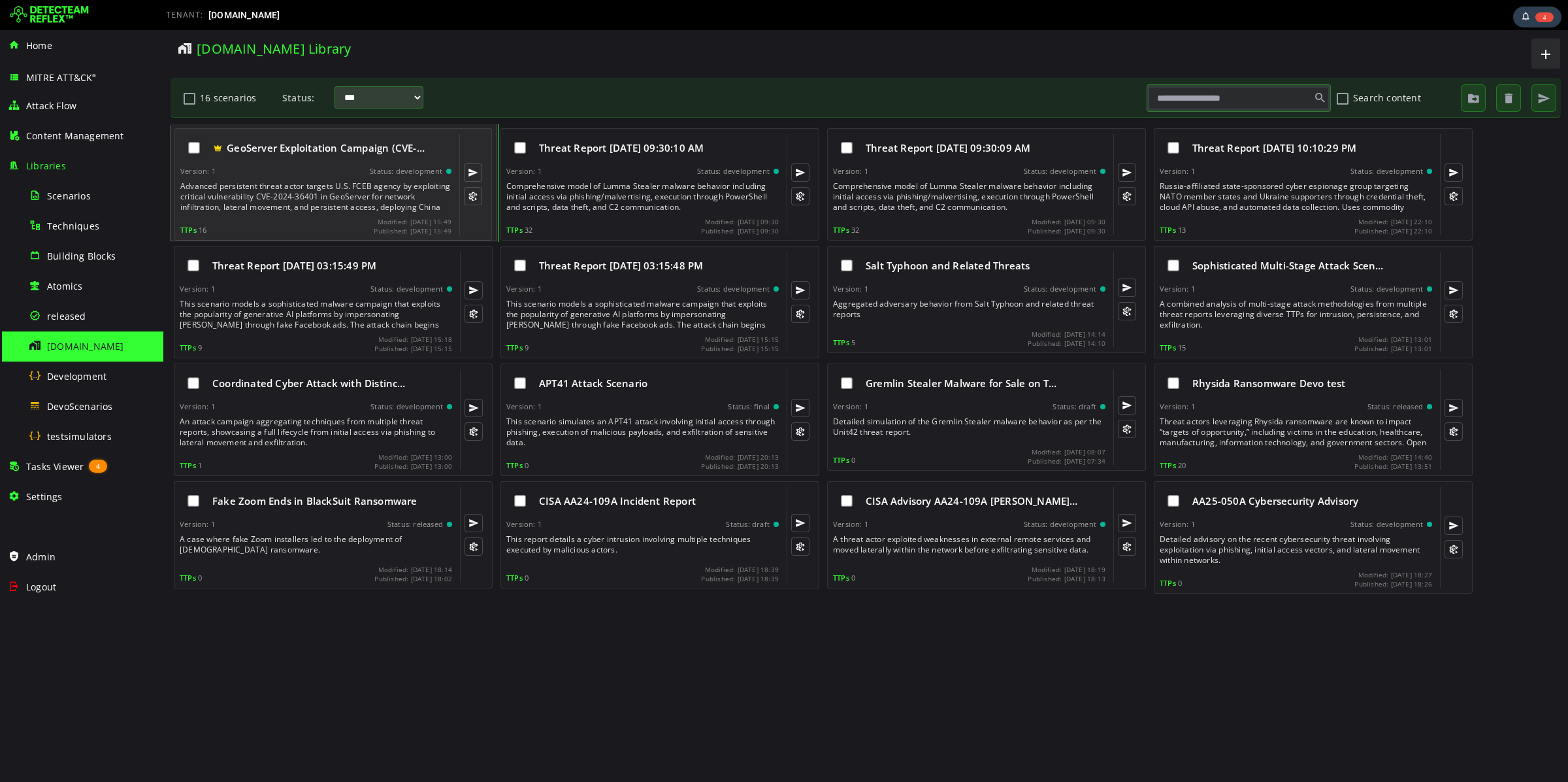
click at [305, 179] on div "GeoServer Exploitation Campaign (CVE-… Version: 1 Status: development Advanced …" at bounding box center [316, 184] width 271 height 101
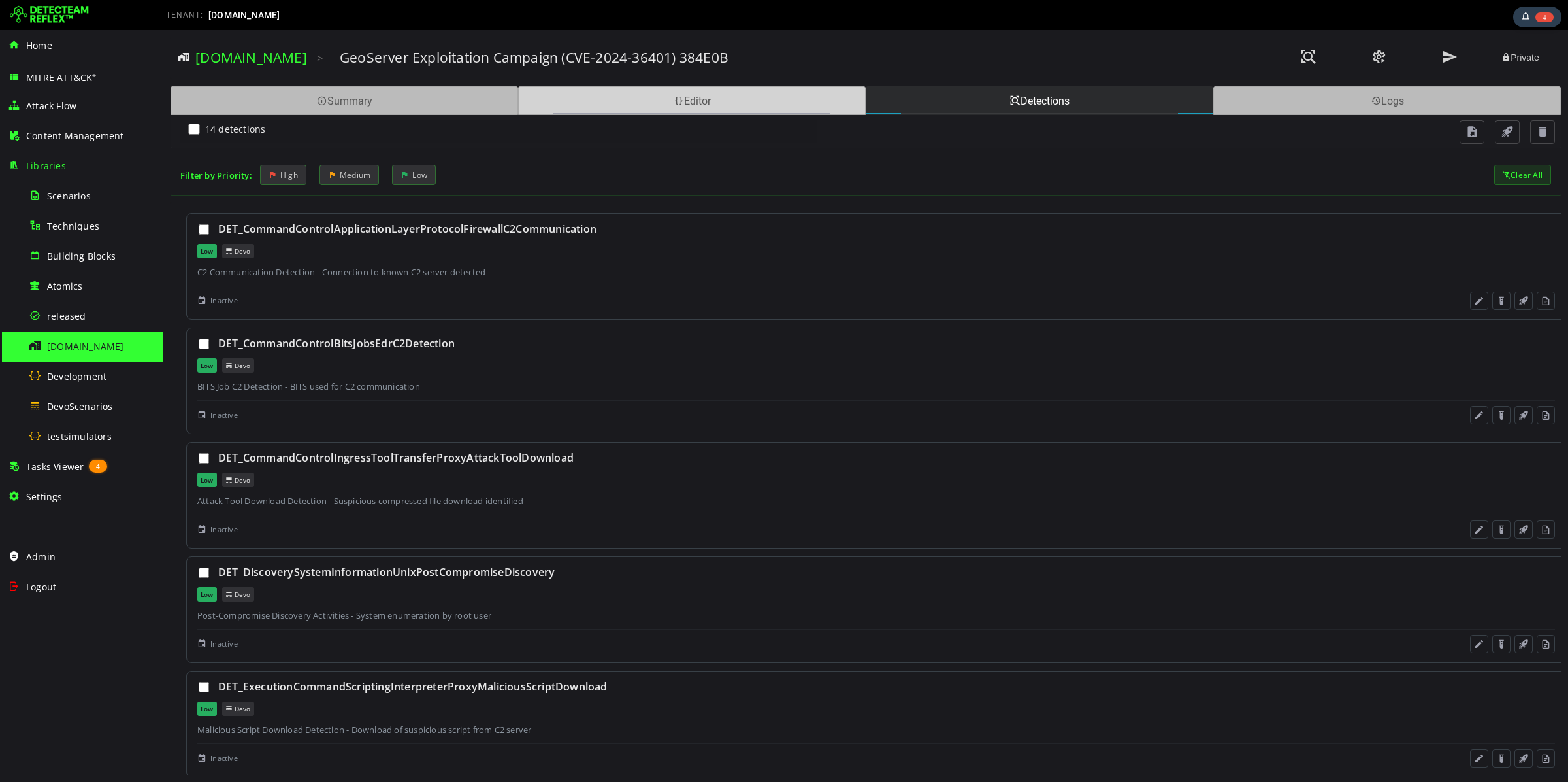
click at [610, 112] on div "Editor" at bounding box center [691, 100] width 347 height 28
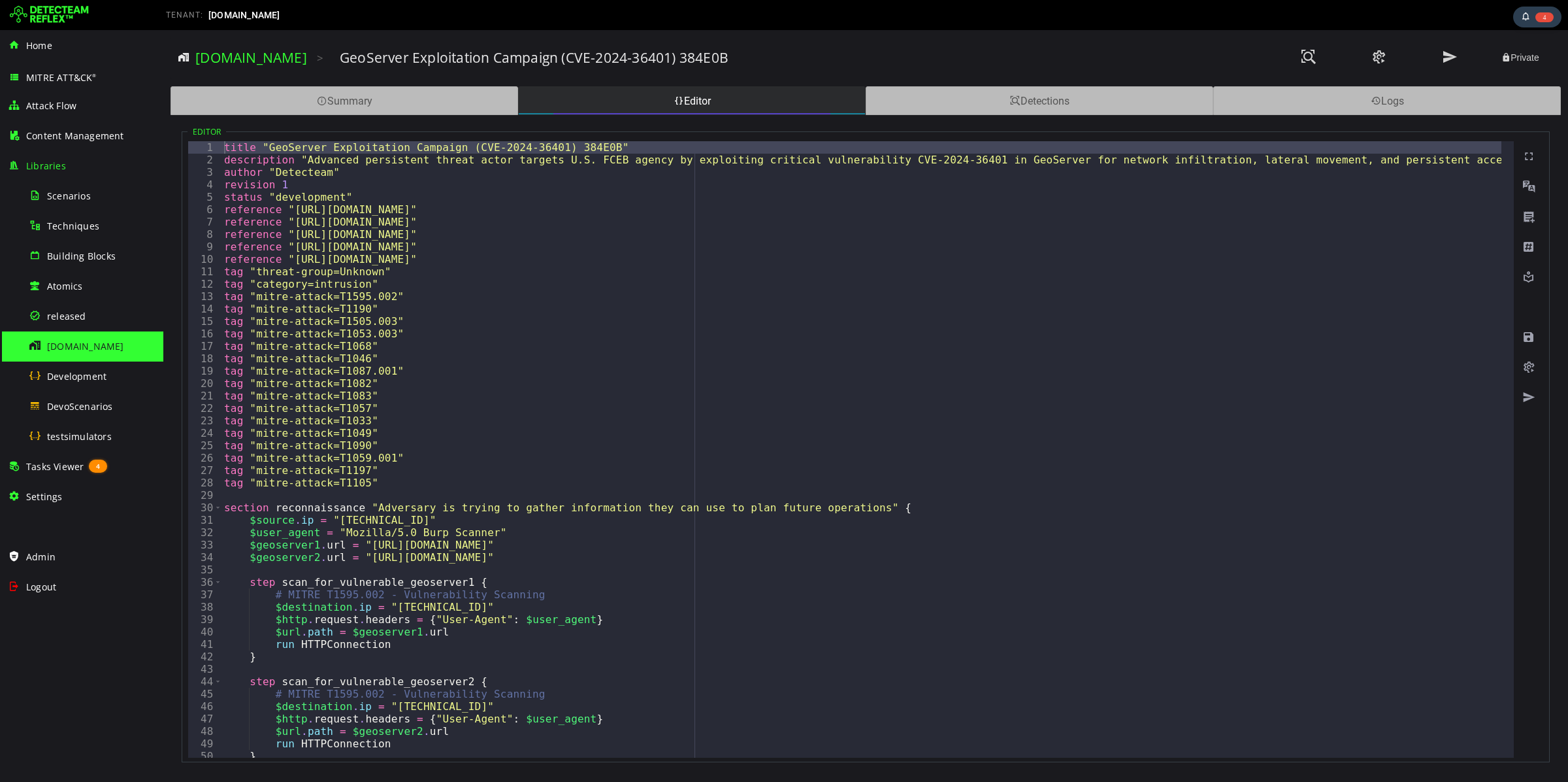
drag, startPoint x: 811, startPoint y: 745, endPoint x: 294, endPoint y: 717, distance: 517.8
click at [222, 58] on link "[DOMAIN_NAME]" at bounding box center [251, 58] width 112 height 18
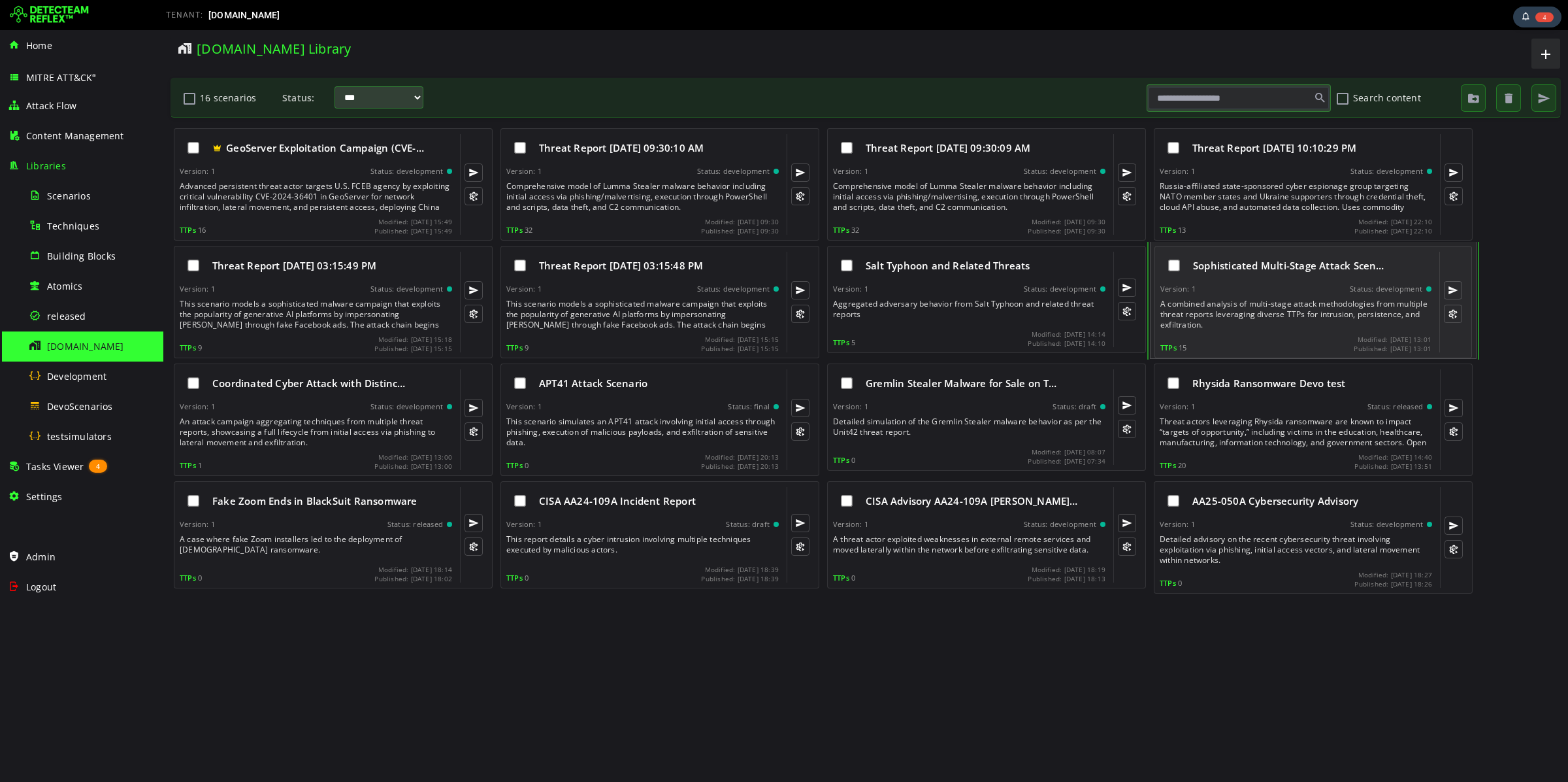
click at [1249, 312] on div "A combined analysis of multi-stage attack methodologies from multiple threat re…" at bounding box center [1297, 314] width 274 height 31
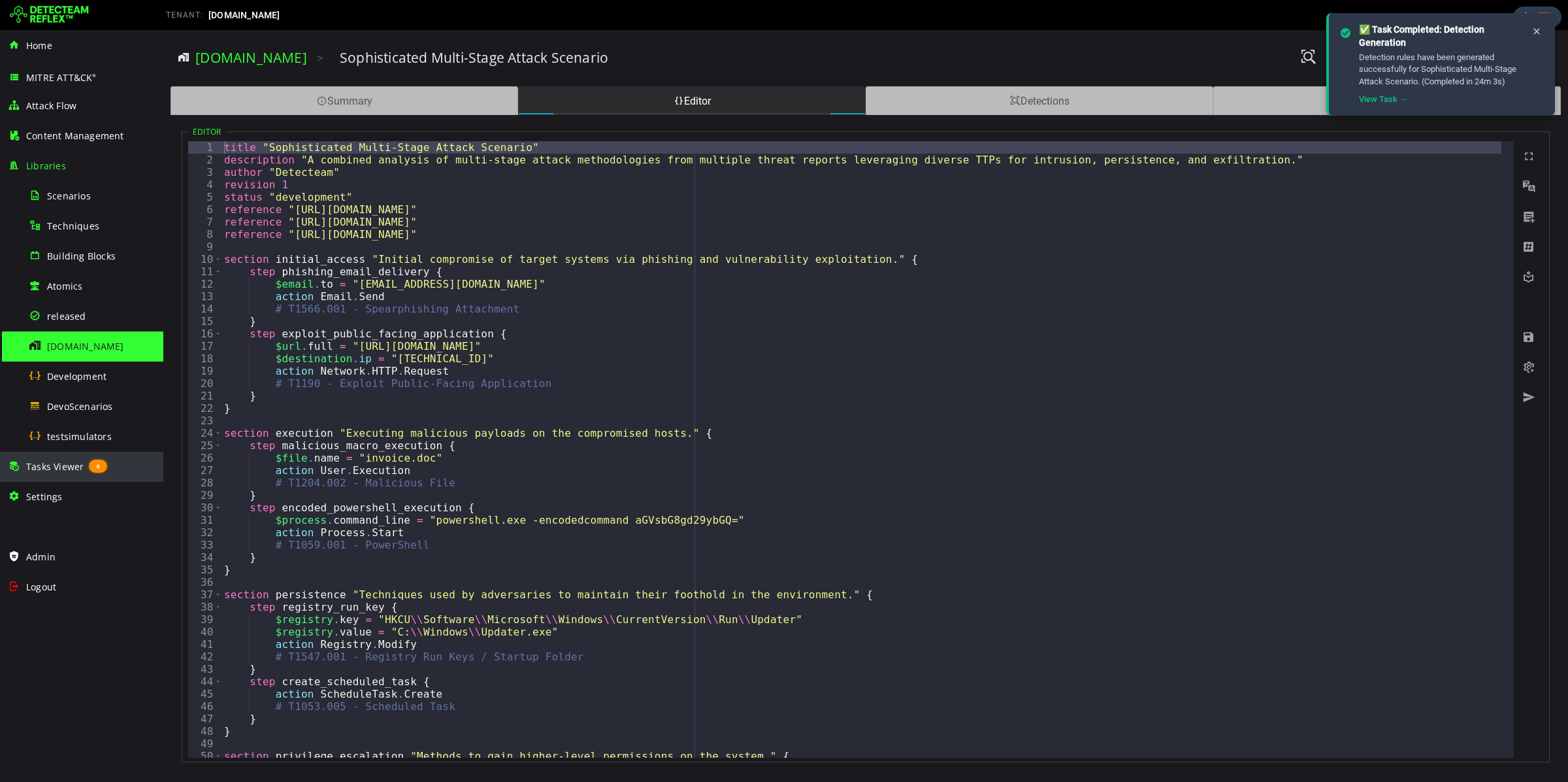
click at [58, 475] on div "Tasks Viewer 4" at bounding box center [82, 467] width 148 height 30
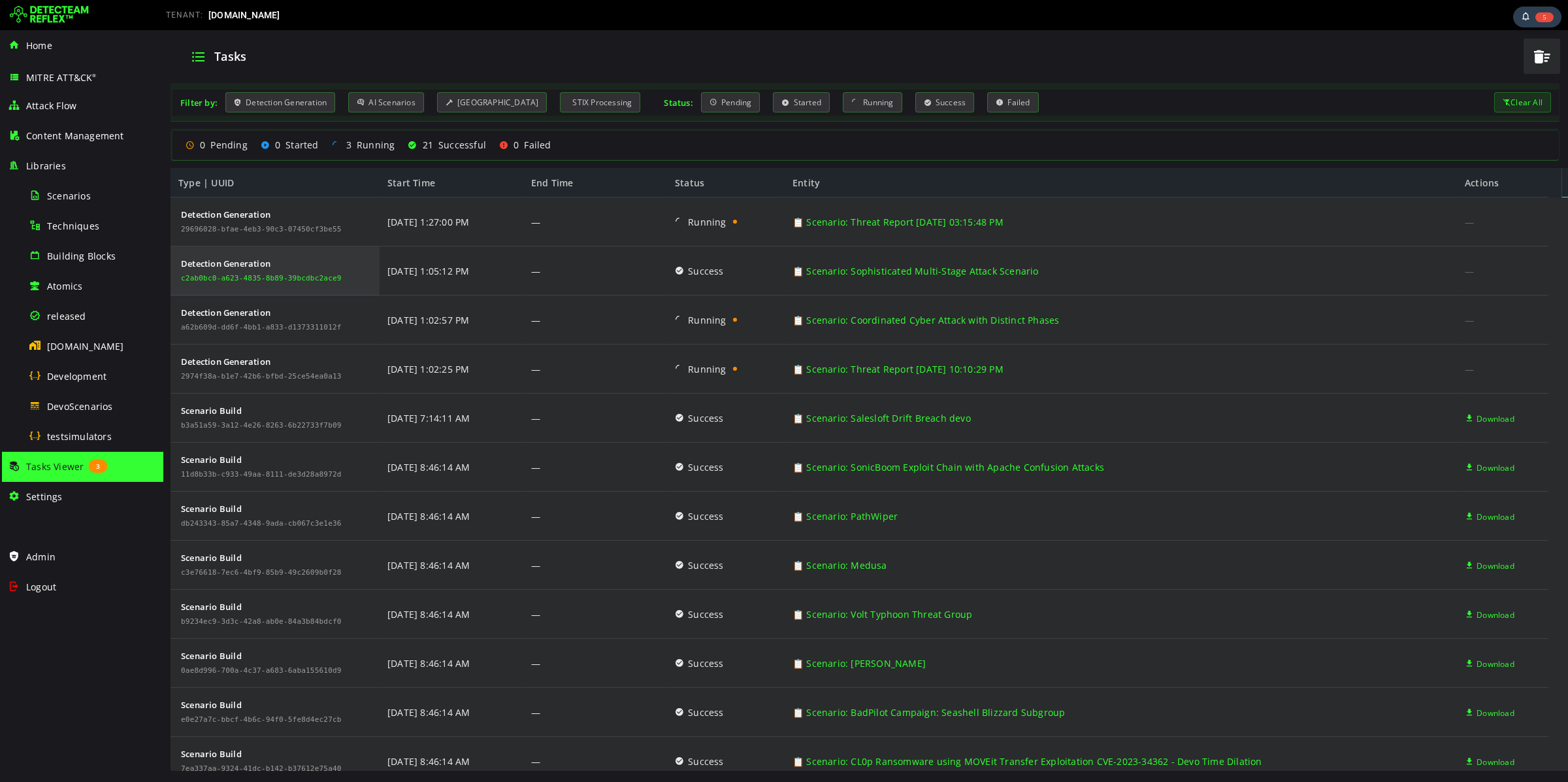
click at [273, 281] on div "c2ab0bc0-a623-4835-8b89-39bcdbc2ace9" at bounding box center [260, 278] width 160 height 8
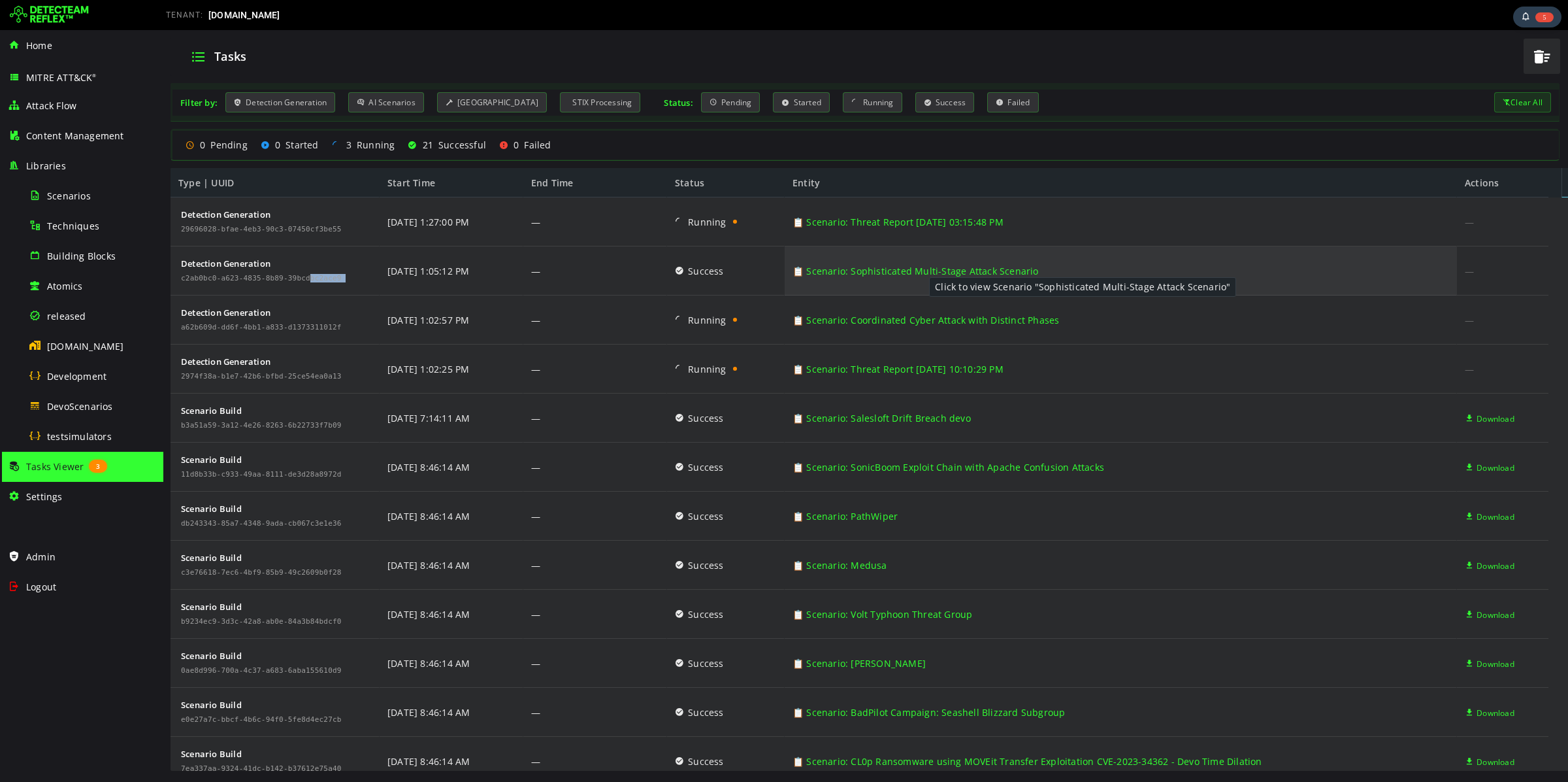
click at [916, 277] on link "📋 Scenario: Sophisticated Multi-Stage Attack Scenario" at bounding box center [916, 270] width 247 height 49
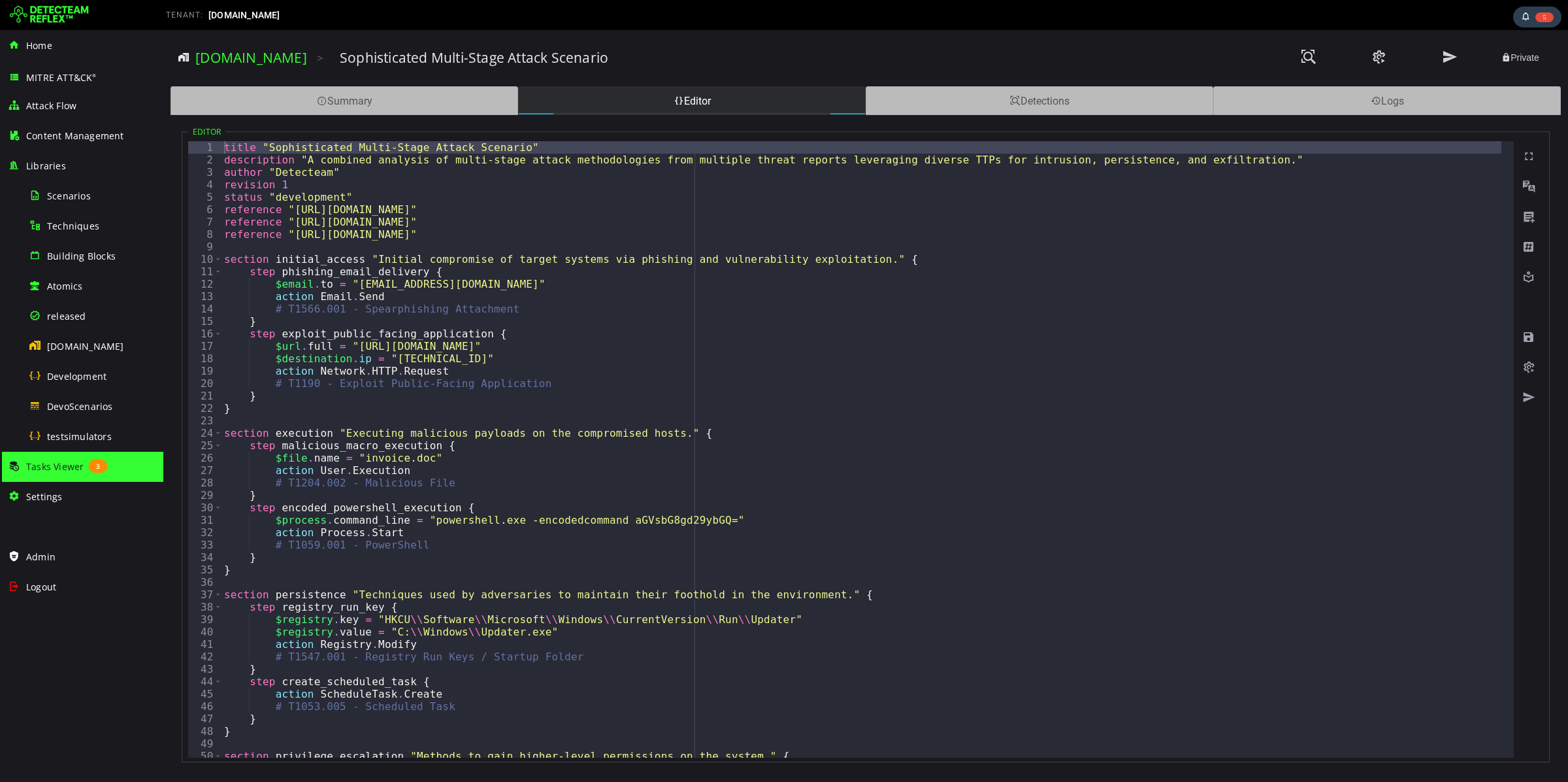
click at [916, 272] on html "XXXXXXXXXXXXXXXXXXXXXXXXXXXXXXXXXXXXXXXXXXXXXXXXXXXXXXXXXXXXXXXXXXXXXXXXXXXXXXX…" at bounding box center [865, 406] width 1405 height 752
click at [950, 88] on div "Detections" at bounding box center [1039, 100] width 347 height 28
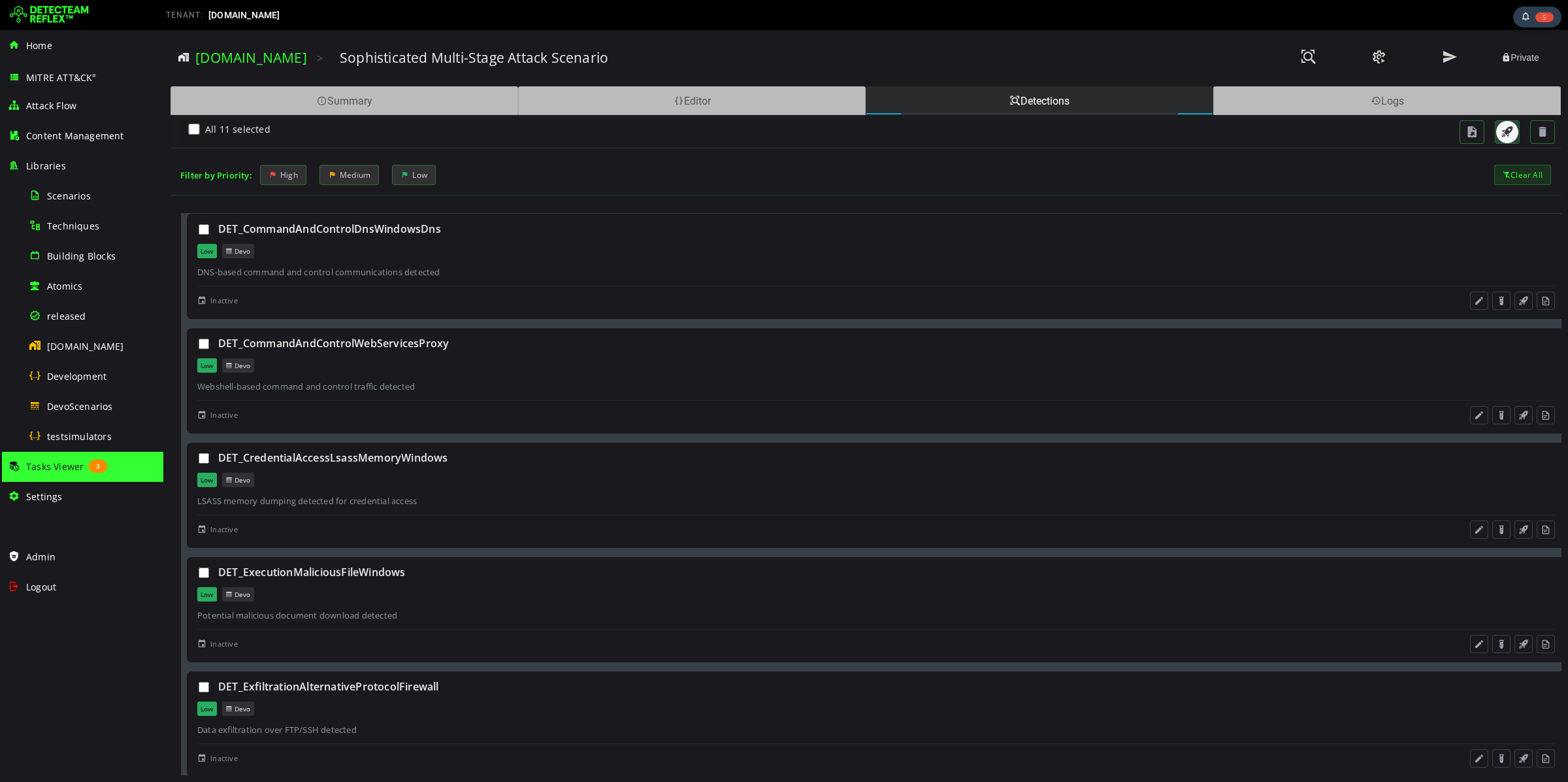
click at [1511, 131] on span "button" at bounding box center [1508, 132] width 13 height 13
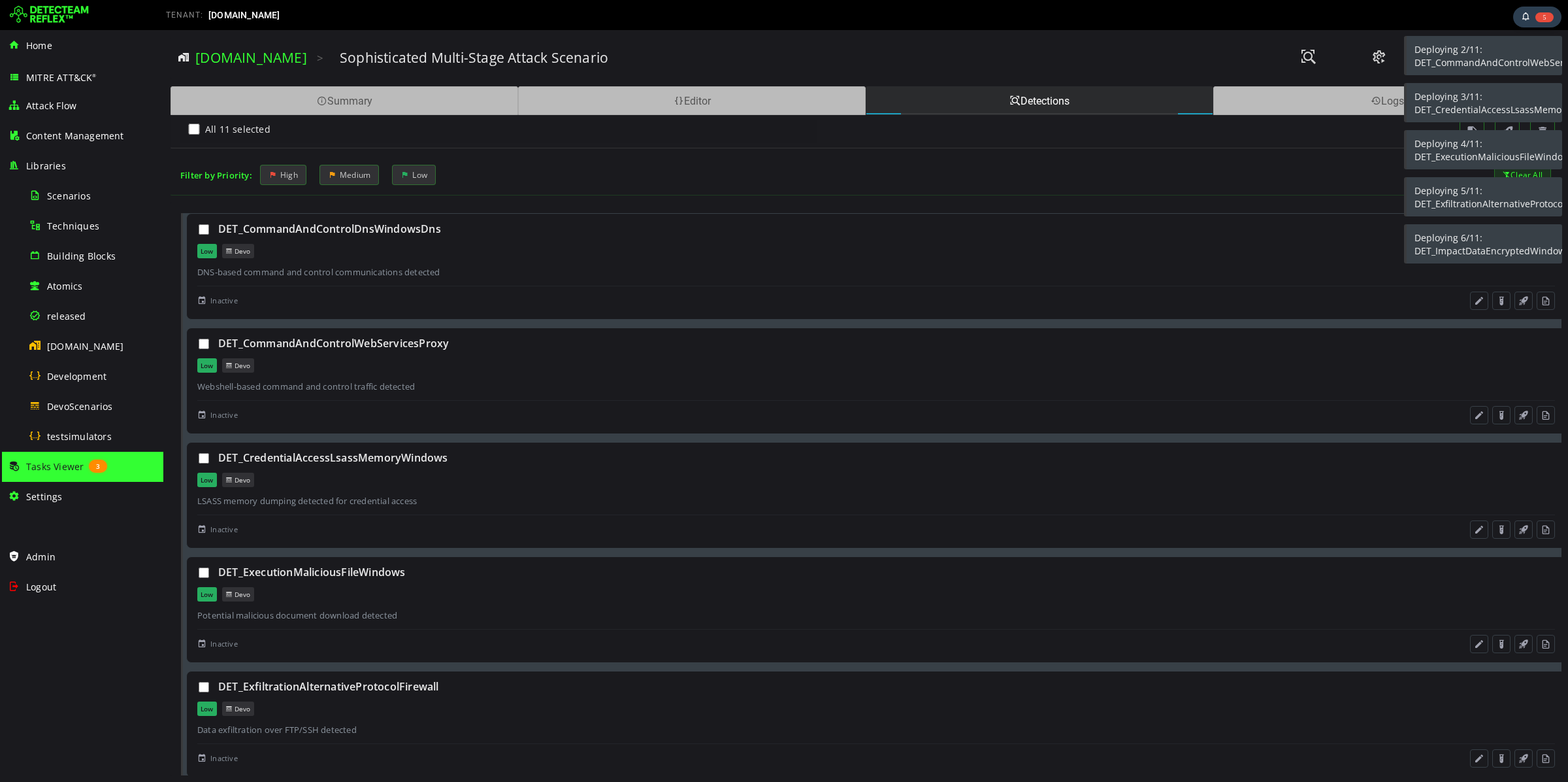
click at [1004, 49] on div "Sophisticated Multi-Stage Attack Scenario" at bounding box center [801, 58] width 923 height 18
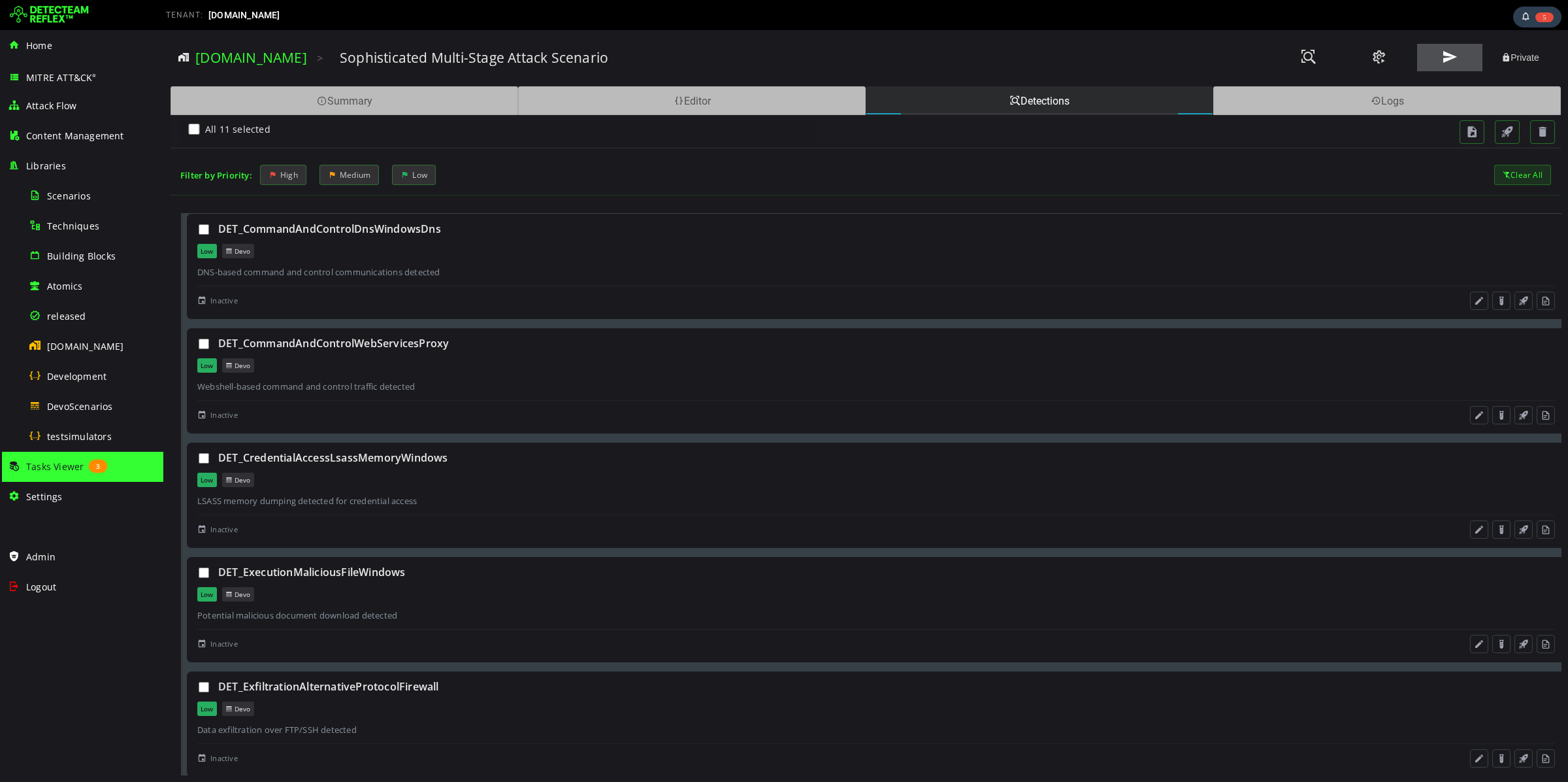
click at [1455, 61] on span at bounding box center [1449, 57] width 16 height 17
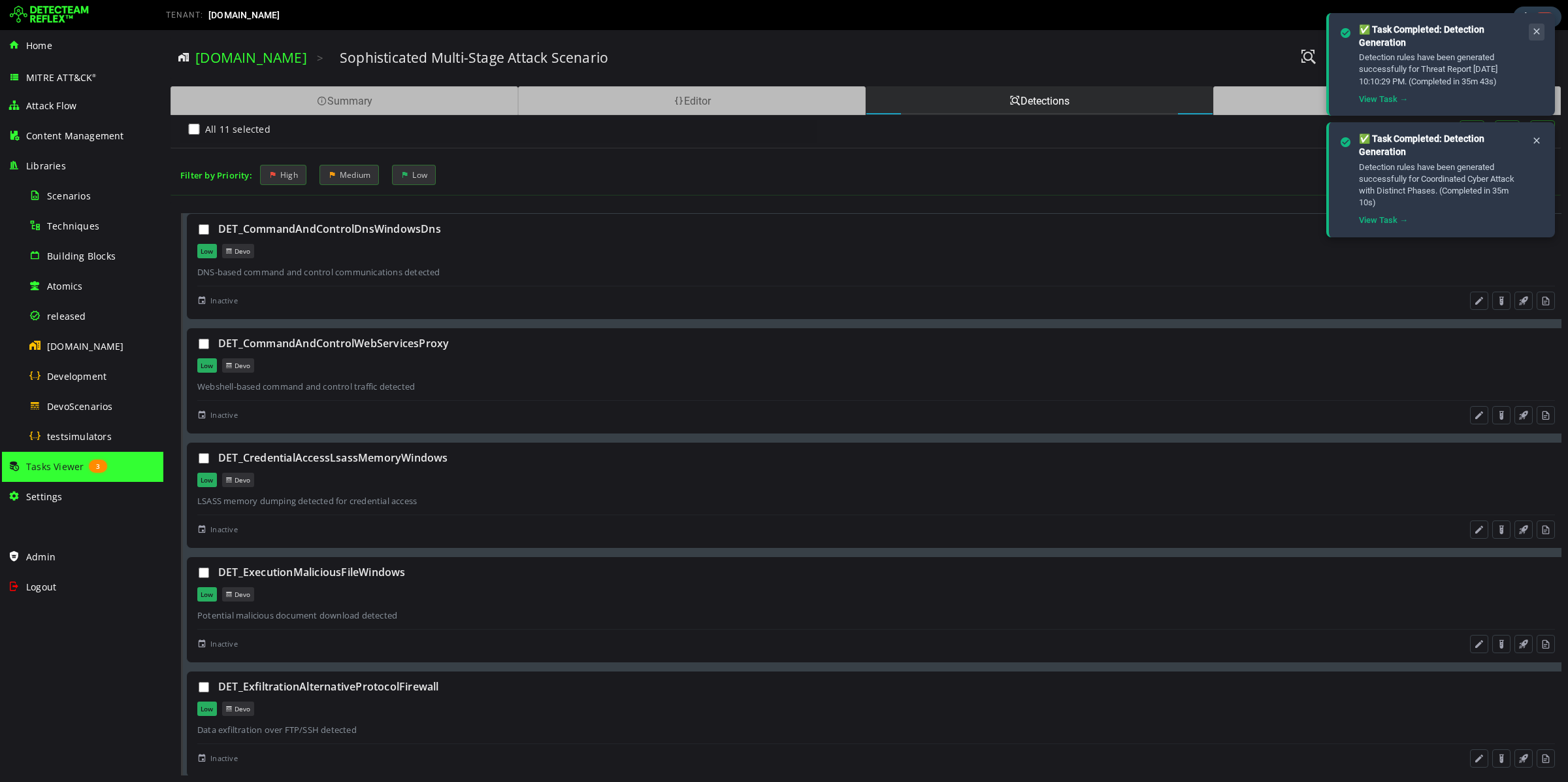
click at [1536, 31] on icon at bounding box center [1536, 32] width 10 height 11
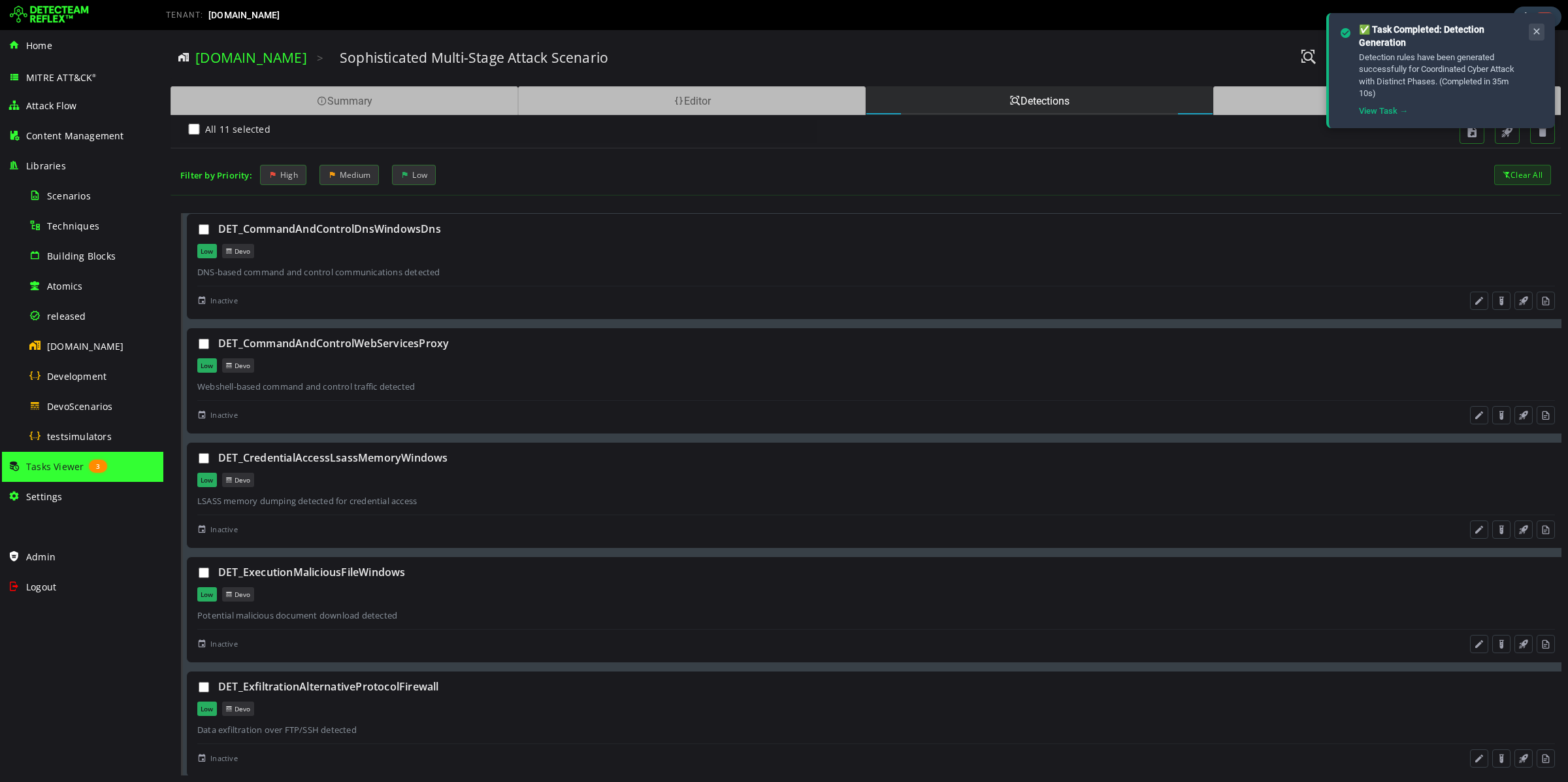
click at [1537, 33] on icon at bounding box center [1536, 32] width 10 height 11
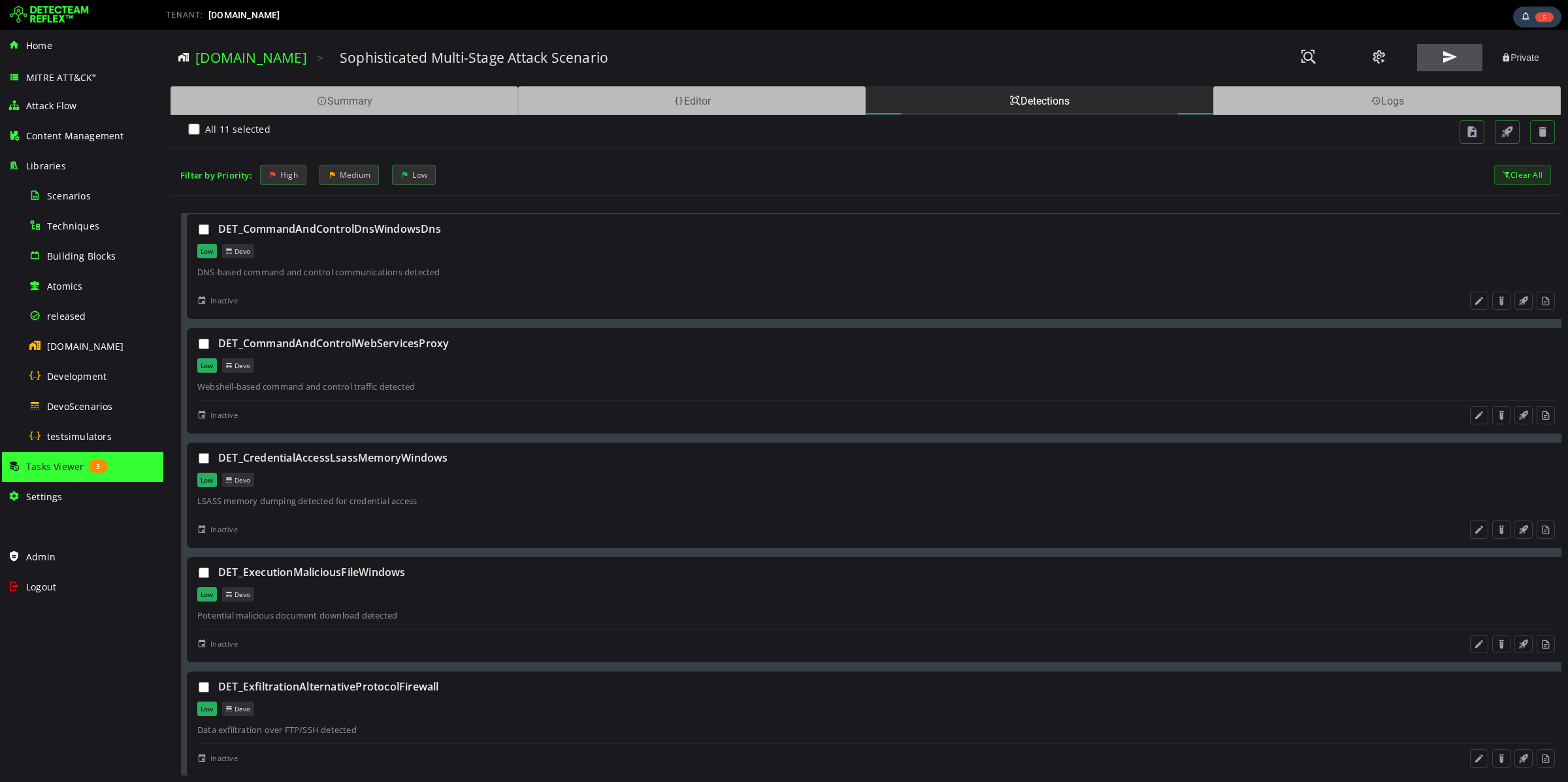
click at [1446, 58] on span at bounding box center [1449, 57] width 16 height 17
click at [60, 472] on div "Tasks Viewer 3" at bounding box center [82, 467] width 148 height 30
click at [64, 463] on span "Tasks Viewer" at bounding box center [55, 467] width 58 height 13
click at [1533, 17] on div "6" at bounding box center [1538, 17] width 51 height 22
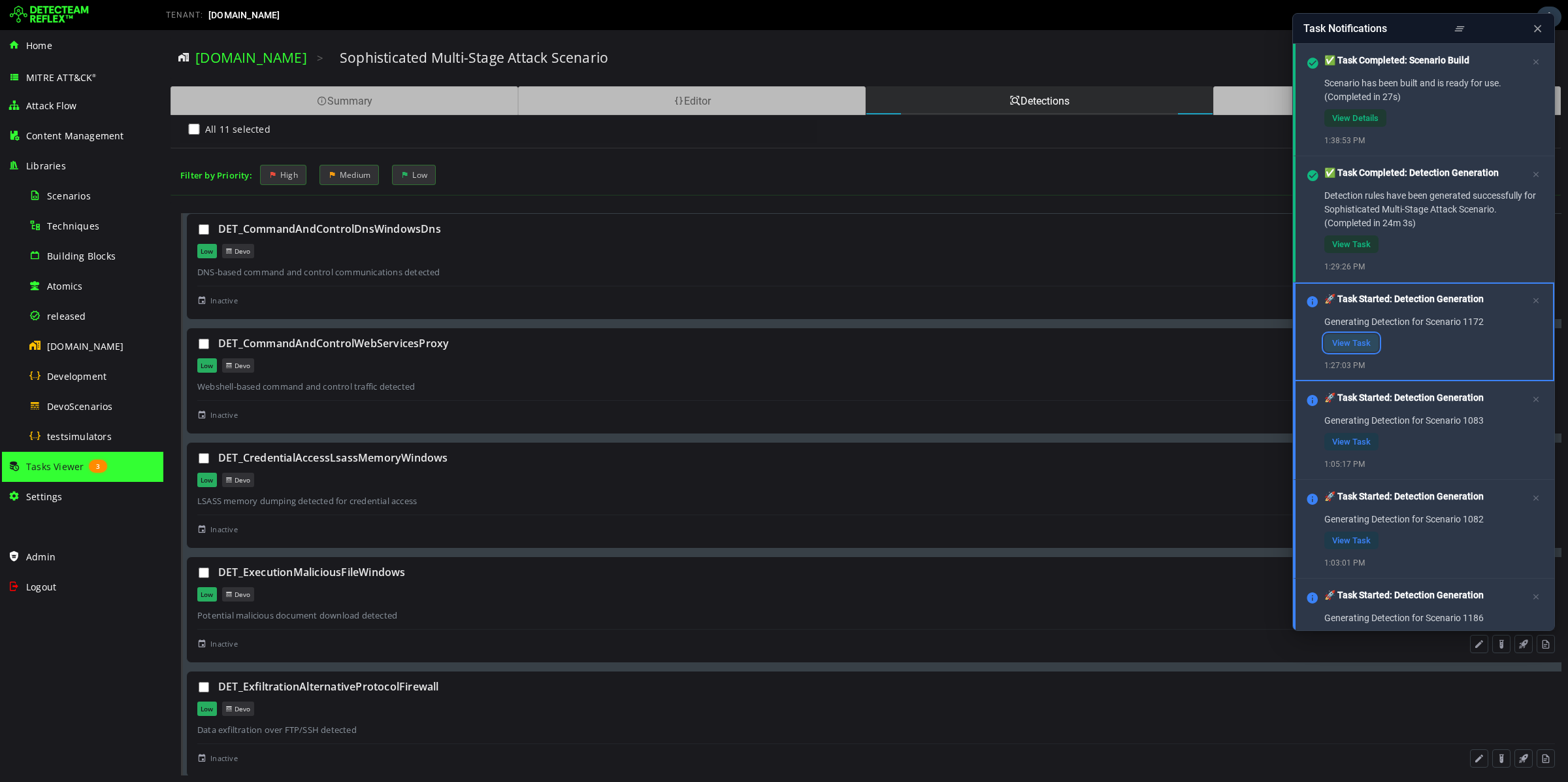
click at [1337, 348] on link "View Task" at bounding box center [1351, 342] width 54 height 17
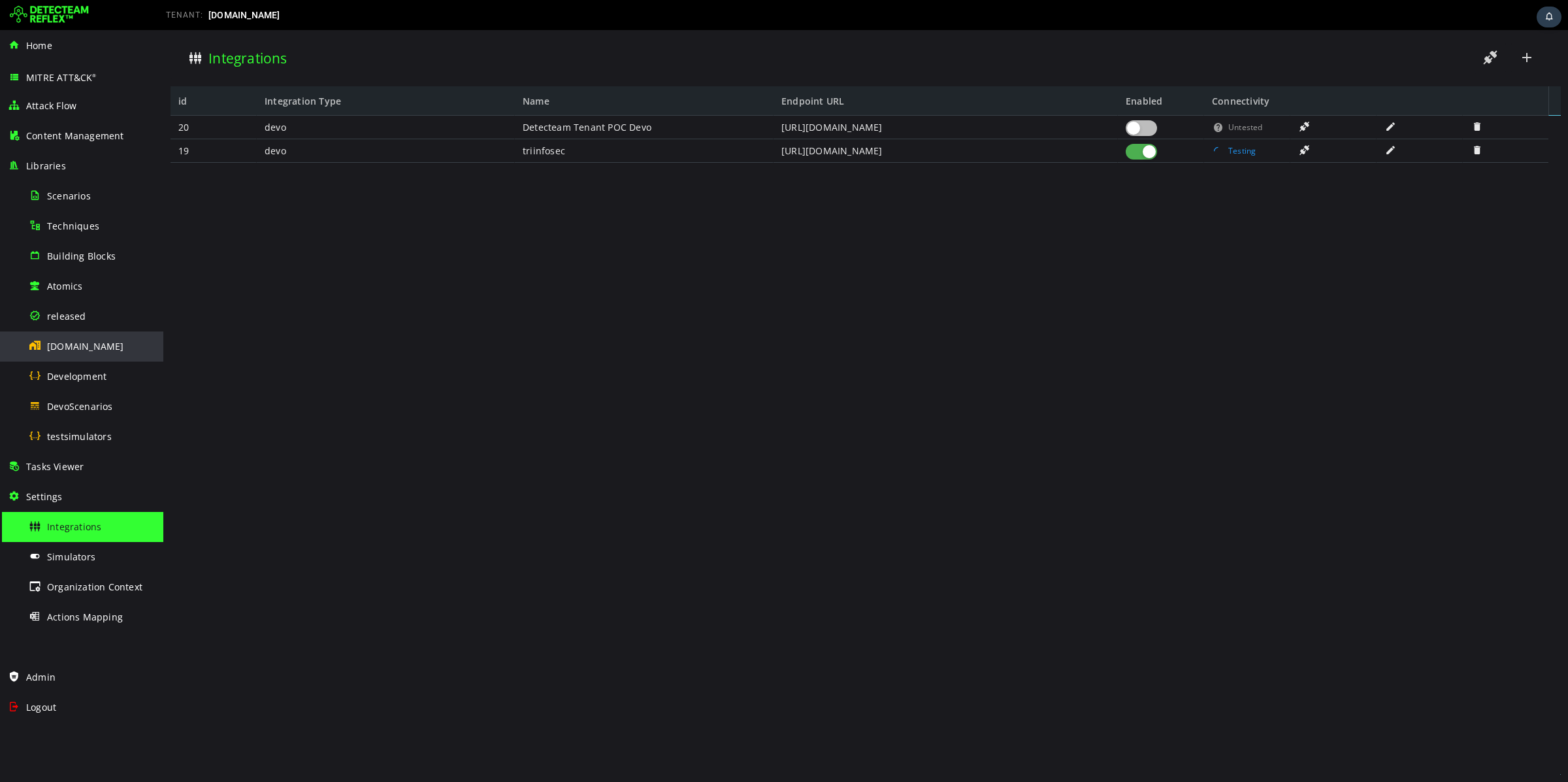
click at [88, 351] on span "[DOMAIN_NAME]" at bounding box center [85, 347] width 77 height 13
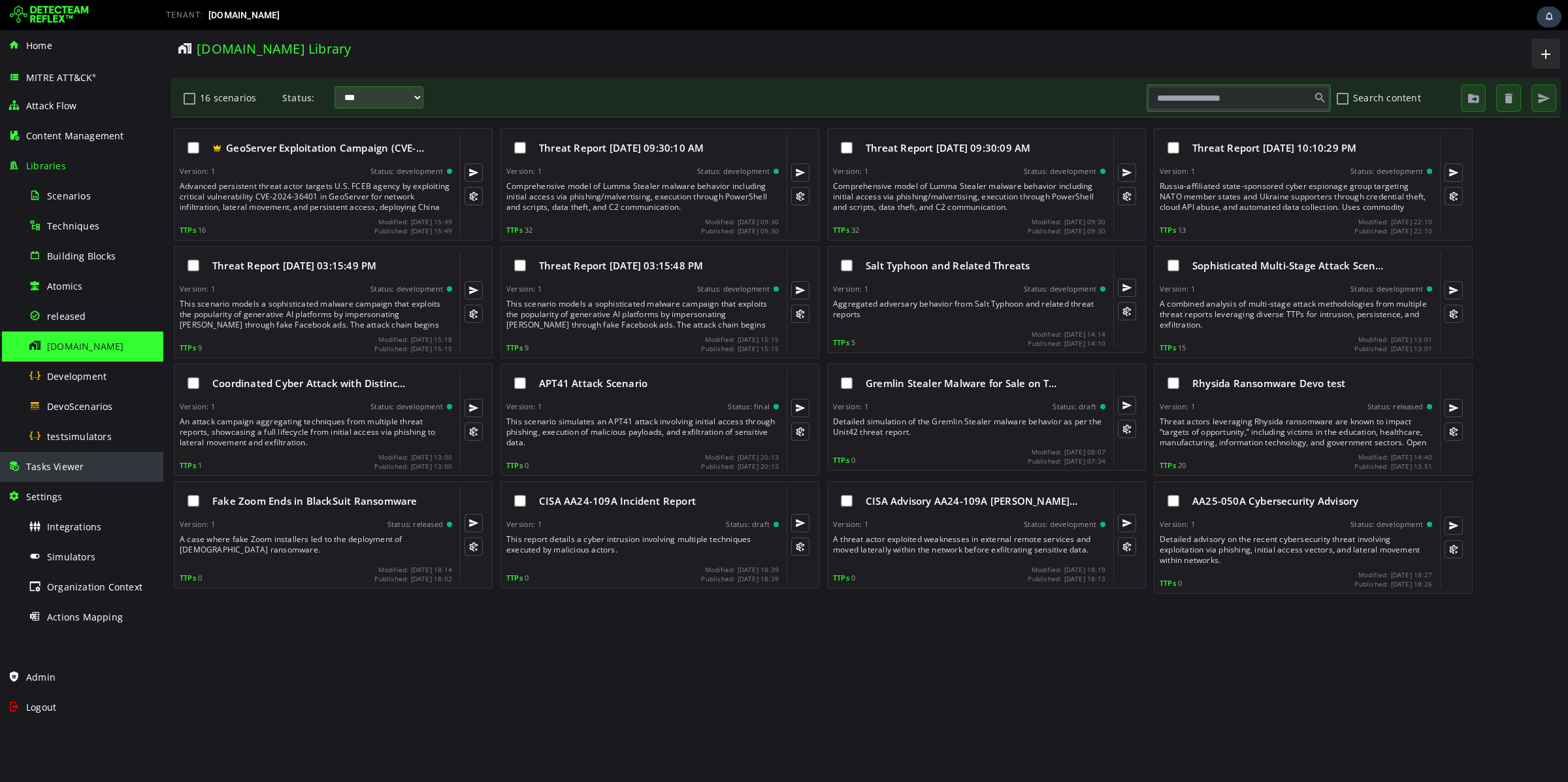
click at [98, 466] on div "Tasks Viewer" at bounding box center [82, 467] width 148 height 30
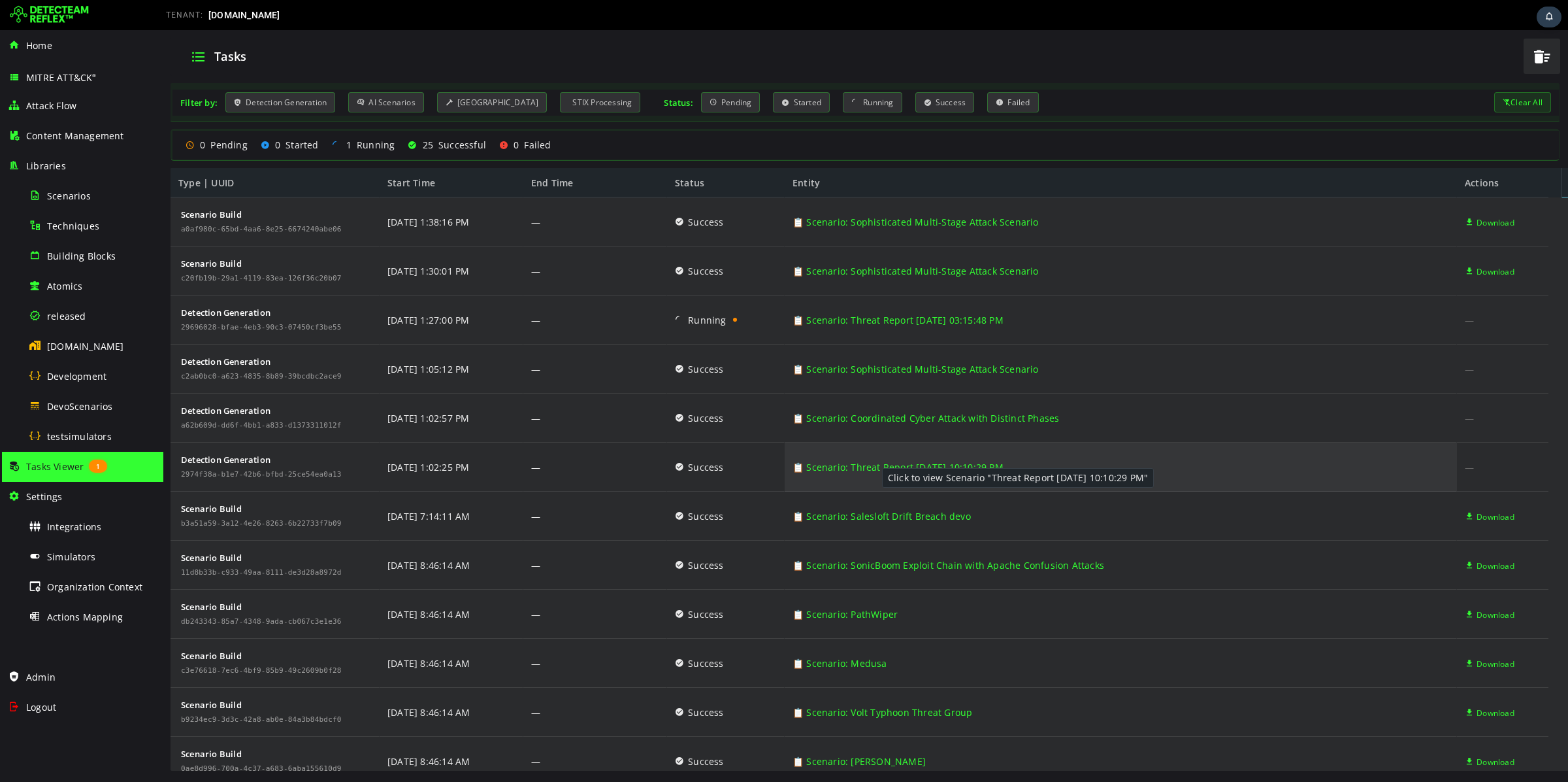
click at [868, 468] on link "📋 Scenario: Threat Report [DATE] 10:10:29 PM" at bounding box center [898, 467] width 211 height 49
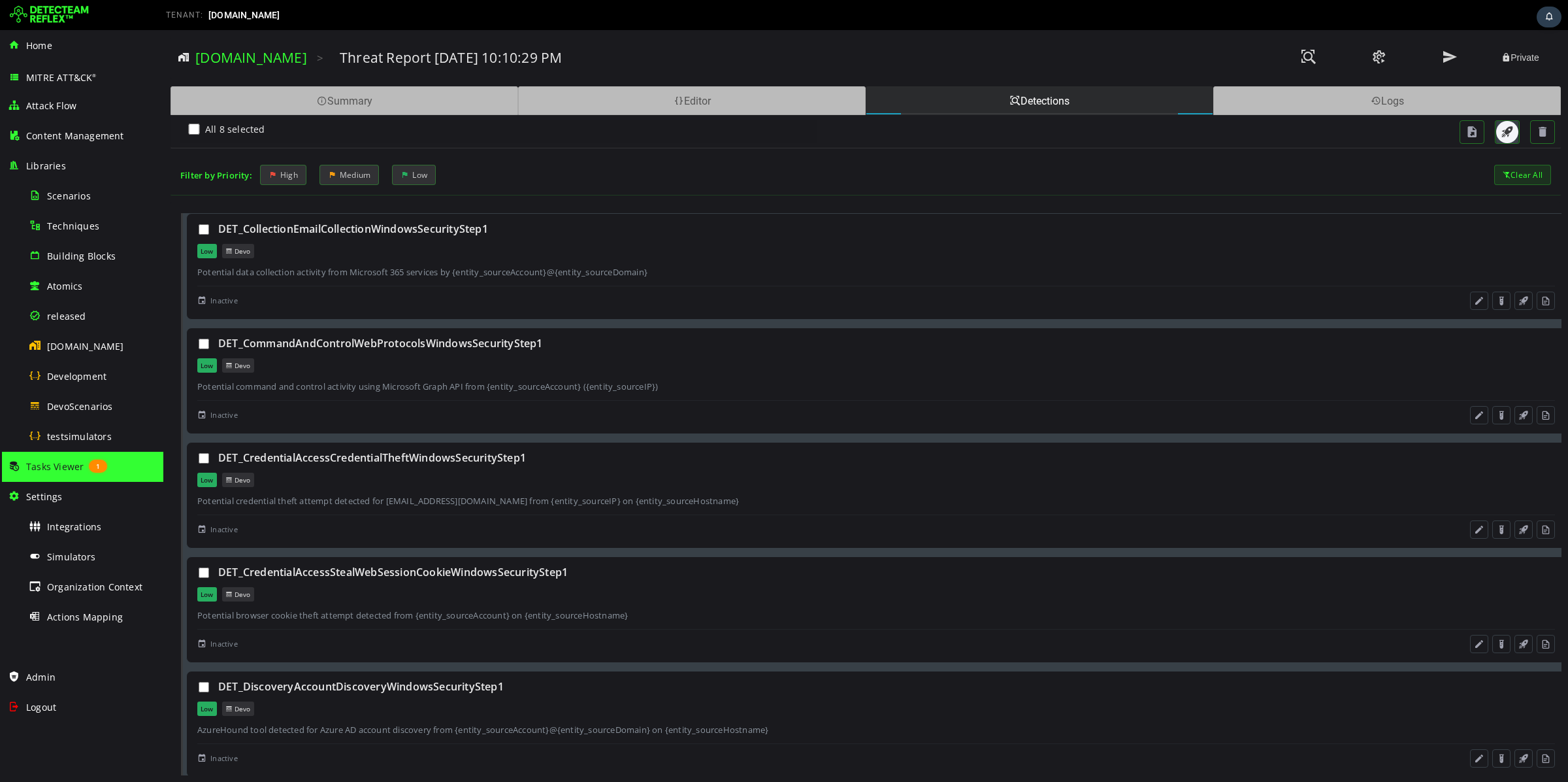
click at [1504, 138] on span "button" at bounding box center [1508, 132] width 13 height 13
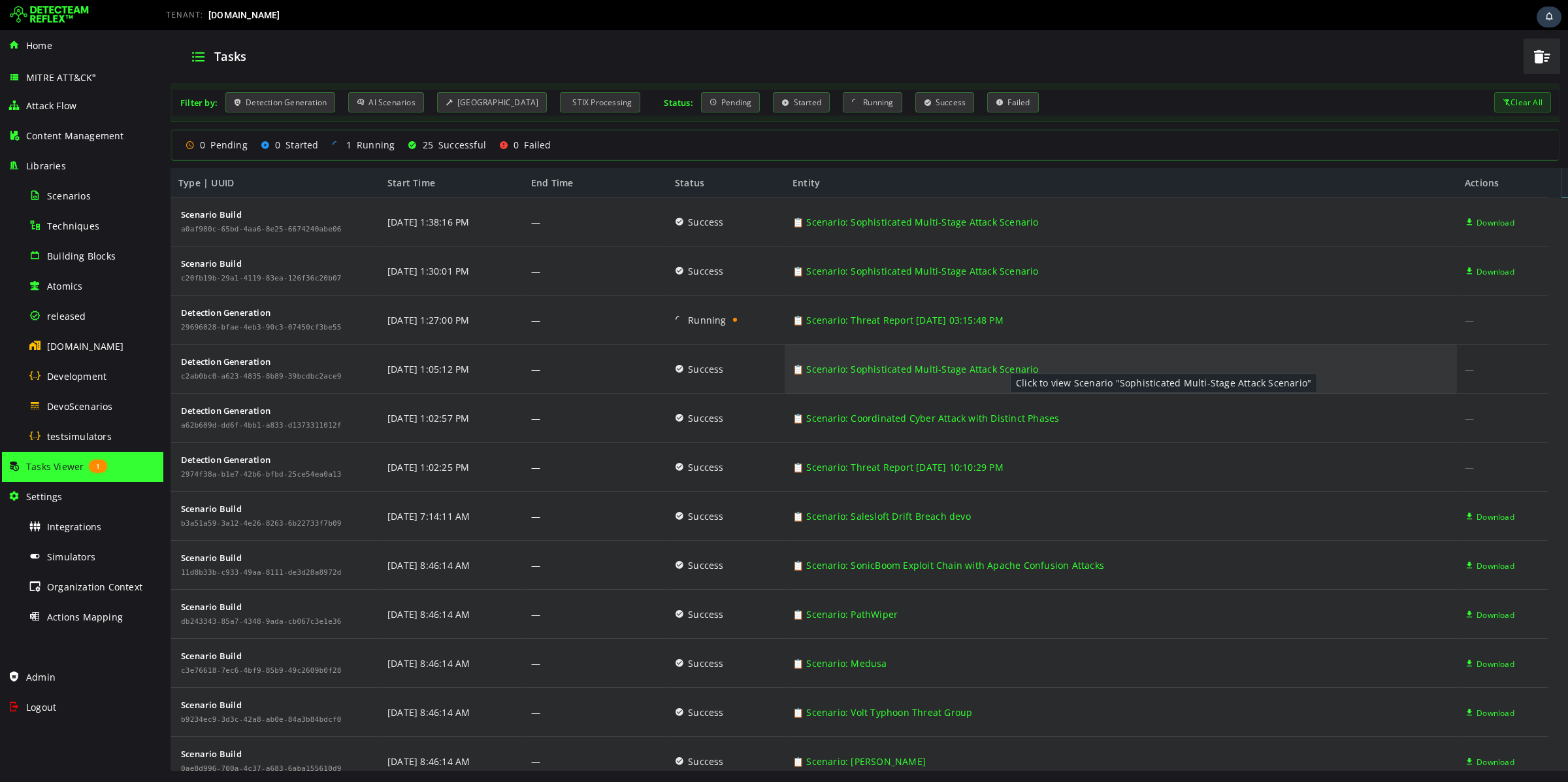
click at [996, 373] on link "📋 Scenario: Sophisticated Multi-Stage Attack Scenario" at bounding box center [916, 369] width 247 height 49
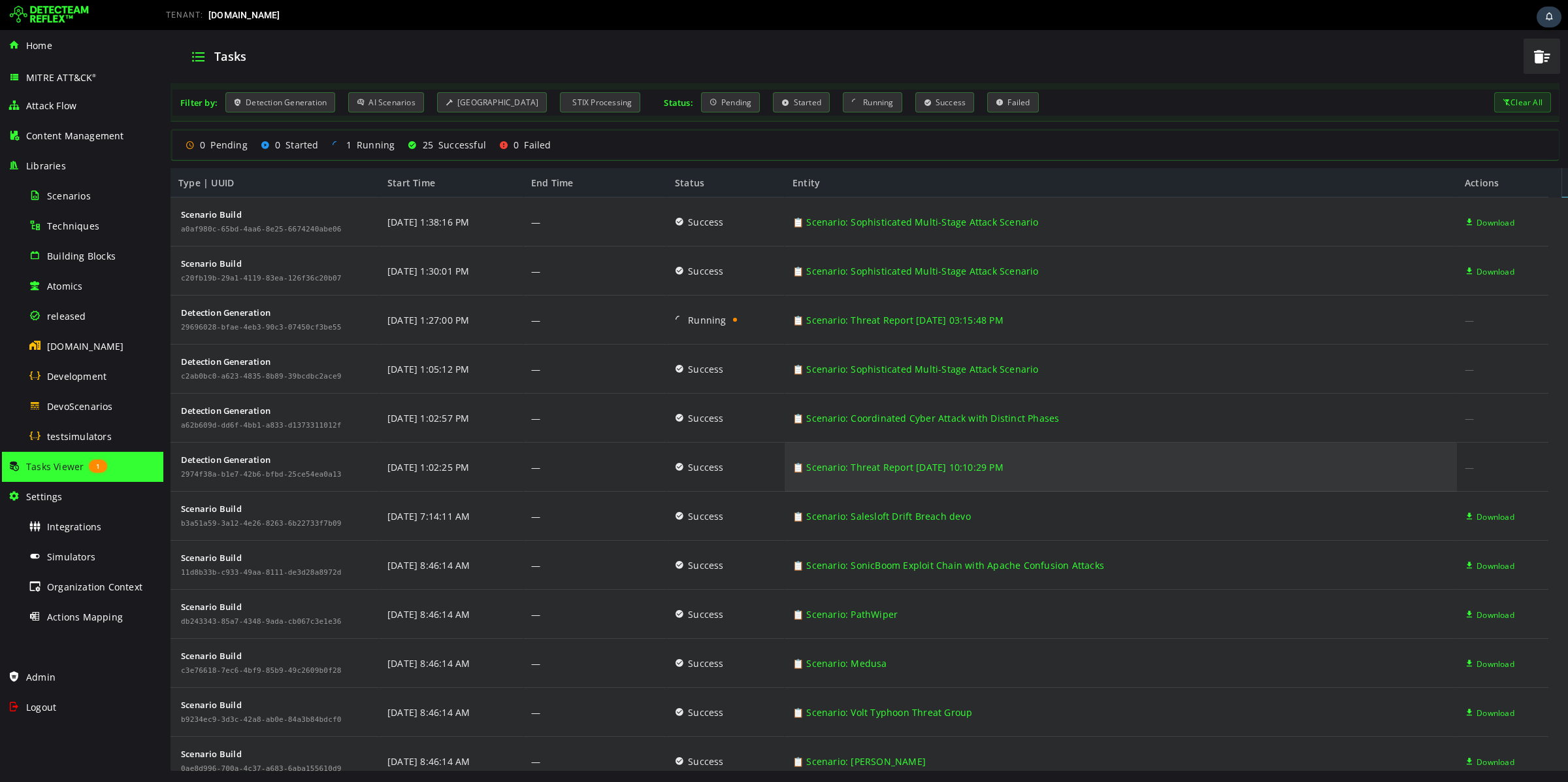
click at [946, 475] on link "📋 Scenario: Threat Report [DATE] 10:10:29 PM" at bounding box center [898, 467] width 211 height 49
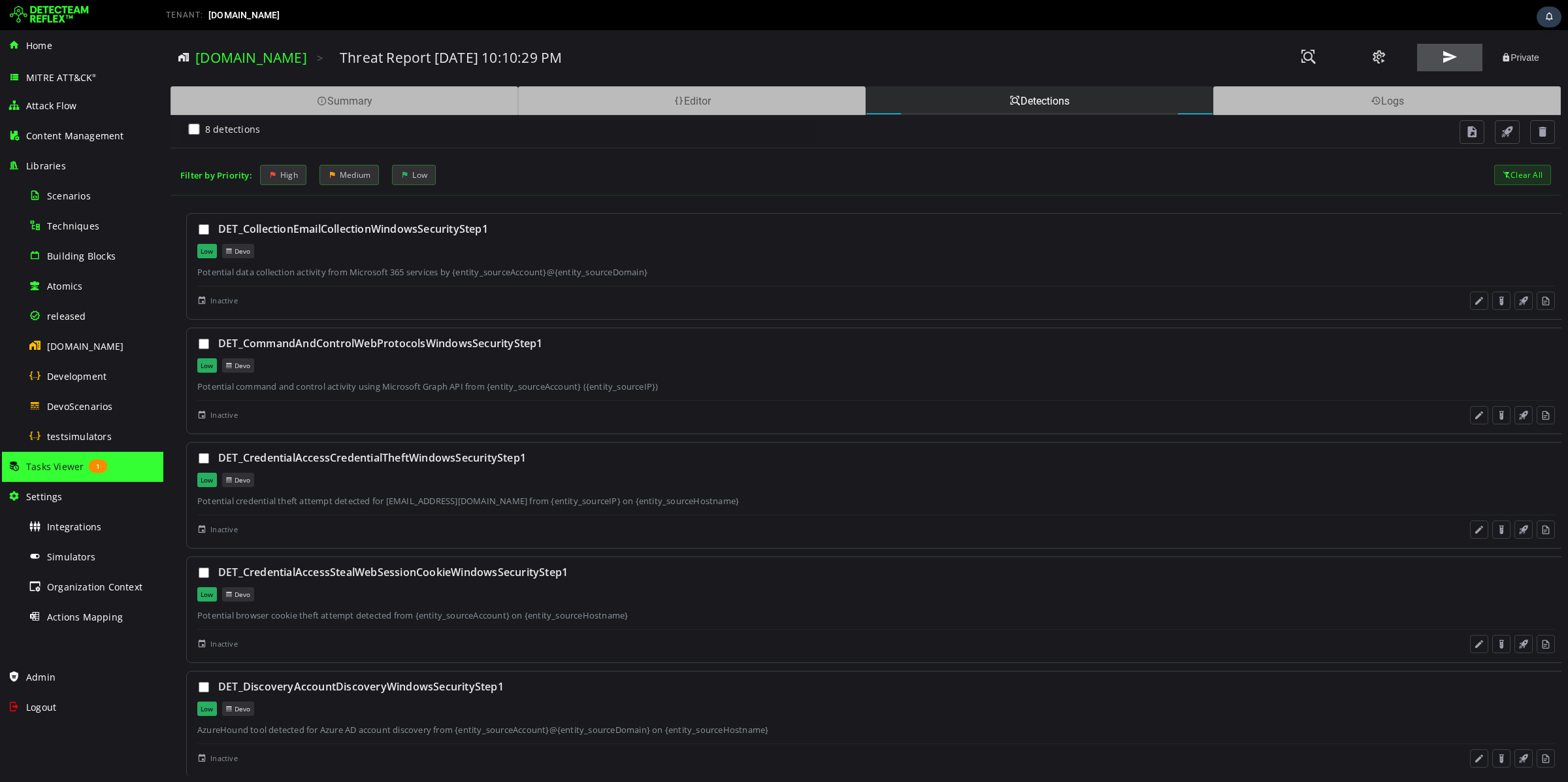
click at [1432, 58] on button at bounding box center [1449, 58] width 65 height 28
